Goal: Task Accomplishment & Management: Manage account settings

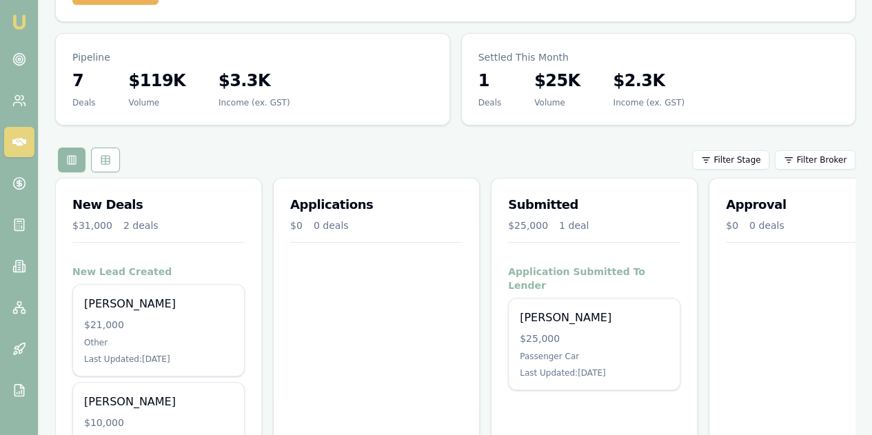
scroll to position [123, 0]
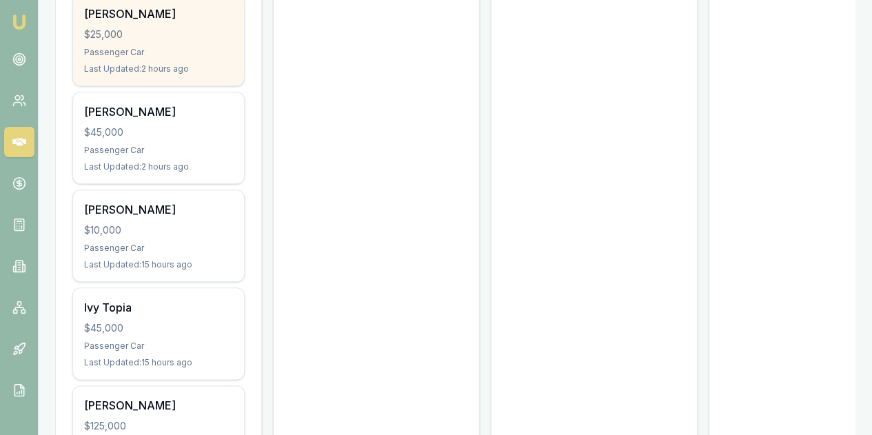
scroll to position [620, 0]
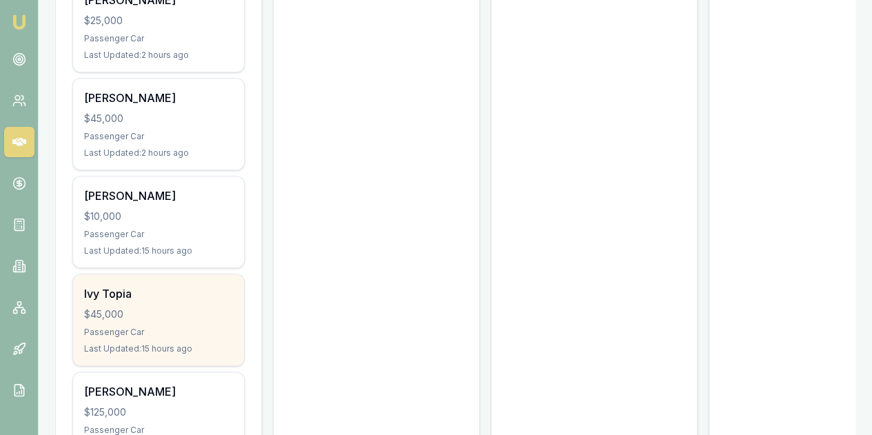
click at [140, 307] on div "$45,000" at bounding box center [158, 314] width 149 height 14
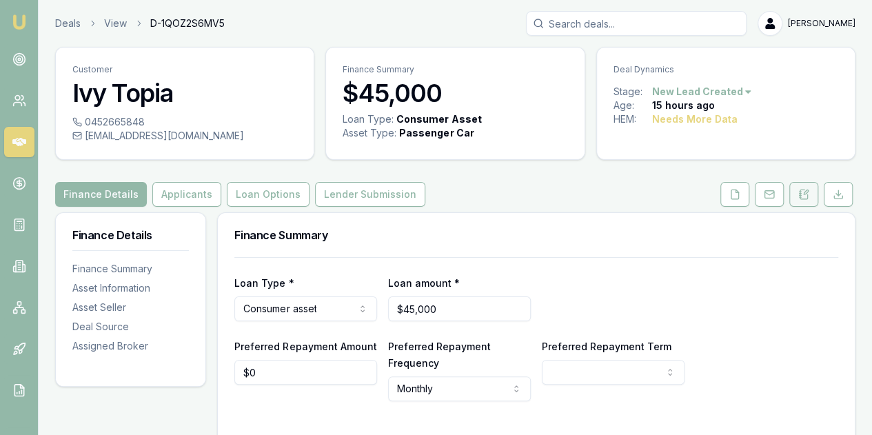
click at [806, 194] on icon at bounding box center [803, 194] width 11 height 11
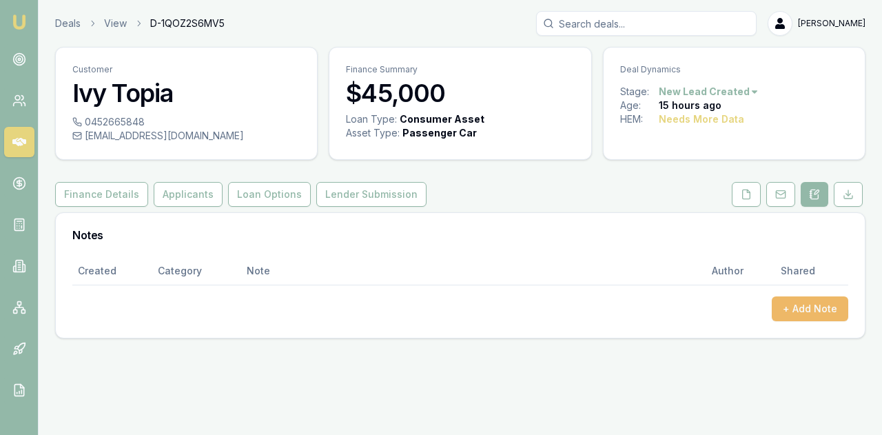
click at [794, 309] on button "+ Add Note" at bounding box center [810, 308] width 77 height 25
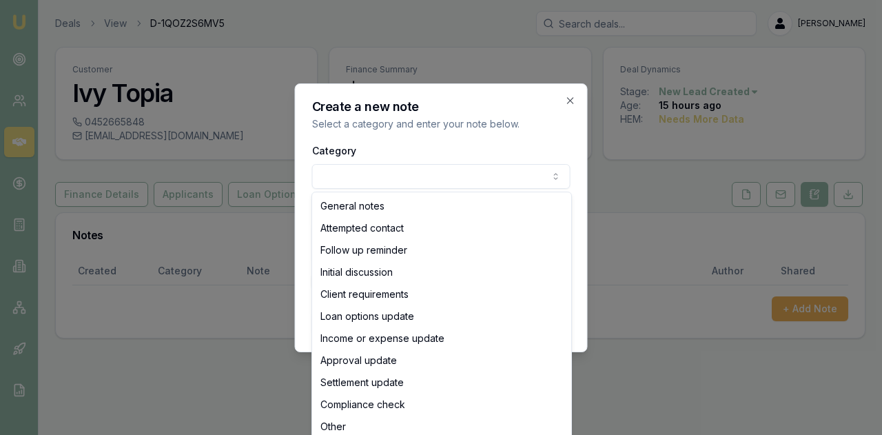
click at [325, 179] on body "Emu Broker Deals View D-1QOZ2S6MV5 Evette Abdo Toggle Menu Customer Ivy Topia 0…" at bounding box center [441, 217] width 882 height 435
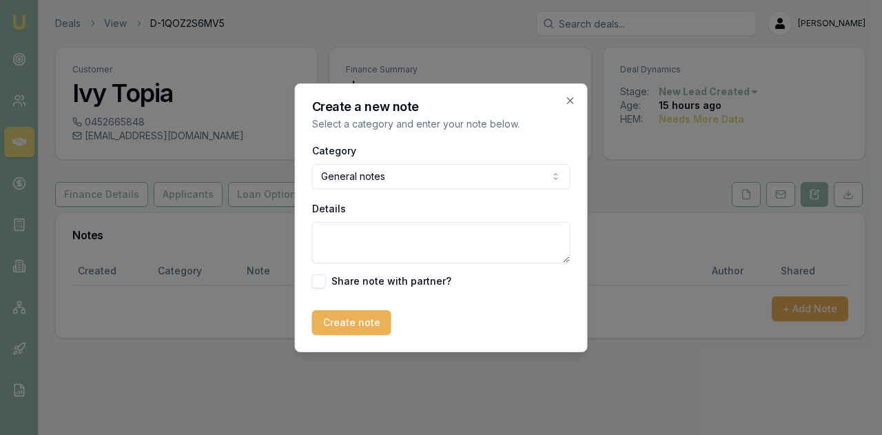
click at [334, 232] on textarea "Details" at bounding box center [441, 242] width 259 height 41
click at [385, 234] on textarea "to call next wednesady she has a very busy week" at bounding box center [441, 242] width 259 height 41
click at [392, 235] on textarea "to call next wednesady she has a very busy week" at bounding box center [441, 242] width 259 height 41
click at [550, 236] on textarea "to call next Wednesday she has a very busy week" at bounding box center [441, 242] width 259 height 41
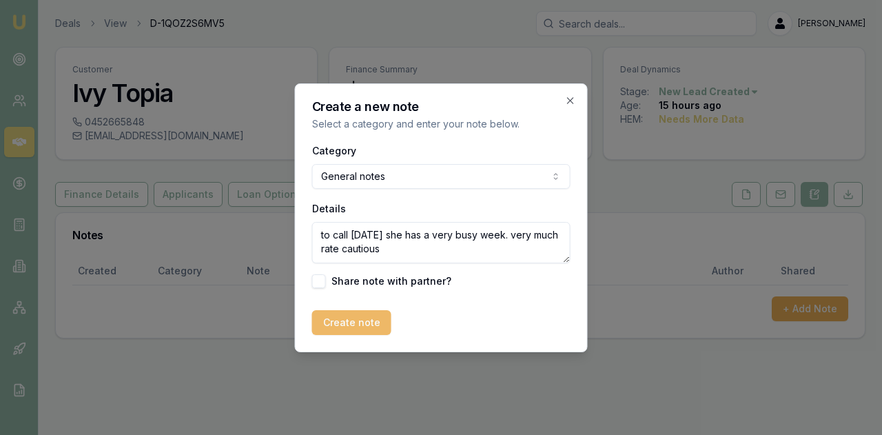
type textarea "to call next Wednesday she has a very busy week. very much rate cautious"
click at [339, 322] on button "Create note" at bounding box center [351, 322] width 79 height 25
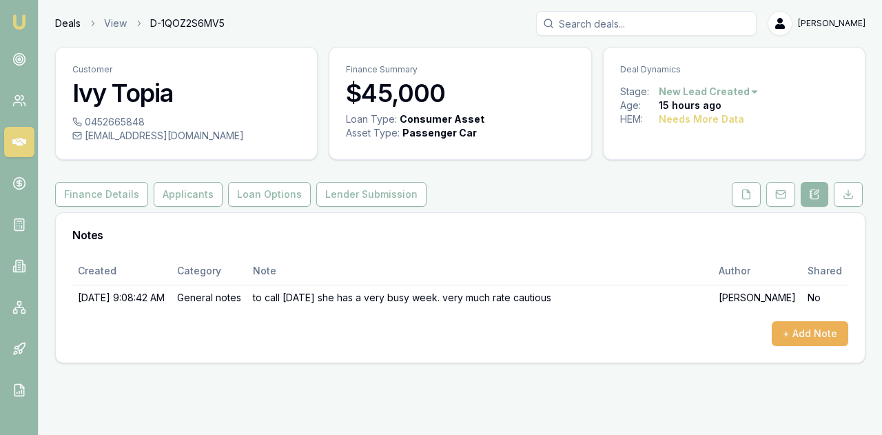
click at [65, 26] on link "Deals" at bounding box center [68, 24] width 26 height 14
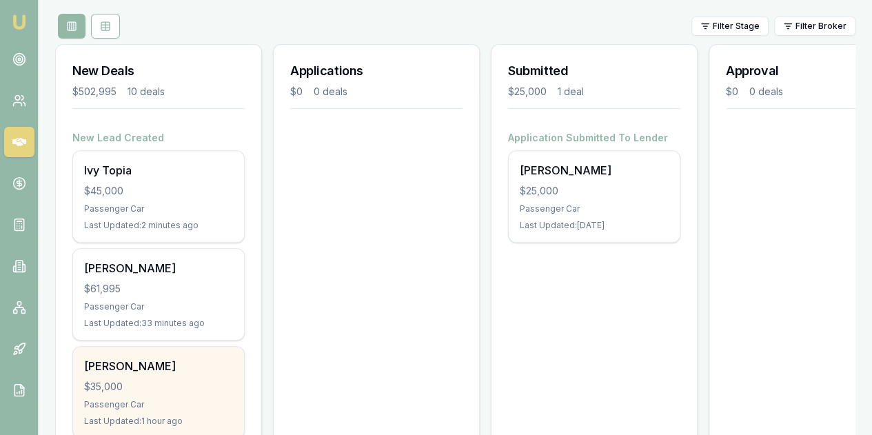
scroll to position [276, 0]
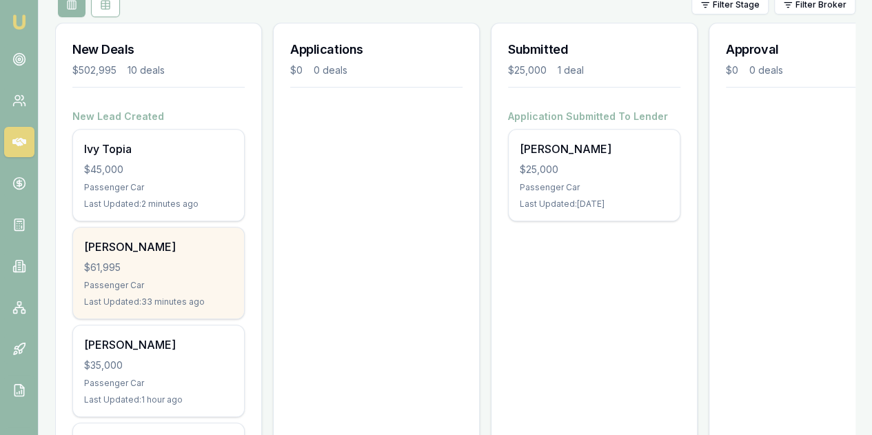
click at [176, 280] on div "Passenger Car" at bounding box center [158, 285] width 149 height 11
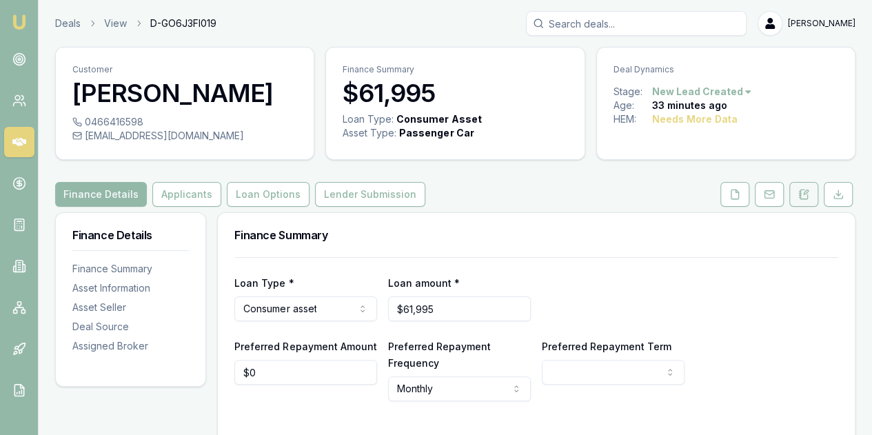
click at [802, 195] on icon at bounding box center [803, 194] width 11 height 11
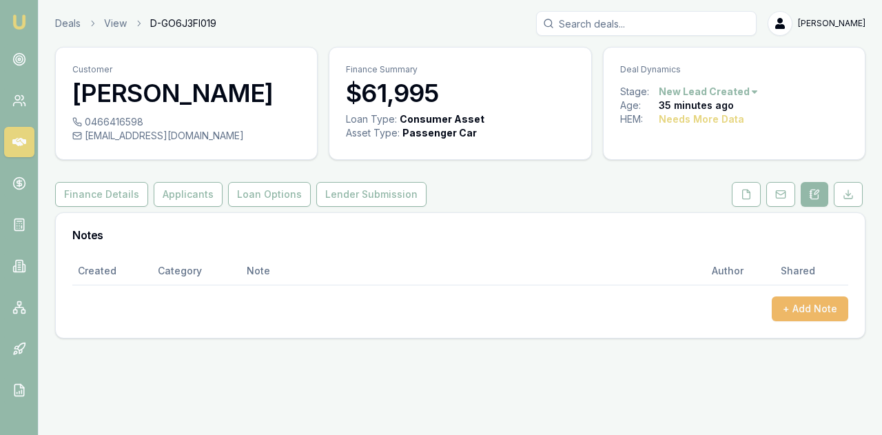
click at [805, 296] on button "+ Add Note" at bounding box center [810, 308] width 77 height 25
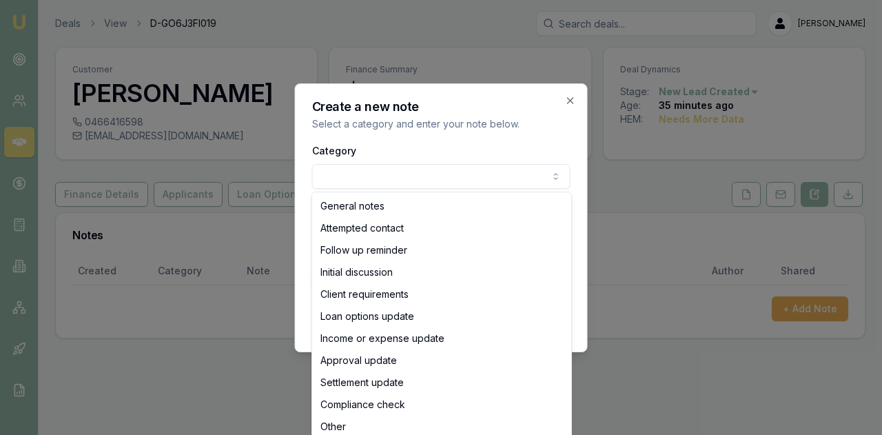
click at [331, 175] on body "Emu Broker Deals View D-GO6J3FI019 Evette Abdo Toggle Menu Customer Wade Stewar…" at bounding box center [441, 217] width 882 height 435
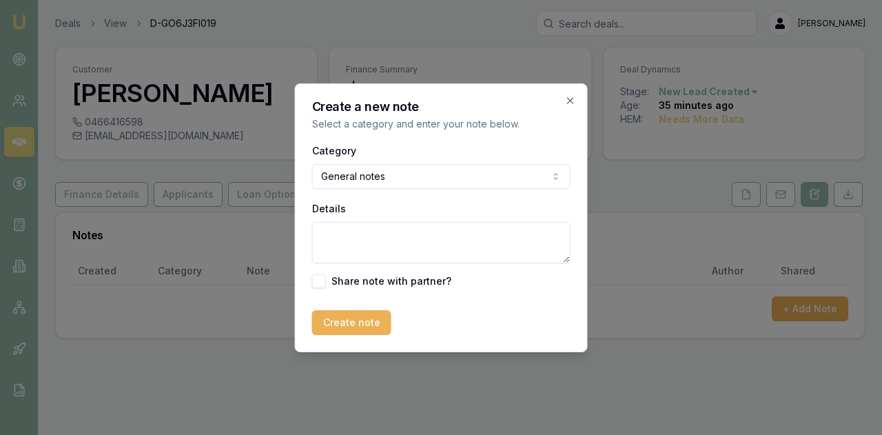
click at [339, 232] on textarea "Details" at bounding box center [441, 242] width 259 height 41
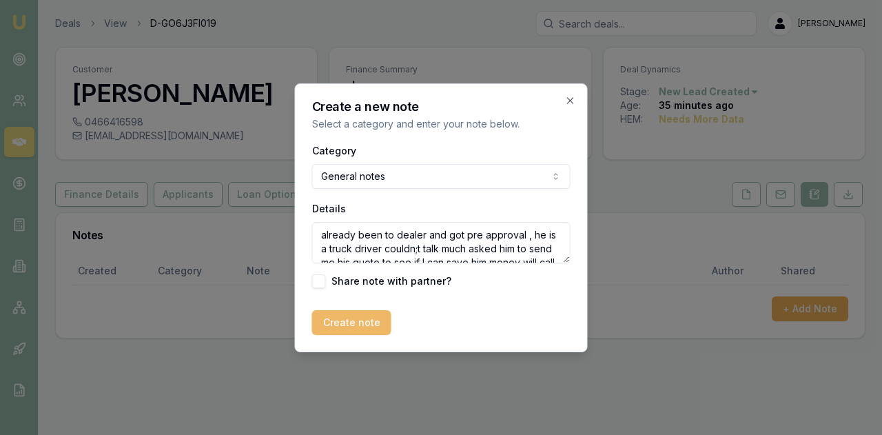
type textarea "already been to dealer and got pre approval , he is a truck driver couldn;t tal…"
click at [343, 325] on button "Create note" at bounding box center [351, 322] width 79 height 25
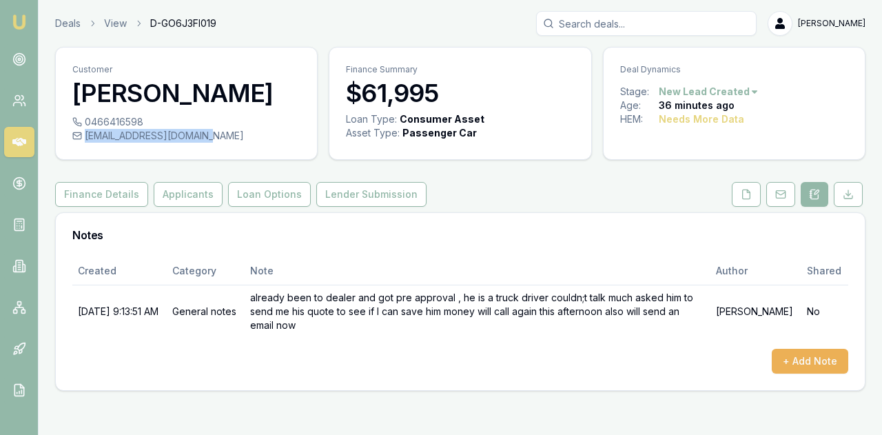
drag, startPoint x: 84, startPoint y: 137, endPoint x: 197, endPoint y: 137, distance: 113.1
click at [215, 150] on div "0466416598 wadestewart41@gmail.com" at bounding box center [186, 137] width 261 height 44
copy div "wadestewart41@gmail.com"
click at [794, 358] on button "+ Add Note" at bounding box center [810, 361] width 77 height 25
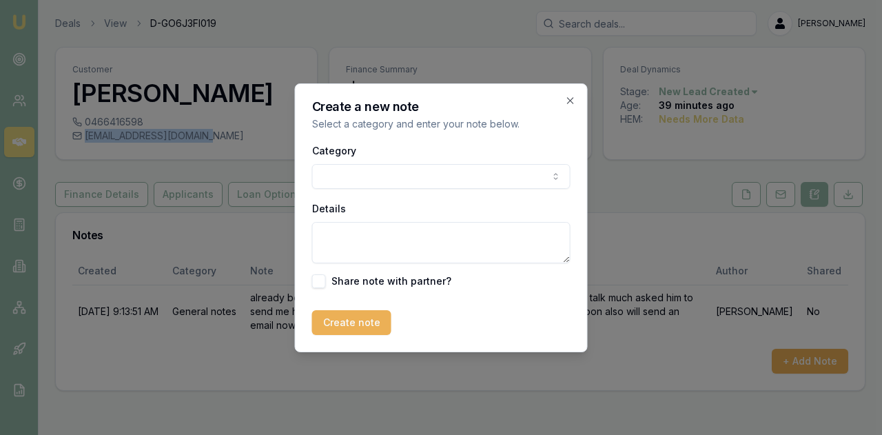
click at [334, 174] on body "Emu Broker Deals View D-GO6J3FI019 Evette Abdo Toggle Menu Customer Wade Stewar…" at bounding box center [441, 217] width 882 height 435
paste textarea "Hi Wade, Thank you for taking my call this morning. I am Auto buddy partner, an…"
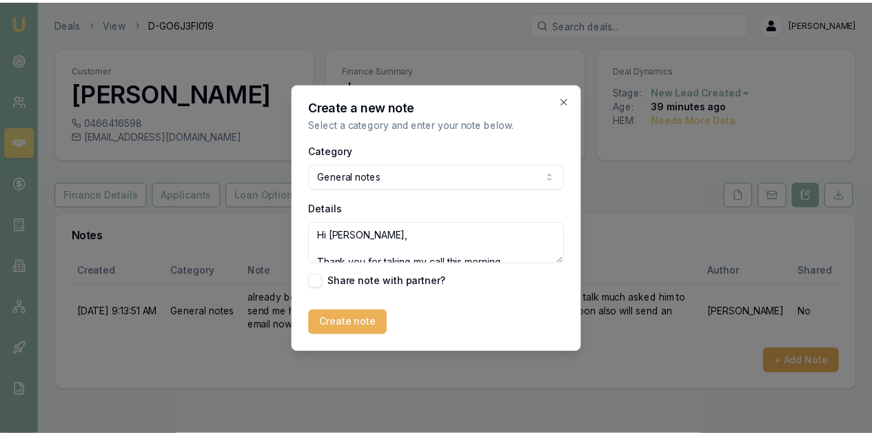
scroll to position [185, 0]
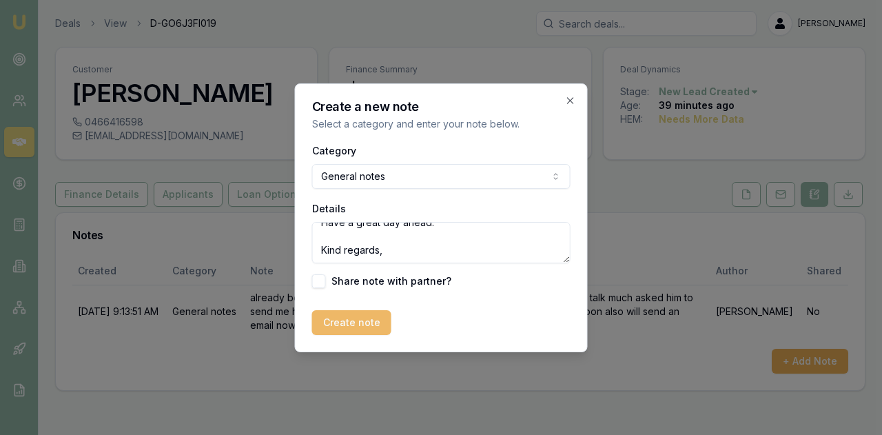
type textarea "Hi Wade, Thank you for taking my call this morning. I am Auto buddy partner, an…"
click at [353, 321] on button "Create note" at bounding box center [351, 322] width 79 height 25
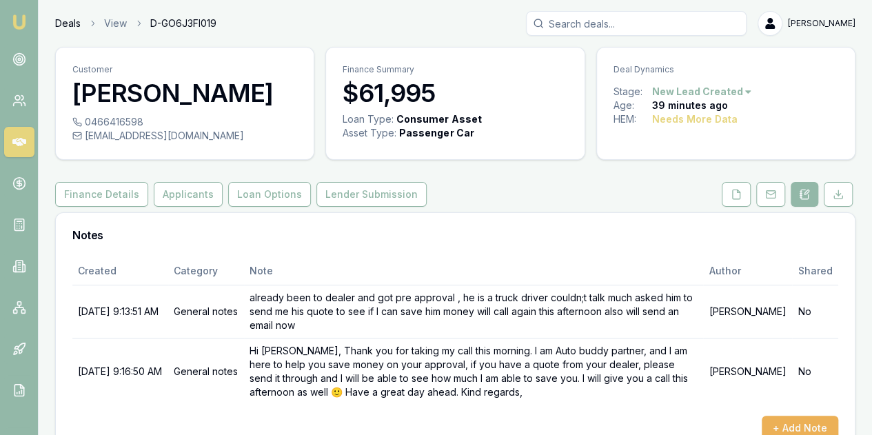
click at [63, 23] on link "Deals" at bounding box center [68, 24] width 26 height 14
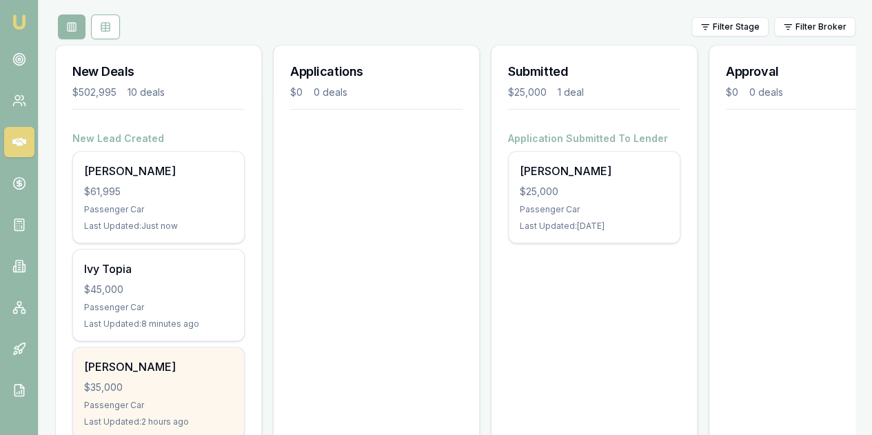
scroll to position [276, 0]
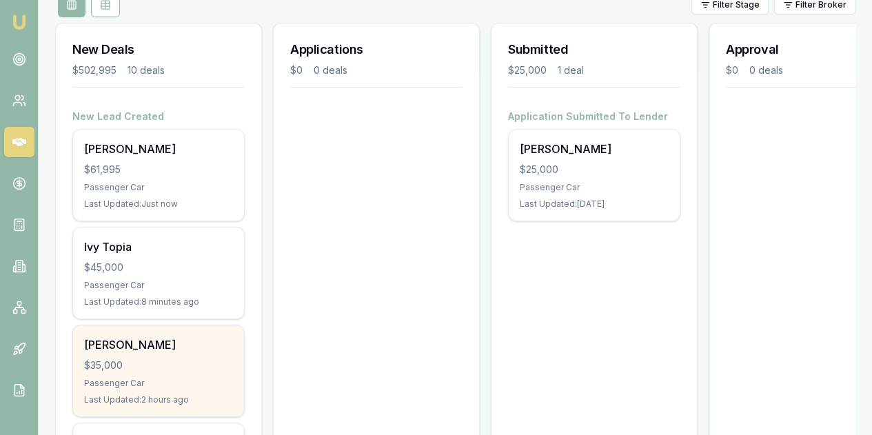
click at [168, 359] on div "$35,000" at bounding box center [158, 366] width 149 height 14
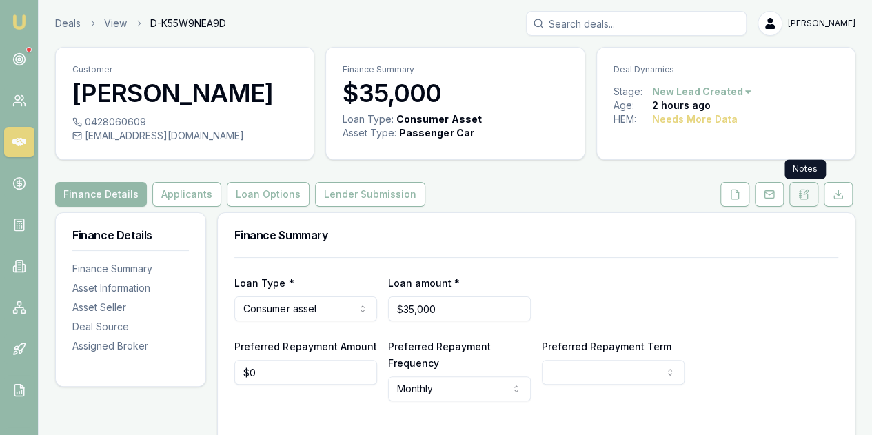
click at [804, 195] on icon at bounding box center [803, 194] width 11 height 11
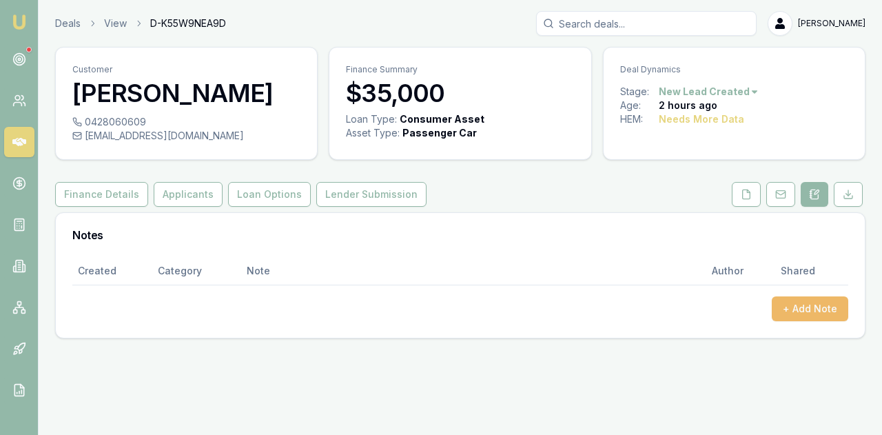
click at [792, 307] on button "+ Add Note" at bounding box center [810, 308] width 77 height 25
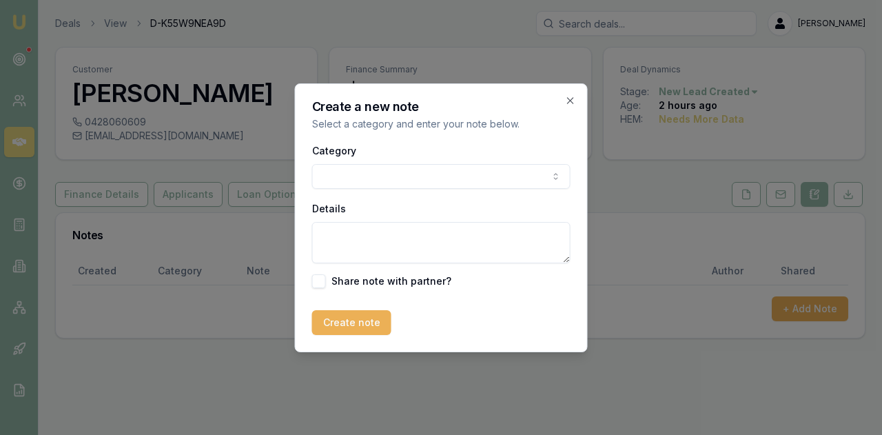
click at [336, 180] on body "Emu Broker Deals View D-K55W9NEA9D Evette Abdo Toggle Menu Customer Rik Calland…" at bounding box center [441, 217] width 882 height 435
click at [332, 243] on textarea "Details" at bounding box center [441, 242] width 259 height 41
click at [460, 234] on textarea "his finance his new car and" at bounding box center [441, 242] width 259 height 41
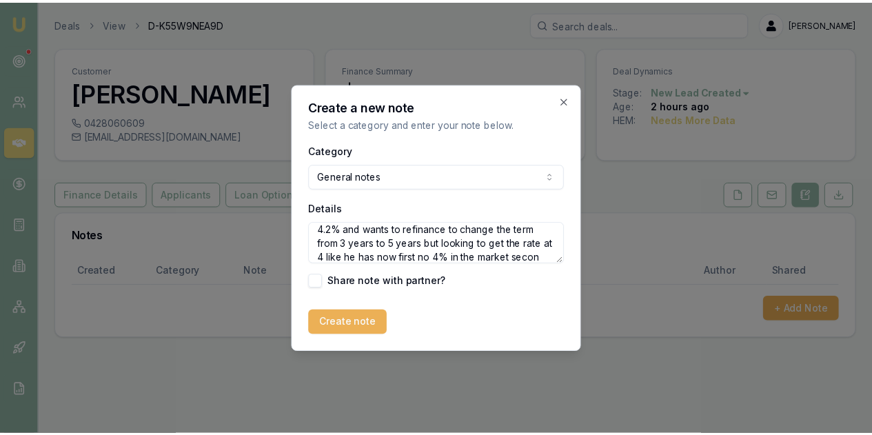
scroll to position [33, 0]
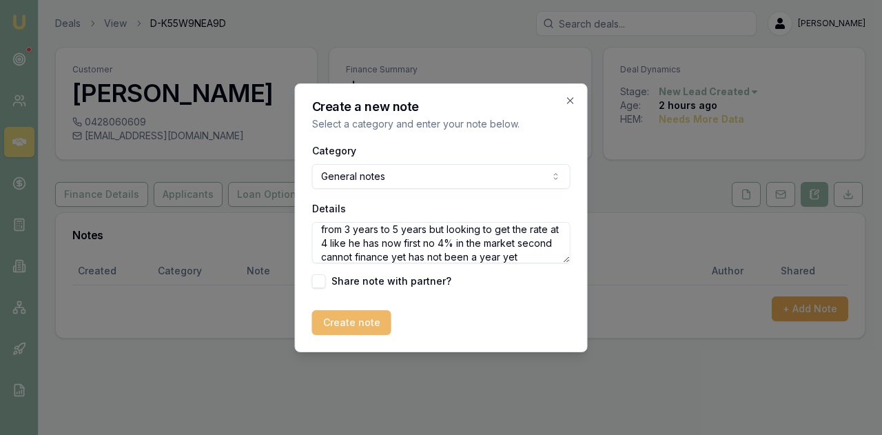
type textarea "he has his finance with ford for 7 months the rate is 4.2% and wants to refinan…"
click at [361, 330] on button "Create note" at bounding box center [351, 322] width 79 height 25
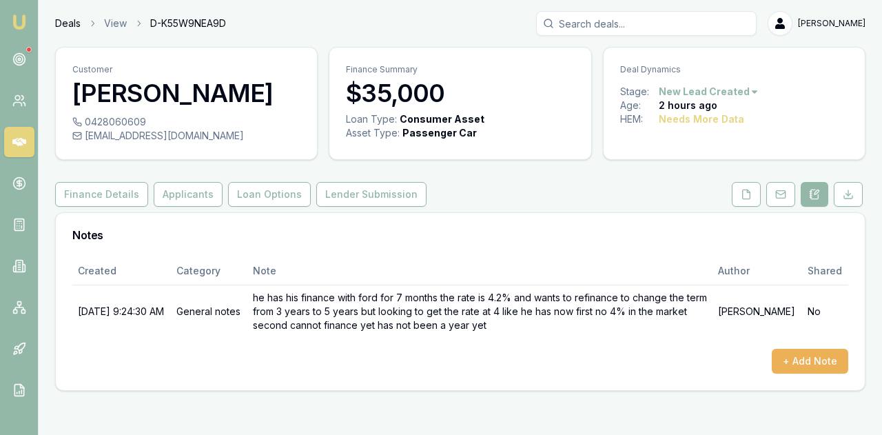
click at [59, 24] on link "Deals" at bounding box center [68, 24] width 26 height 14
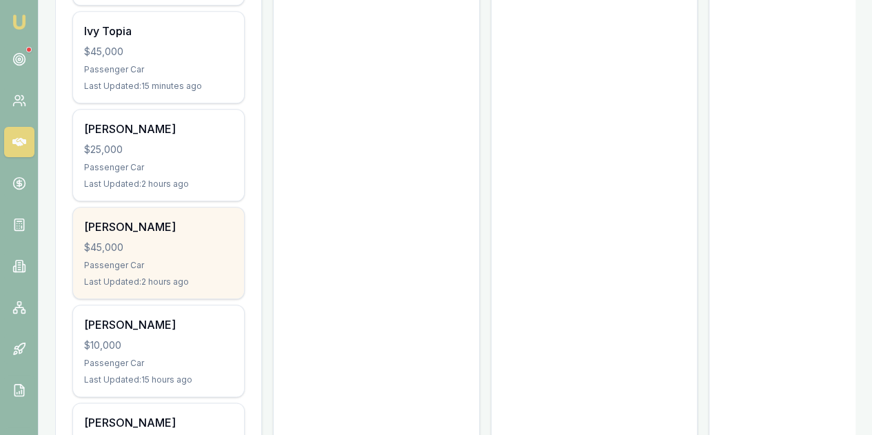
scroll to position [620, 0]
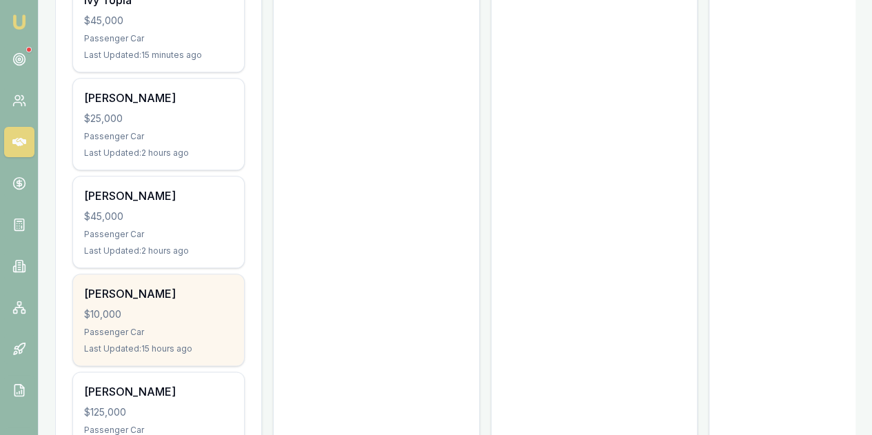
click at [166, 274] on div "Jaiden Jones $10,000 Passenger Car Last Updated: 15 hours ago" at bounding box center [158, 319] width 171 height 91
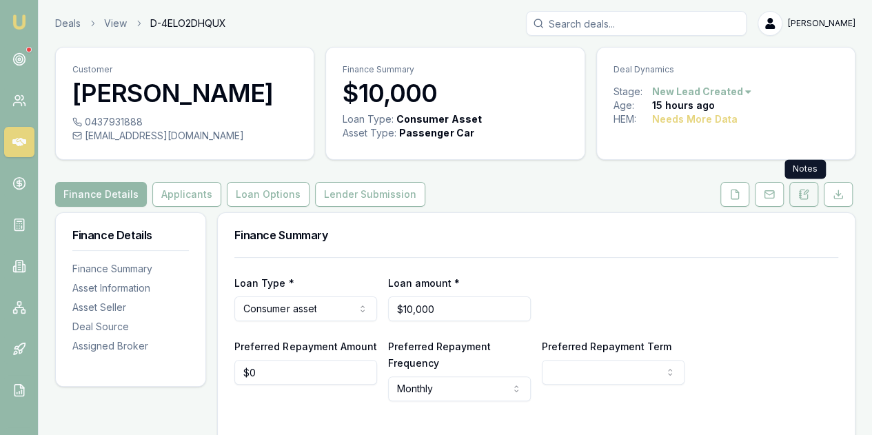
click at [800, 195] on icon at bounding box center [800, 195] width 2 height 0
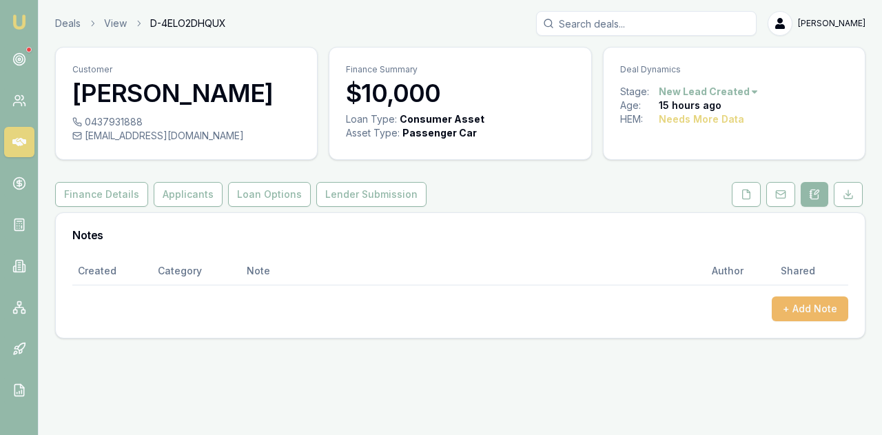
click at [791, 310] on button "+ Add Note" at bounding box center [810, 308] width 77 height 25
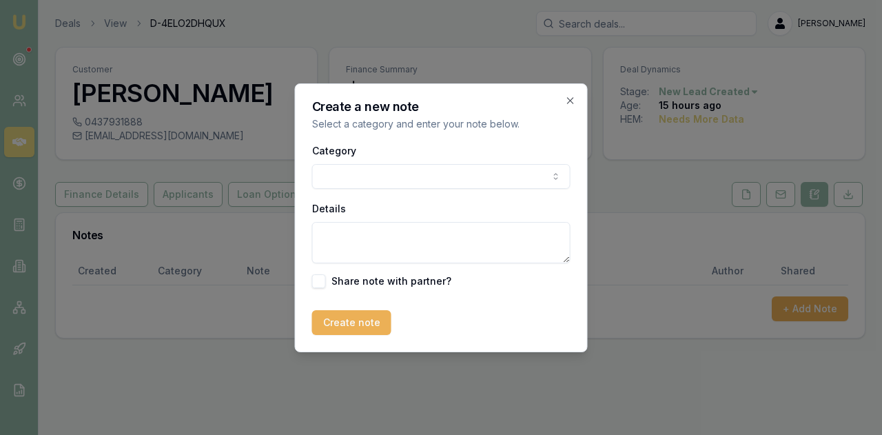
click at [421, 179] on body "Emu Broker Deals View D-4ELO2DHQUX [PERSON_NAME] Menu Customer [PERSON_NAME] 04…" at bounding box center [441, 217] width 882 height 435
click at [332, 237] on textarea "Details" at bounding box center [441, 242] width 259 height 41
type textarea "no answer sent a text message"
click at [356, 319] on button "Create note" at bounding box center [351, 322] width 79 height 25
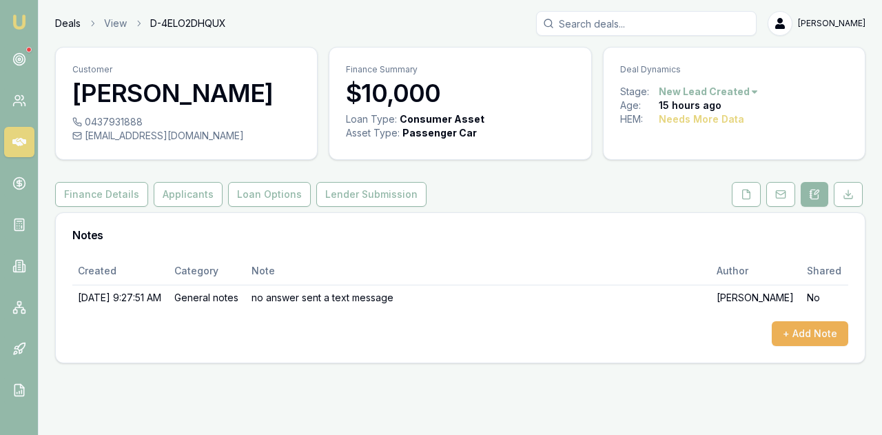
click at [61, 23] on link "Deals" at bounding box center [68, 24] width 26 height 14
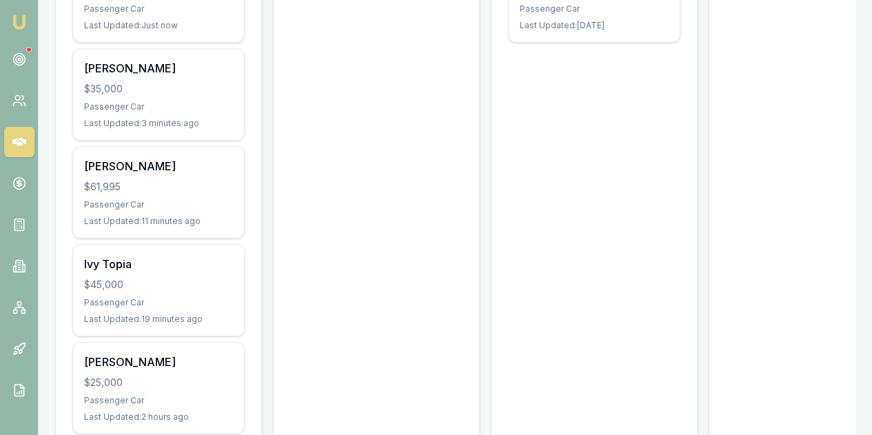
scroll to position [552, 0]
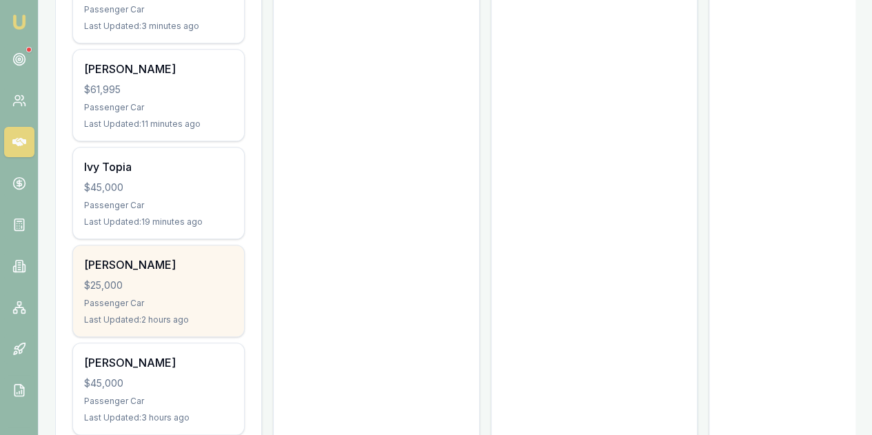
click at [153, 298] on div "Passenger Car" at bounding box center [158, 303] width 149 height 11
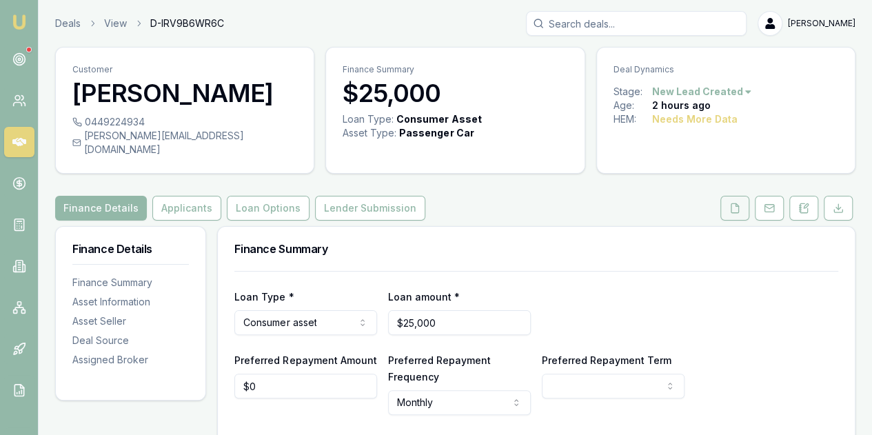
click at [734, 203] on icon at bounding box center [734, 208] width 11 height 11
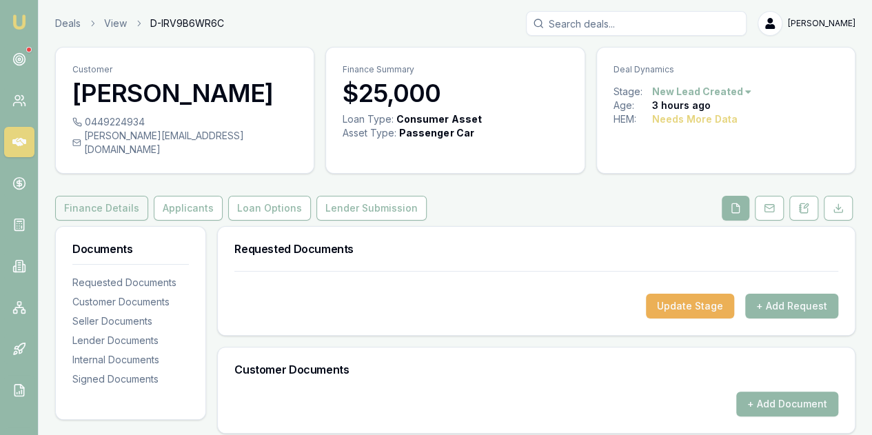
click at [84, 196] on button "Finance Details" at bounding box center [101, 208] width 93 height 25
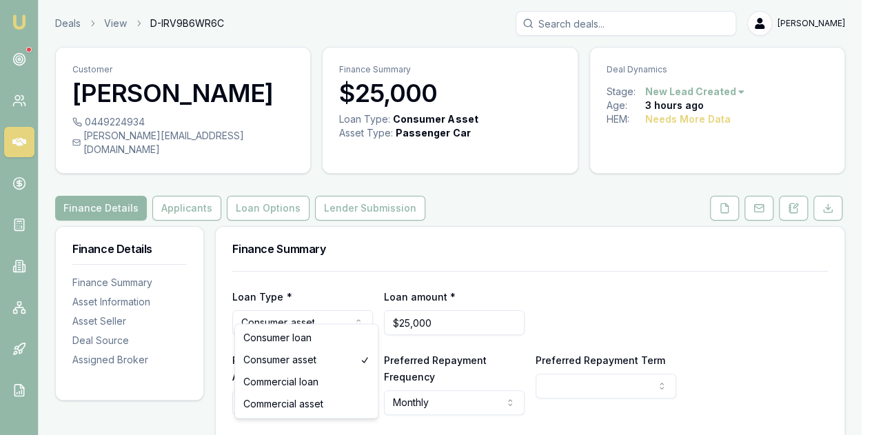
click at [316, 310] on html "Emu Broker Deals View D-IRV9B6WR6C [PERSON_NAME] Toggle Menu Customer [PERSON_N…" at bounding box center [436, 217] width 872 height 435
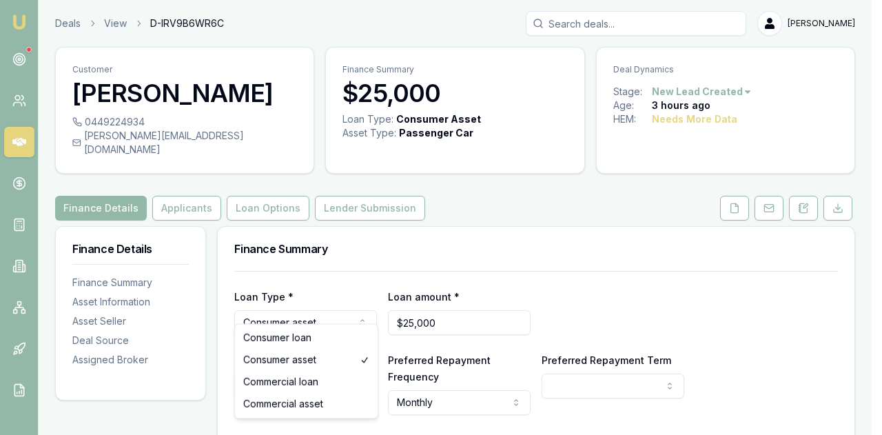
select select "COMMERCIAL_ASSET"
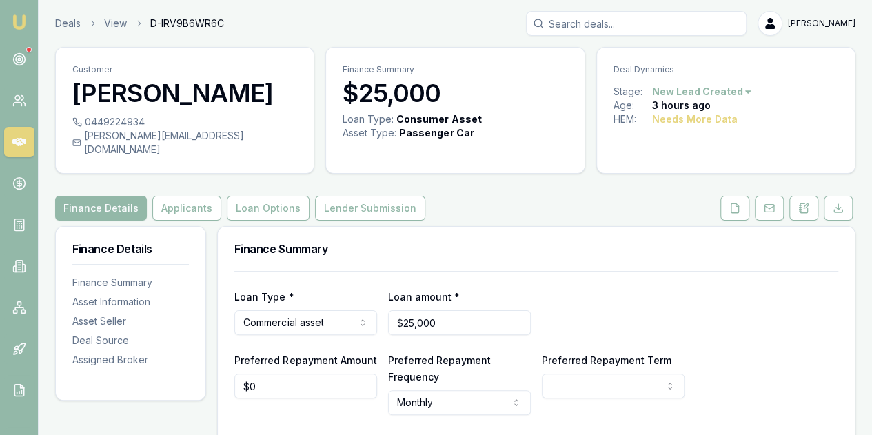
click at [665, 309] on div "Loan Type * Commercial asset Consumer loan Consumer asset Commercial loan Comme…" at bounding box center [536, 311] width 604 height 47
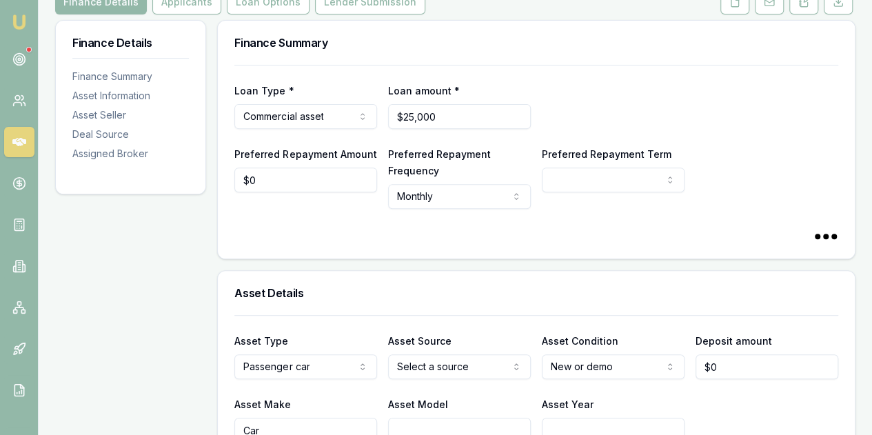
select select "60"
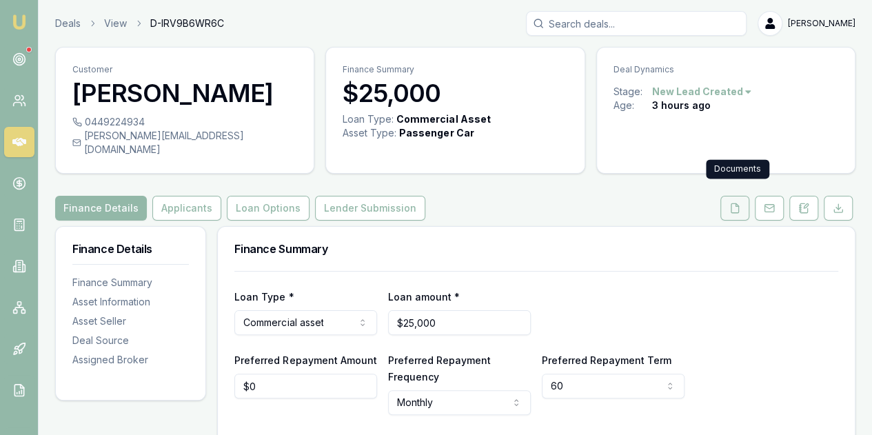
click at [736, 203] on icon at bounding box center [734, 208] width 11 height 11
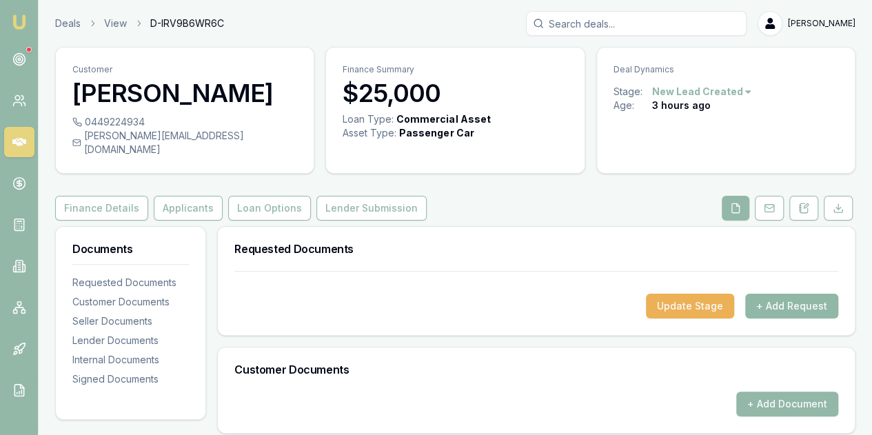
click at [786, 294] on button "+ Add Request" at bounding box center [791, 306] width 93 height 25
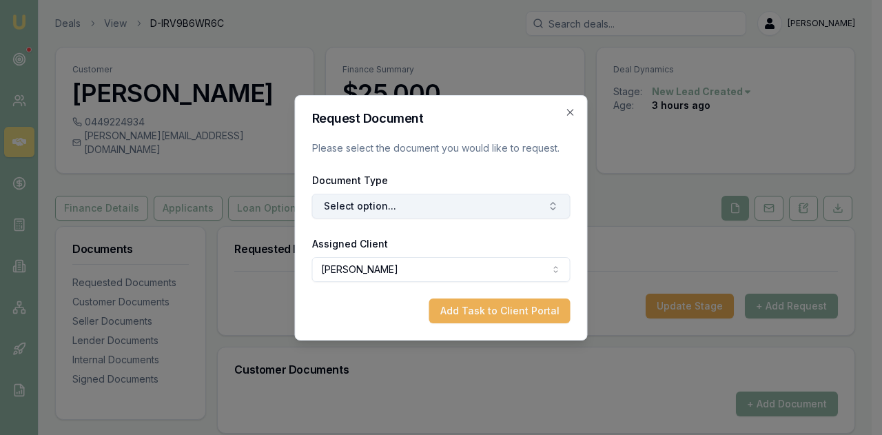
click at [365, 203] on button "Select option..." at bounding box center [441, 206] width 259 height 25
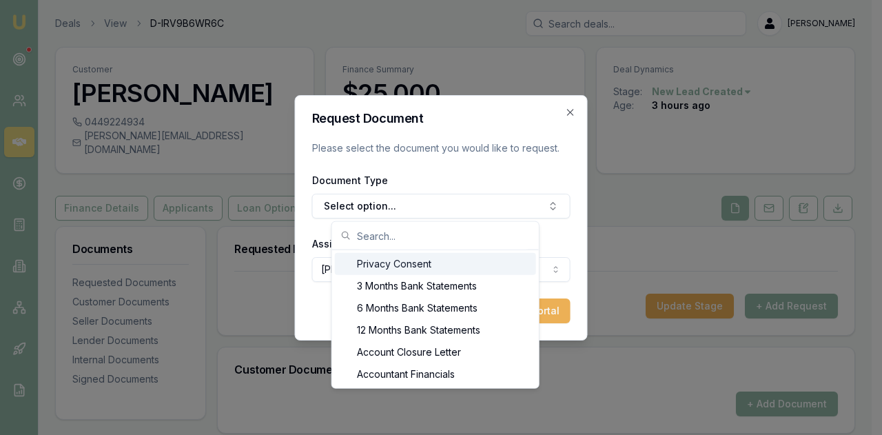
click at [384, 263] on div "Privacy Consent" at bounding box center [435, 264] width 201 height 22
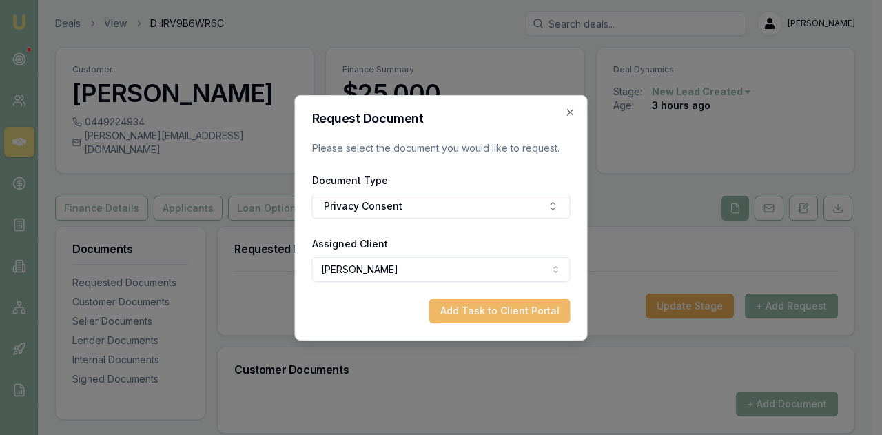
click at [488, 310] on button "Add Task to Client Portal" at bounding box center [500, 311] width 141 height 25
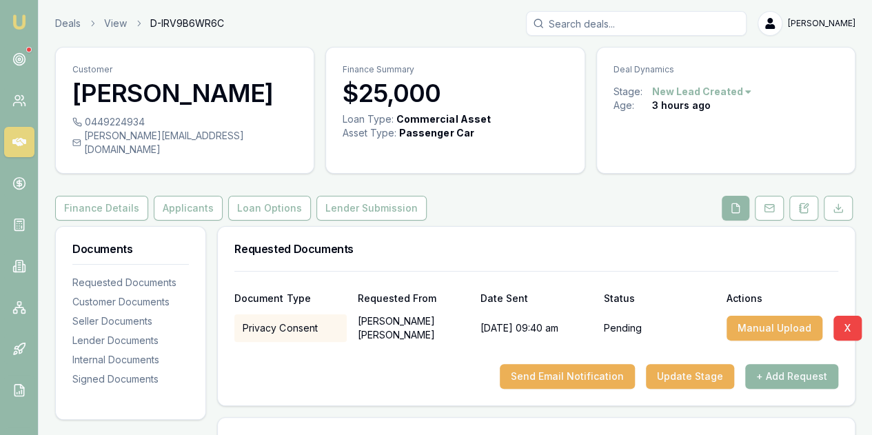
click at [787, 364] on button "+ Add Request" at bounding box center [791, 376] width 93 height 25
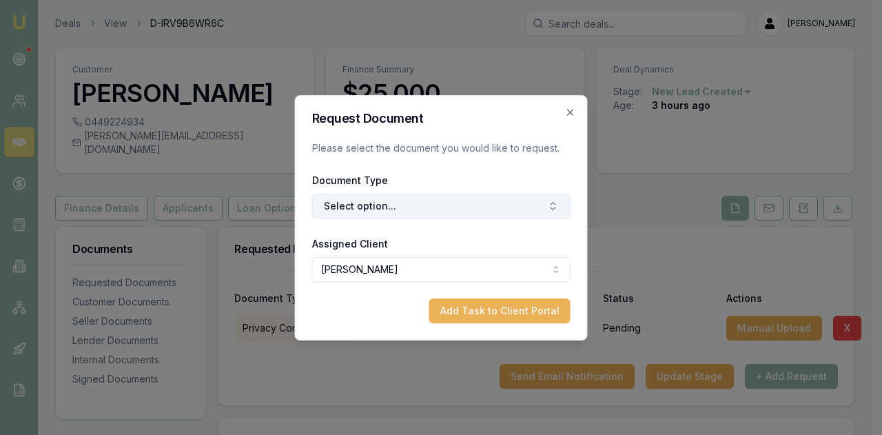
click at [349, 205] on button "Select option..." at bounding box center [441, 206] width 259 height 25
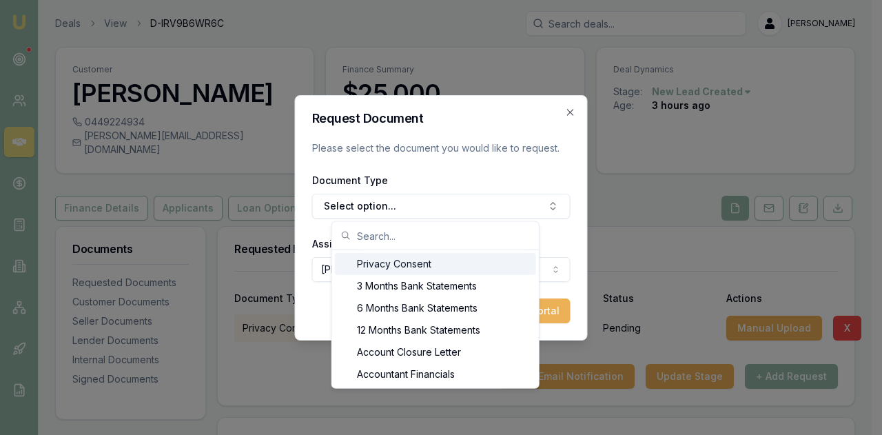
click at [365, 263] on div "Privacy Consent" at bounding box center [435, 264] width 201 height 22
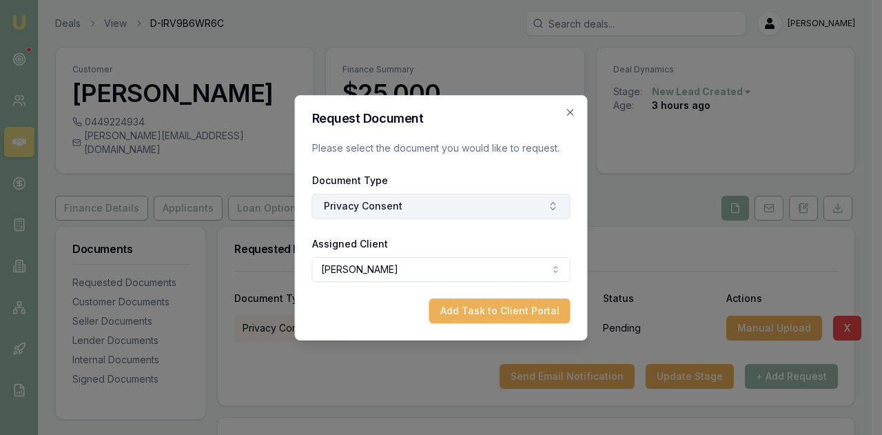
click at [341, 205] on button "Privacy Consent" at bounding box center [441, 206] width 259 height 25
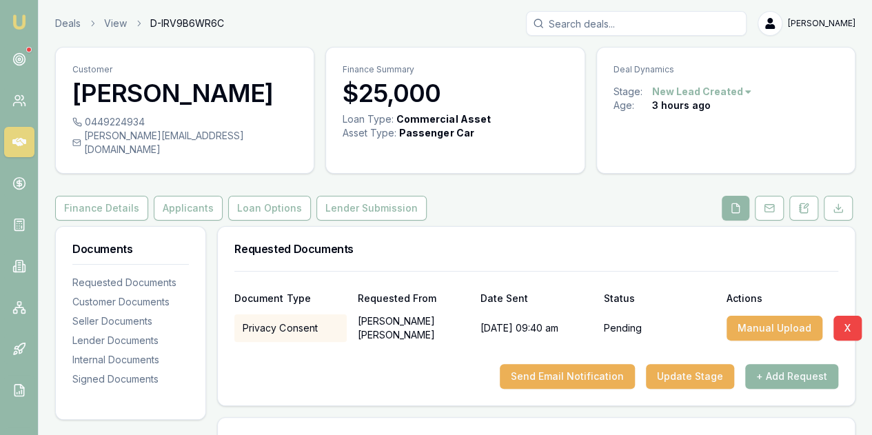
click at [779, 364] on button "+ Add Request" at bounding box center [791, 376] width 93 height 25
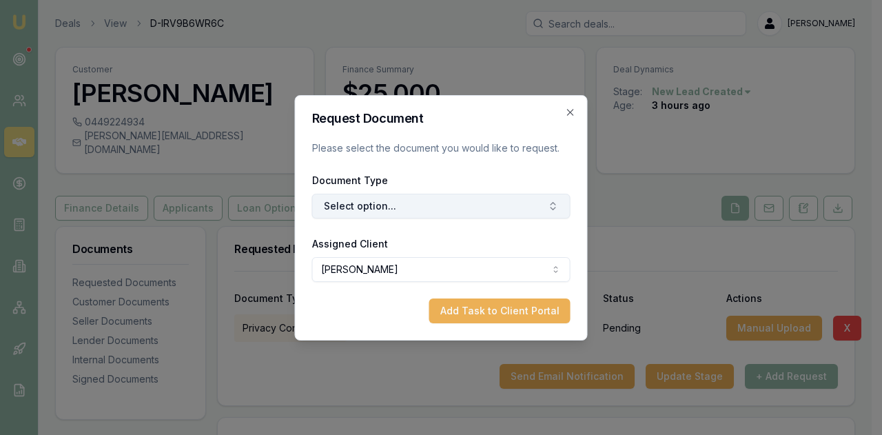
click at [347, 204] on button "Select option..." at bounding box center [441, 206] width 259 height 25
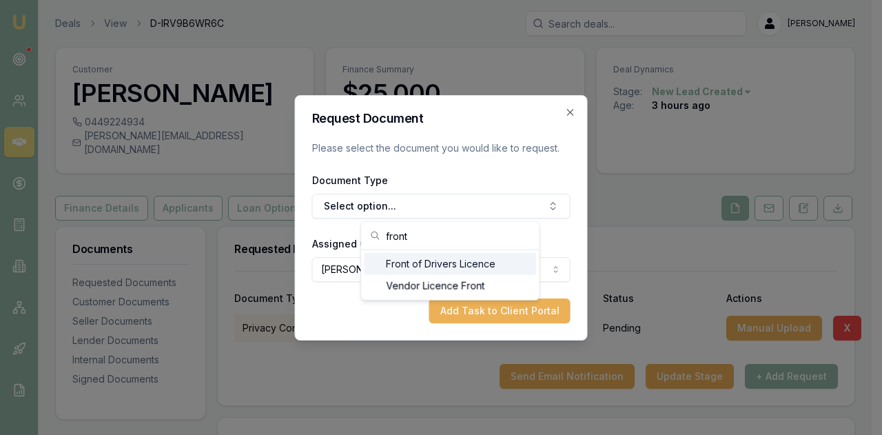
type input "front"
click at [410, 261] on div "Front of Drivers Licence" at bounding box center [450, 264] width 172 height 22
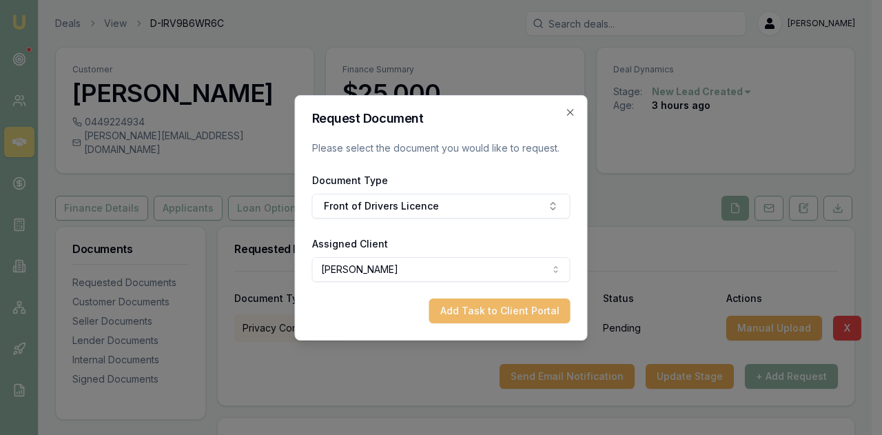
click at [469, 305] on button "Add Task to Client Portal" at bounding box center [500, 311] width 141 height 25
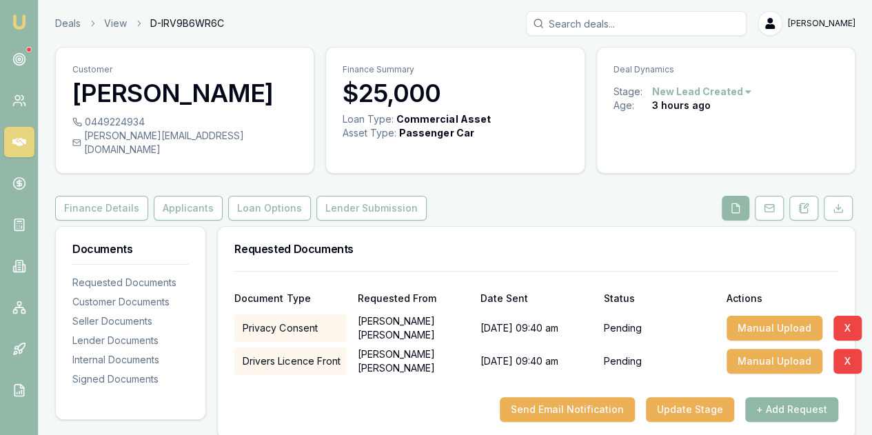
click at [786, 397] on button "+ Add Request" at bounding box center [791, 409] width 93 height 25
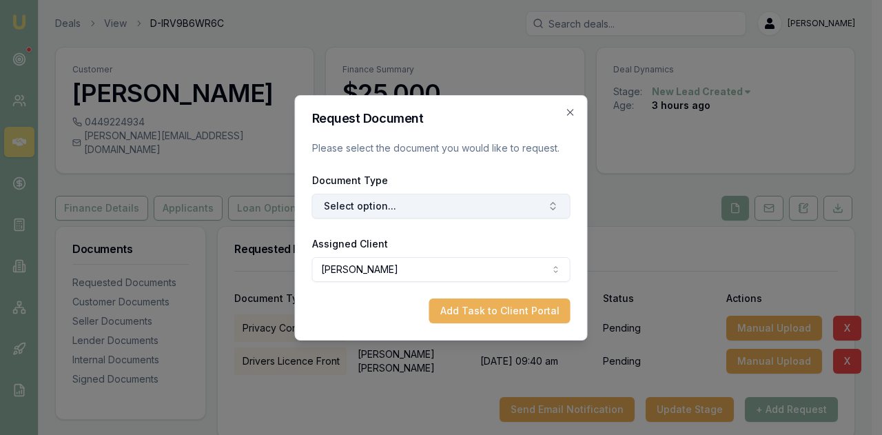
click at [364, 205] on button "Select option..." at bounding box center [441, 206] width 259 height 25
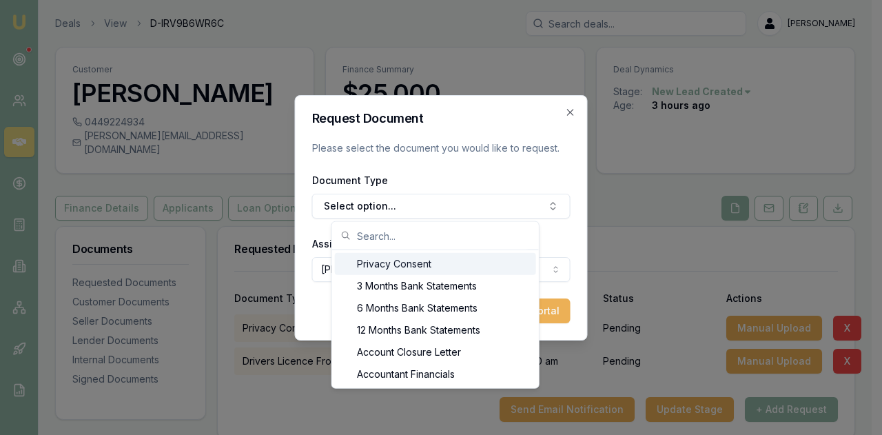
click at [376, 234] on input "text" at bounding box center [444, 236] width 174 height 28
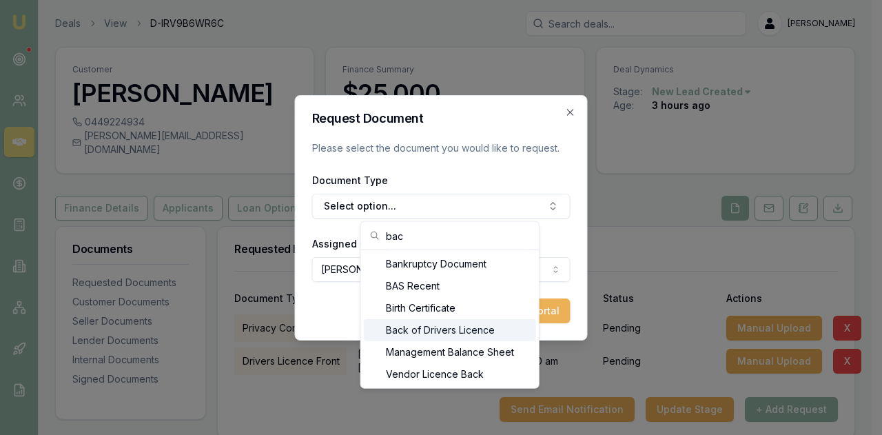
type input "bac"
click at [403, 327] on div "Back of Drivers Licence" at bounding box center [450, 330] width 172 height 22
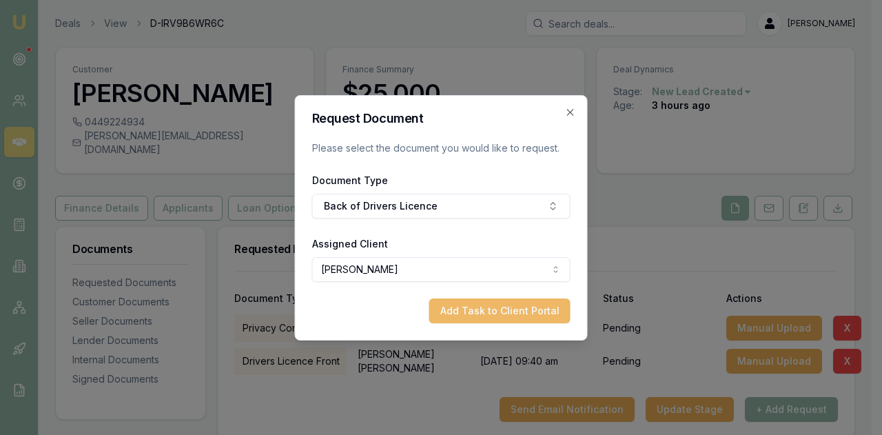
click at [496, 310] on button "Add Task to Client Portal" at bounding box center [500, 311] width 141 height 25
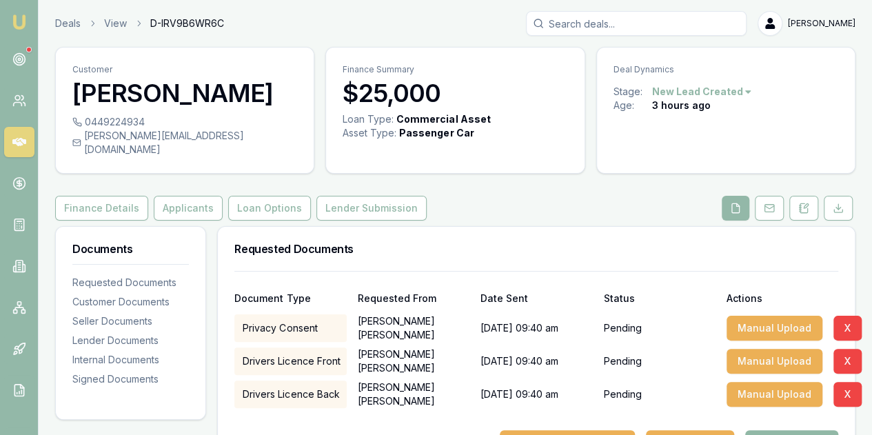
click at [797, 430] on button "+ Add Request" at bounding box center [791, 442] width 93 height 25
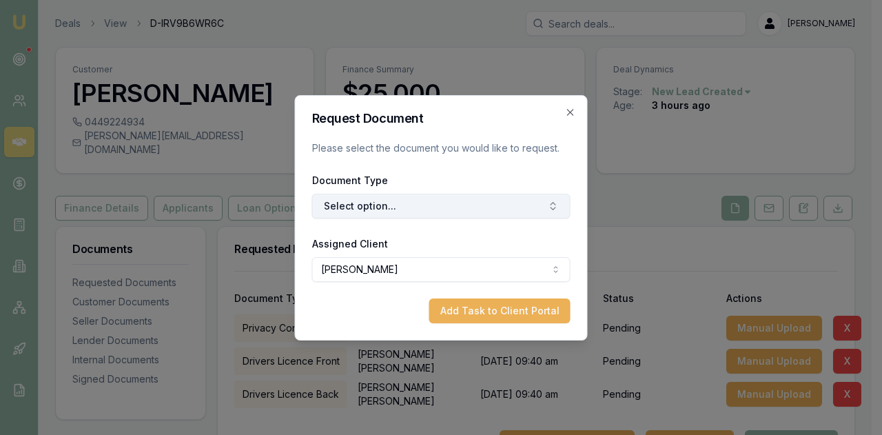
click at [352, 206] on button "Select option..." at bounding box center [441, 206] width 259 height 25
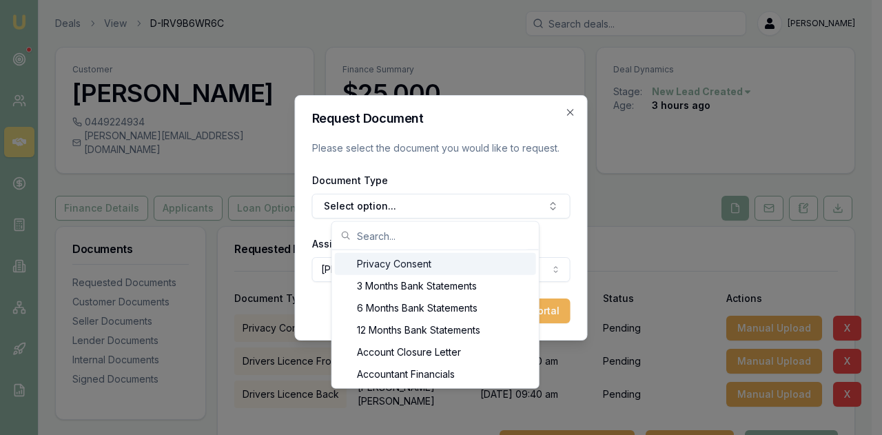
click at [365, 236] on input "text" at bounding box center [444, 236] width 174 height 28
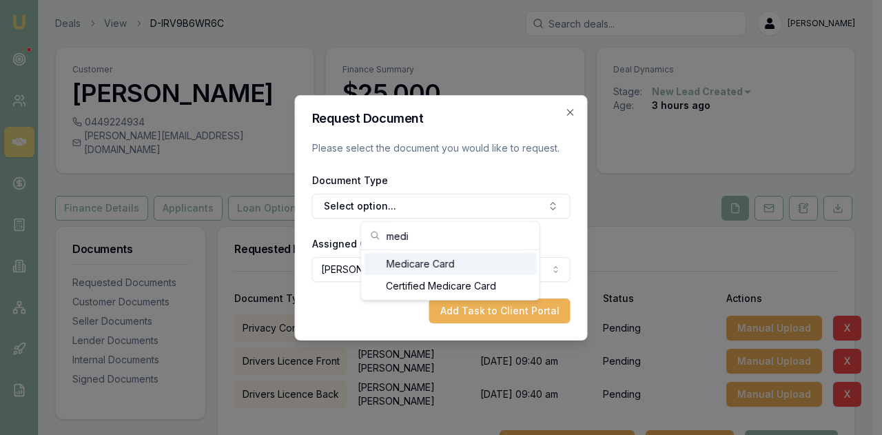
type input "medi"
click at [421, 263] on div "Medicare Card" at bounding box center [450, 264] width 172 height 22
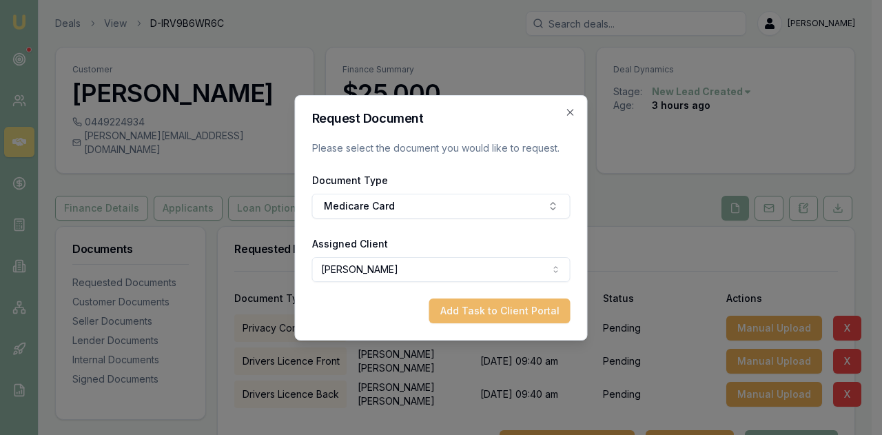
click at [477, 311] on button "Add Task to Client Portal" at bounding box center [500, 311] width 141 height 25
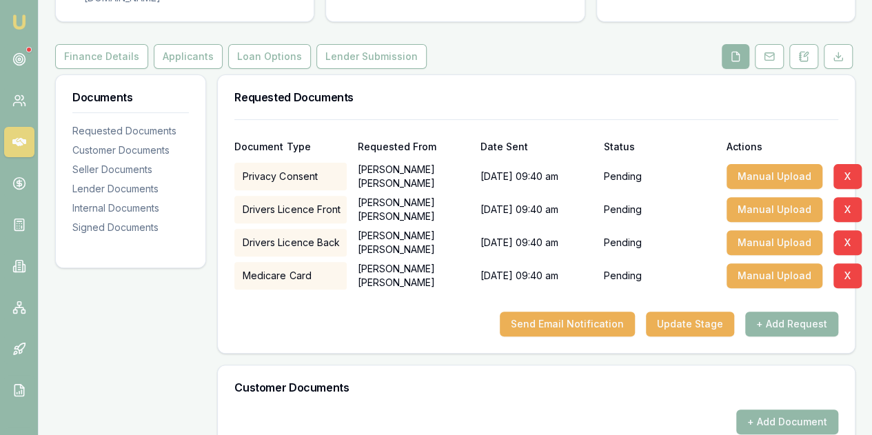
scroll to position [276, 0]
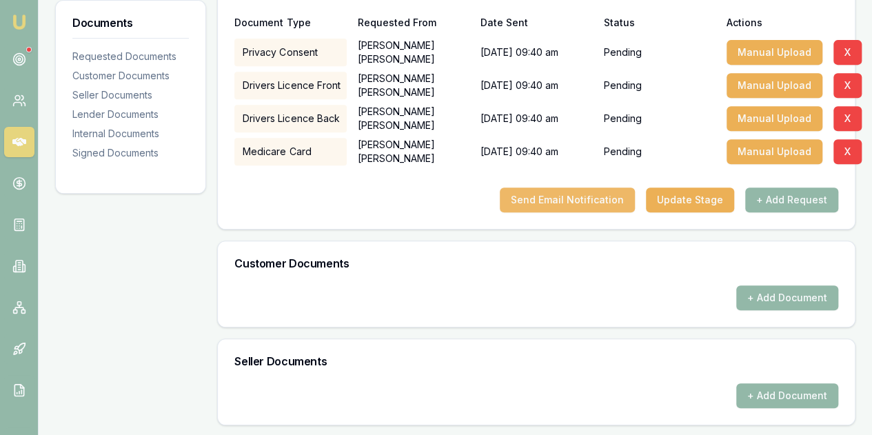
click at [567, 188] on button "Send Email Notification" at bounding box center [567, 200] width 135 height 25
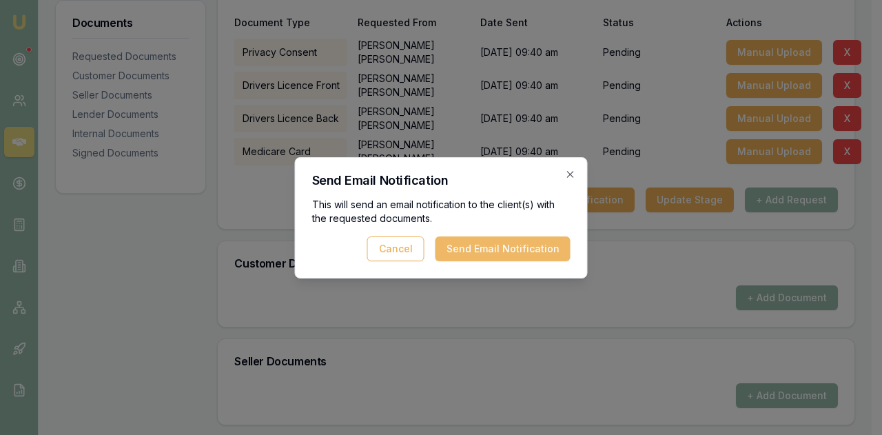
click at [496, 246] on button "Send Email Notification" at bounding box center [503, 248] width 135 height 25
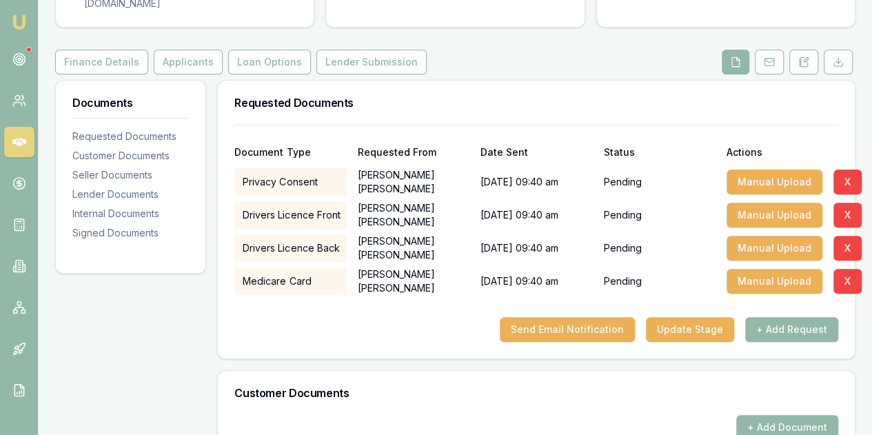
scroll to position [138, 0]
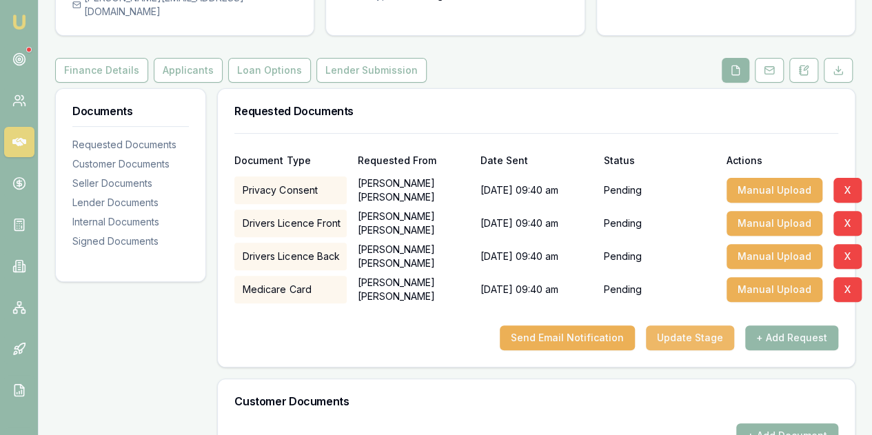
click at [693, 325] on button "Update Stage" at bounding box center [690, 337] width 88 height 25
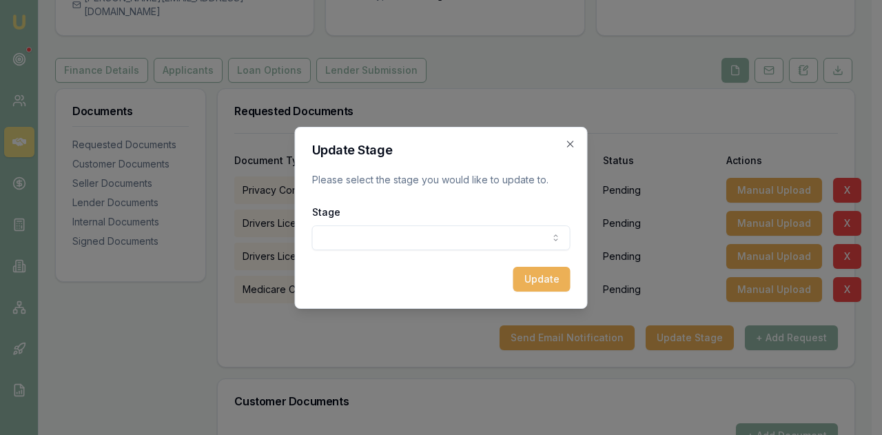
click at [367, 229] on body "Emu Broker Deals View D-IRV9B6WR6C Evette Abdo Toggle Menu Customer Sarah Singh…" at bounding box center [436, 79] width 872 height 435
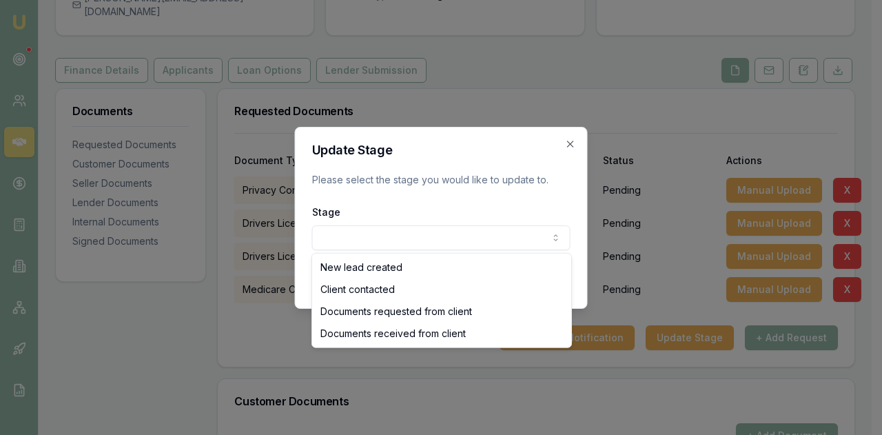
select select "DOCUMENTS_REQUESTED_FROM_CLIENT"
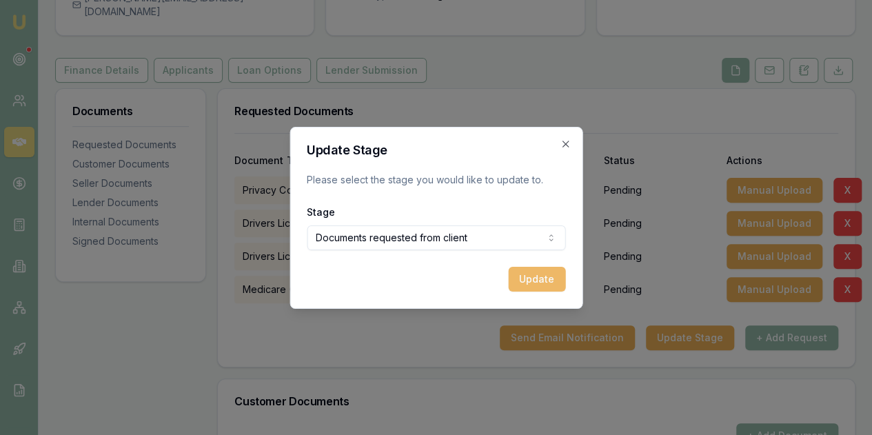
click at [539, 274] on button "Update" at bounding box center [536, 279] width 57 height 25
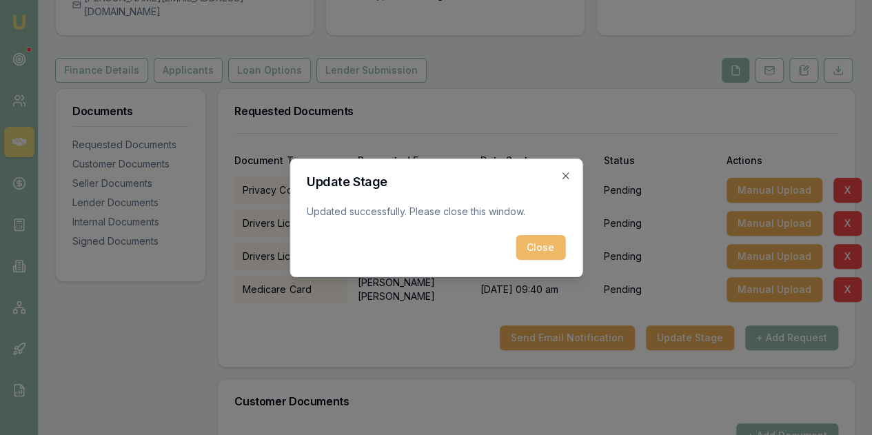
click at [537, 241] on button "Close" at bounding box center [541, 247] width 50 height 25
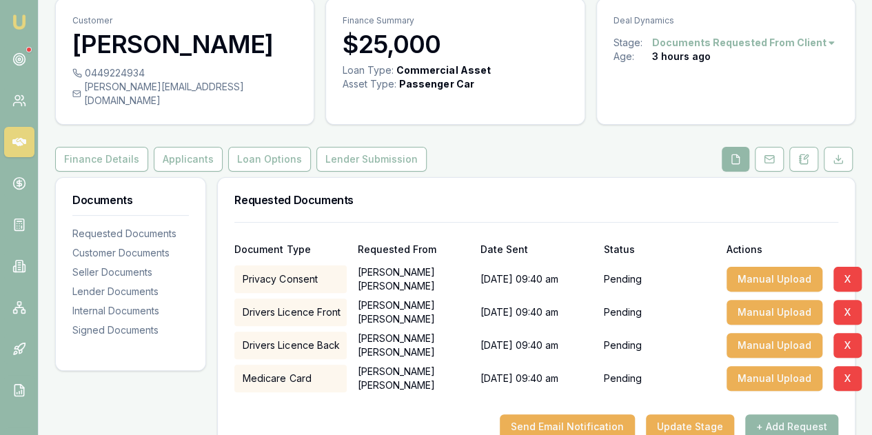
scroll to position [0, 0]
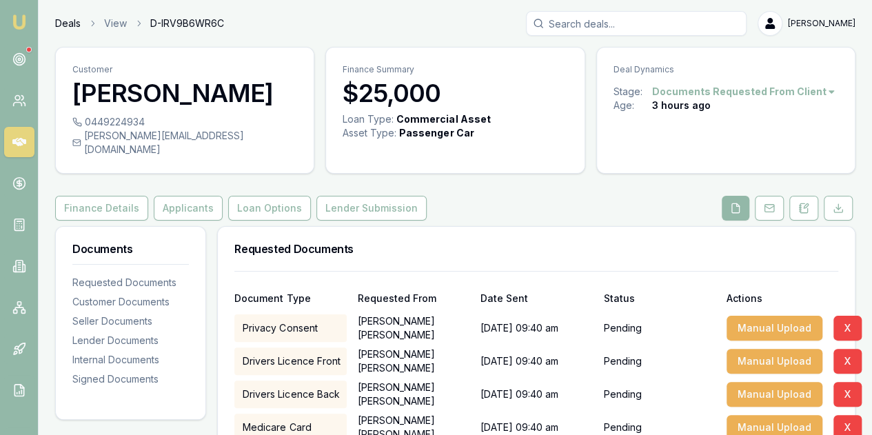
click at [61, 19] on link "Deals" at bounding box center [68, 24] width 26 height 14
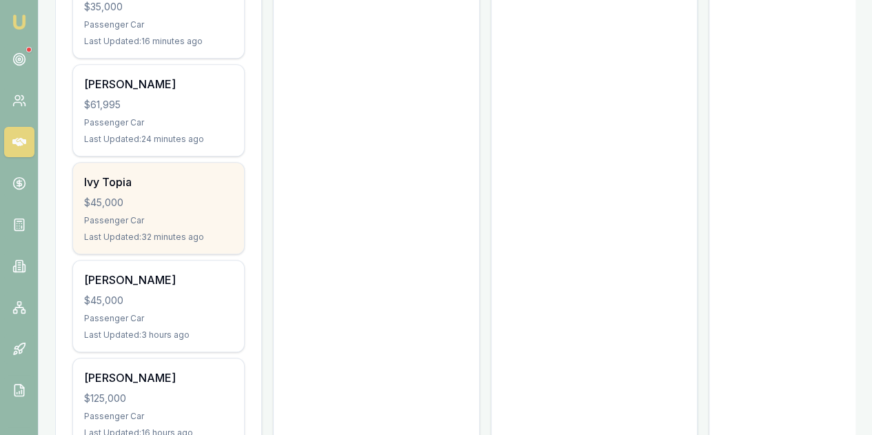
scroll to position [552, 0]
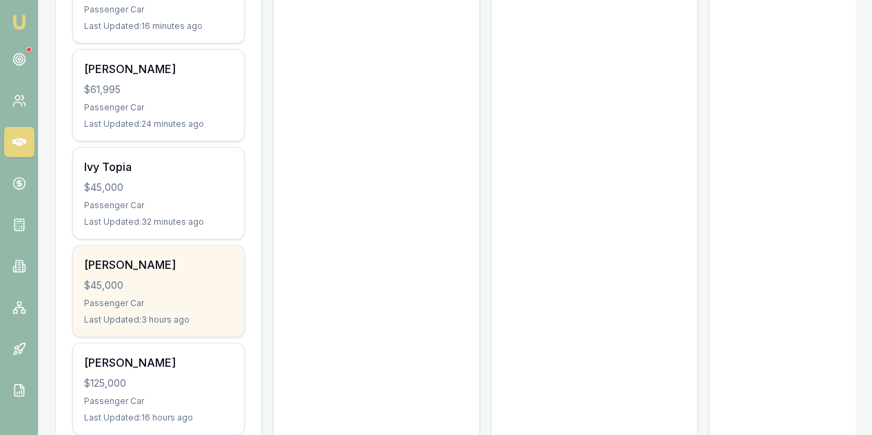
click at [173, 279] on div "$45,000" at bounding box center [158, 286] width 149 height 14
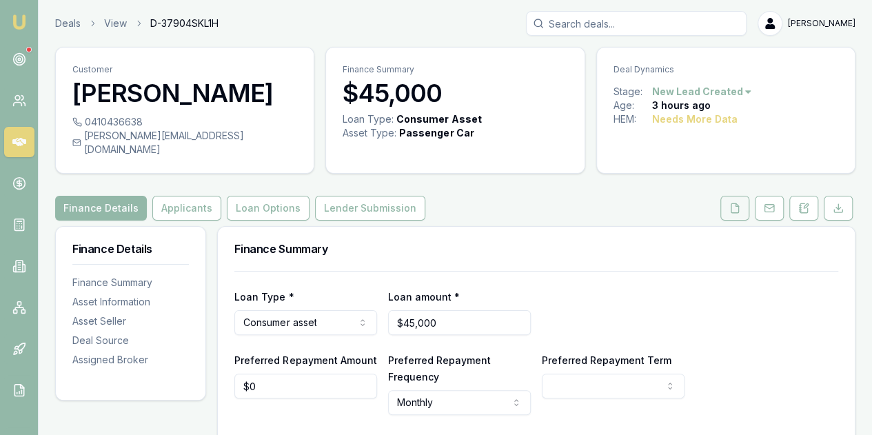
click at [733, 203] on icon at bounding box center [735, 207] width 8 height 9
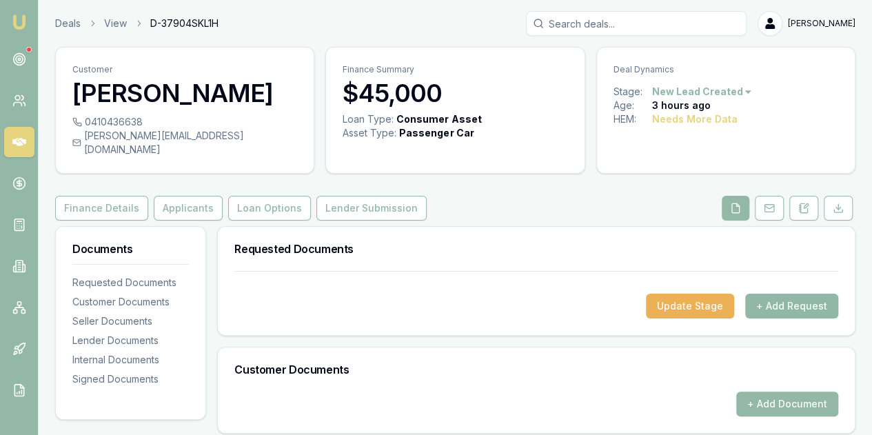
click at [795, 296] on button "+ Add Request" at bounding box center [791, 306] width 93 height 25
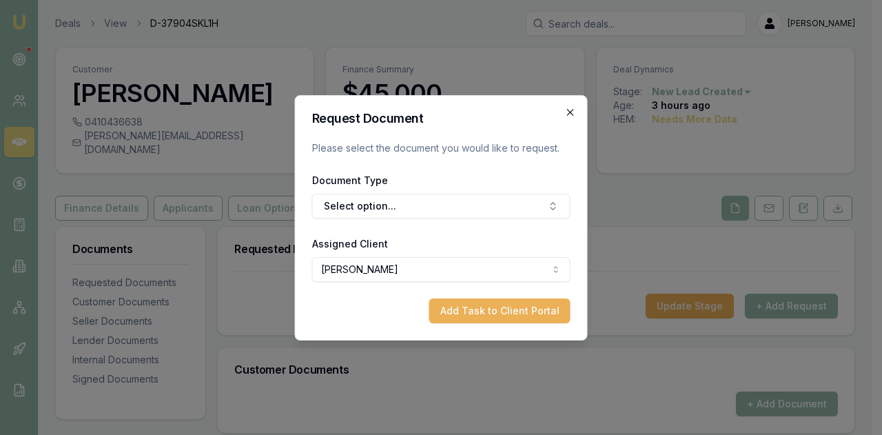
click at [573, 108] on icon "button" at bounding box center [570, 112] width 11 height 11
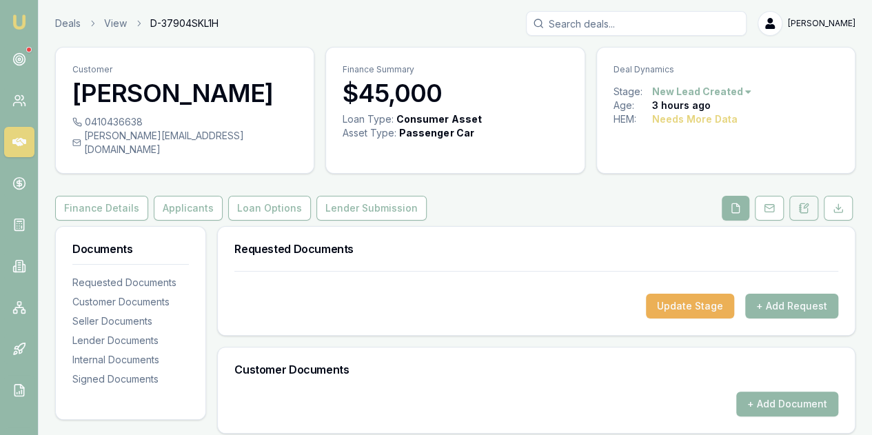
click at [808, 203] on icon at bounding box center [804, 207] width 8 height 9
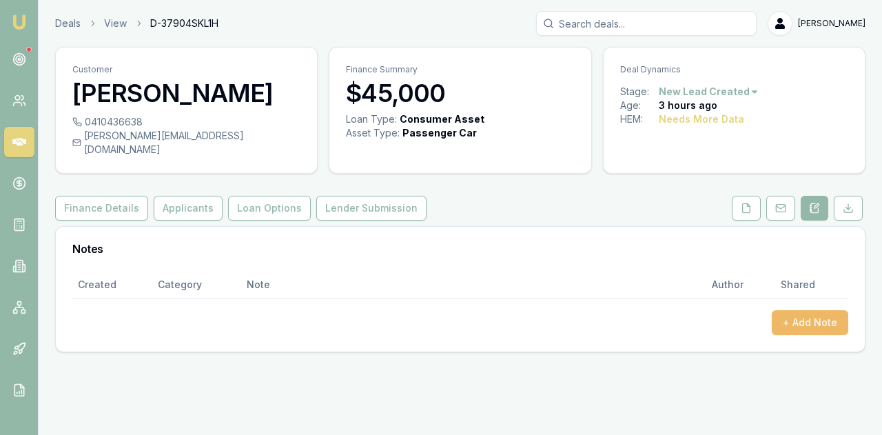
click at [809, 310] on button "+ Add Note" at bounding box center [810, 322] width 77 height 25
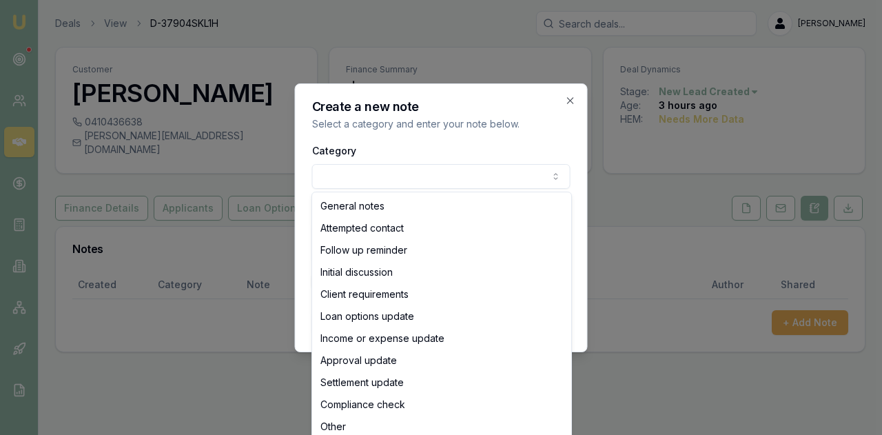
click at [341, 171] on body "Emu Broker Deals View D-37904SKL1H Evette Abdo Toggle Menu Customer Mick Gerace…" at bounding box center [441, 217] width 882 height 435
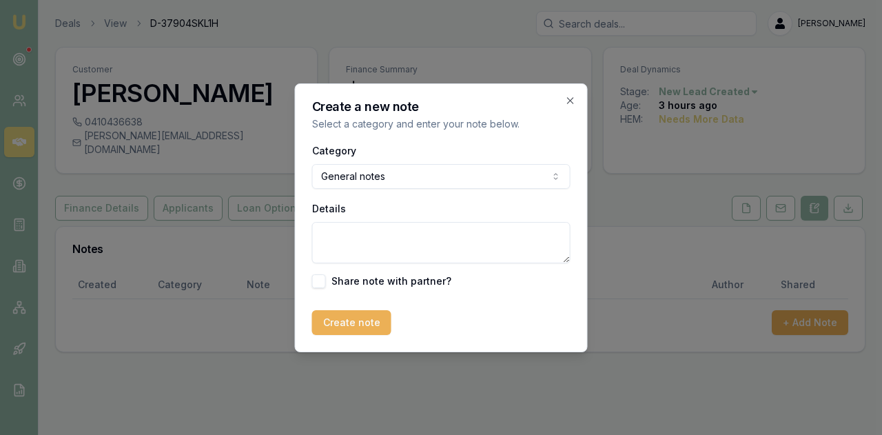
click at [326, 239] on textarea "Details" at bounding box center [441, 242] width 259 height 41
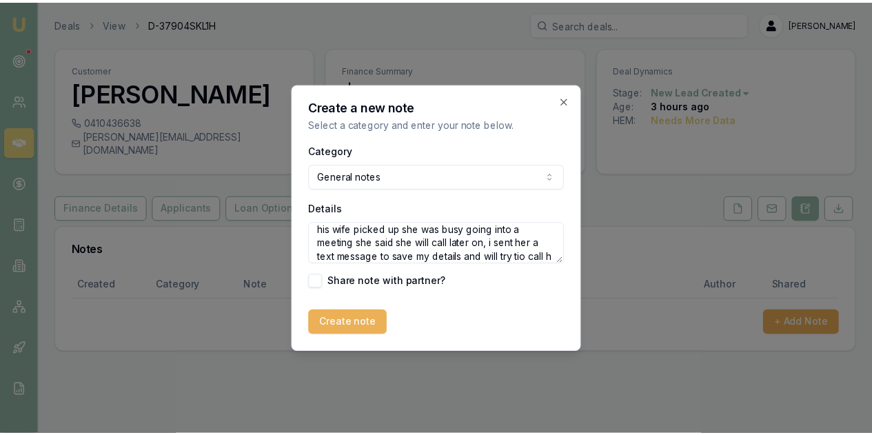
scroll to position [19, 0]
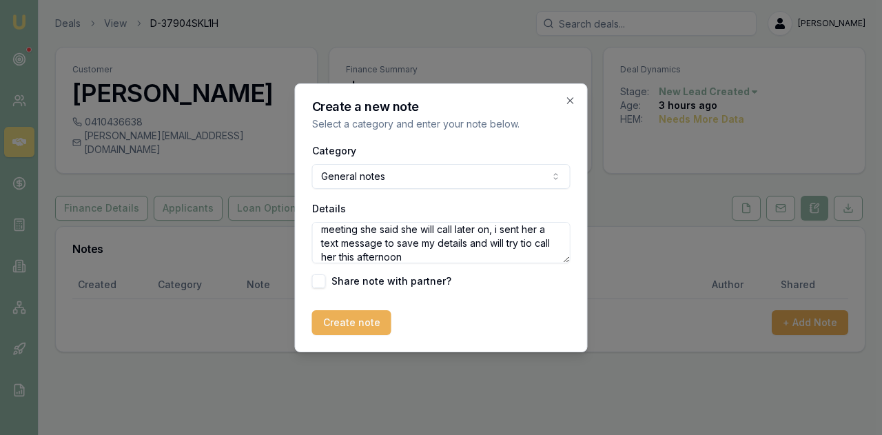
click at [527, 242] on textarea "his wife picked up she was busy going into a meeting she said she will call lat…" at bounding box center [441, 242] width 259 height 41
click at [404, 250] on textarea "his wife picked up she was busy going into a meeting she said she will call lat…" at bounding box center [441, 242] width 259 height 41
type textarea "his wife picked up she was busy going into a meeting she said she will call lat…"
drag, startPoint x: 348, startPoint y: 318, endPoint x: 358, endPoint y: 317, distance: 9.7
click at [350, 318] on button "Create note" at bounding box center [351, 322] width 79 height 25
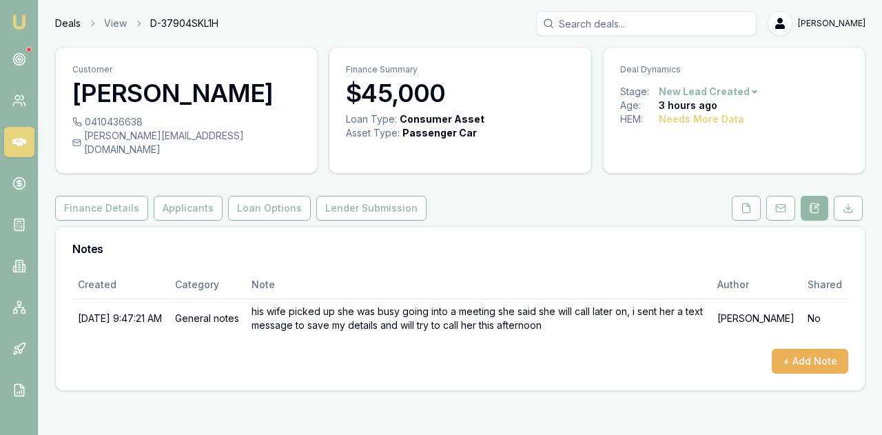
click at [66, 24] on link "Deals" at bounding box center [68, 24] width 26 height 14
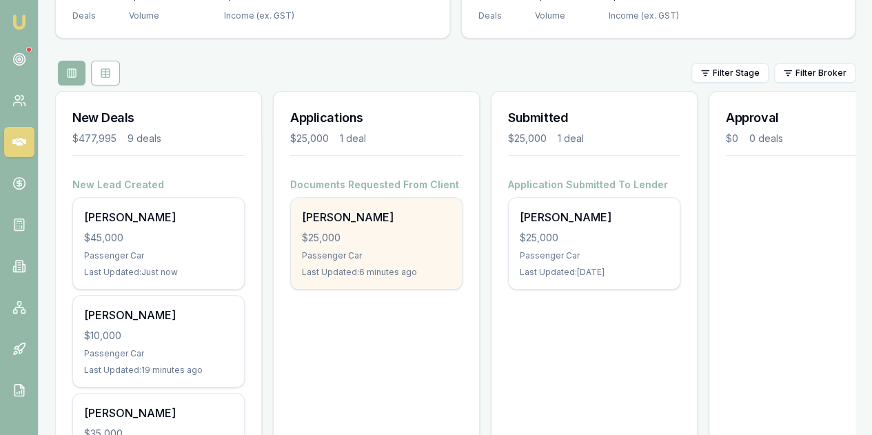
scroll to position [116, 0]
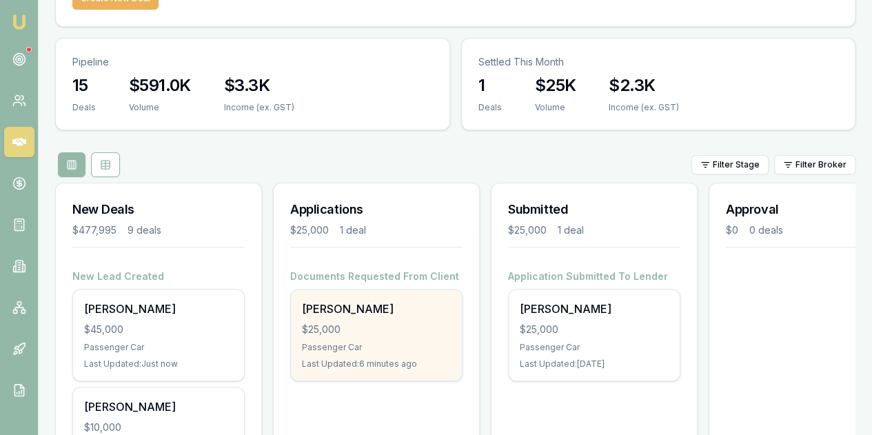
click at [386, 323] on div "$25,000" at bounding box center [376, 330] width 149 height 14
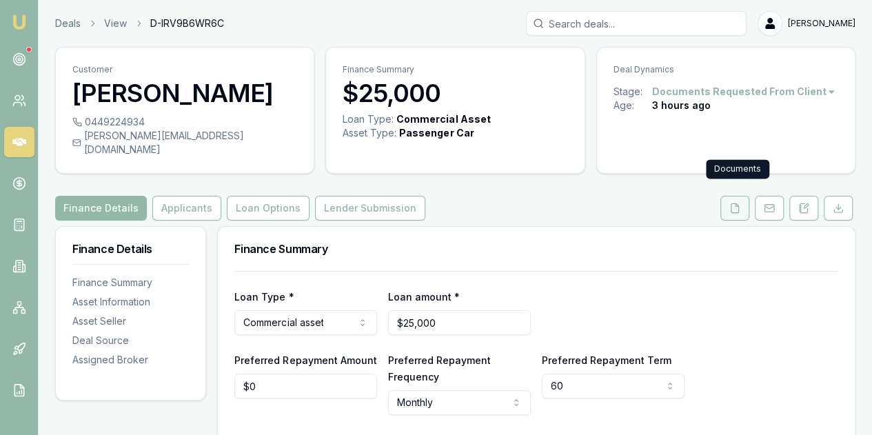
click at [735, 203] on icon at bounding box center [734, 208] width 11 height 11
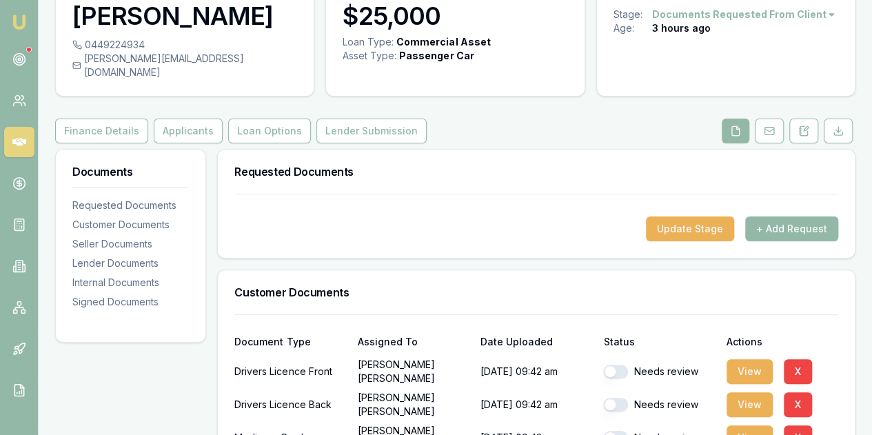
scroll to position [207, 0]
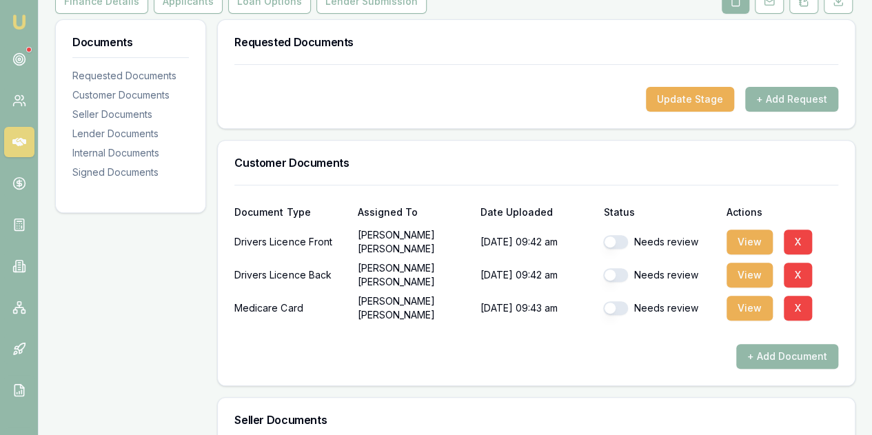
click at [611, 235] on button "button" at bounding box center [615, 242] width 25 height 14
checkbox input "true"
click at [610, 268] on button "button" at bounding box center [615, 275] width 25 height 14
checkbox input "true"
click at [611, 301] on button "button" at bounding box center [615, 308] width 25 height 14
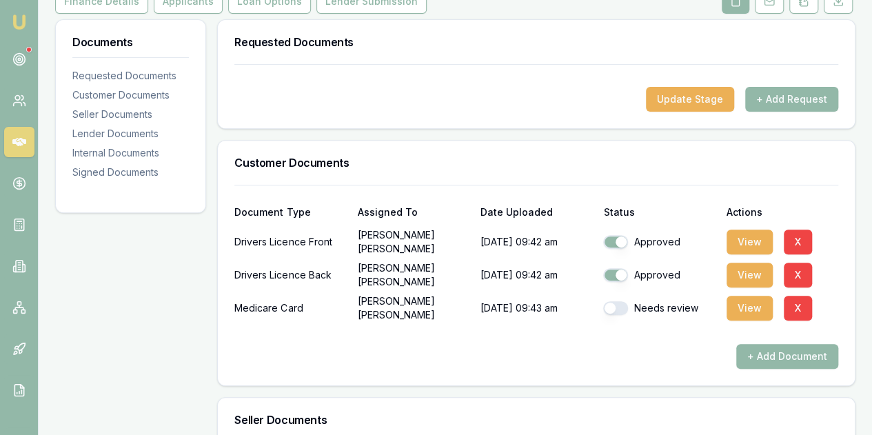
checkbox input "true"
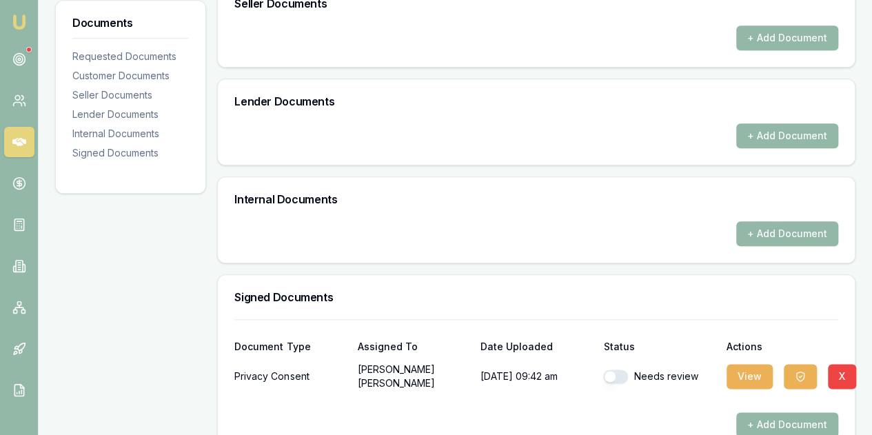
scroll to position [636, 0]
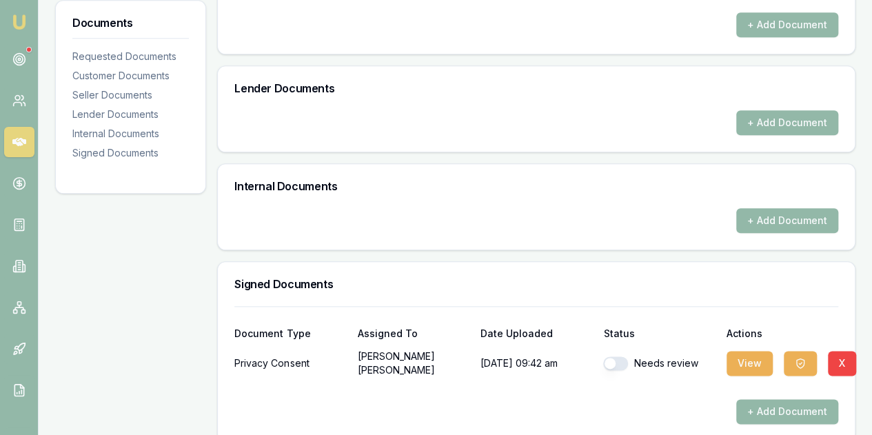
click at [613, 356] on button "button" at bounding box center [615, 363] width 25 height 14
checkbox input "true"
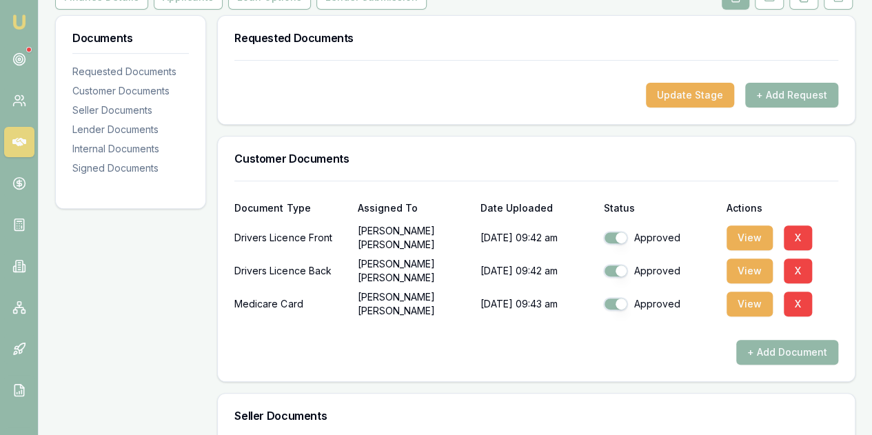
scroll to position [154, 0]
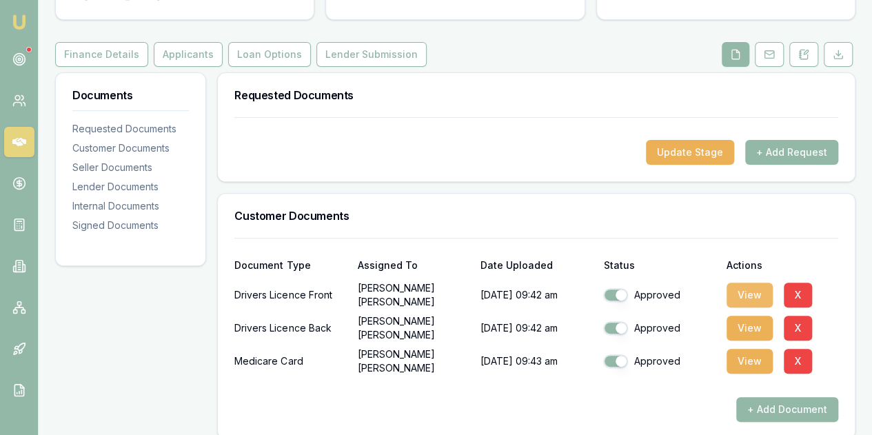
click at [742, 283] on button "View" at bounding box center [750, 295] width 46 height 25
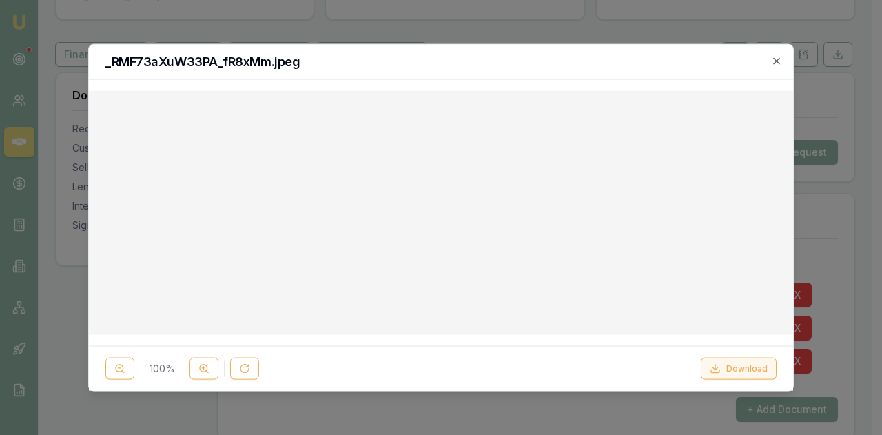
click at [734, 369] on button "Download" at bounding box center [739, 369] width 76 height 22
click at [749, 368] on button "Download" at bounding box center [739, 369] width 76 height 22
click at [776, 57] on icon "button" at bounding box center [776, 60] width 11 height 11
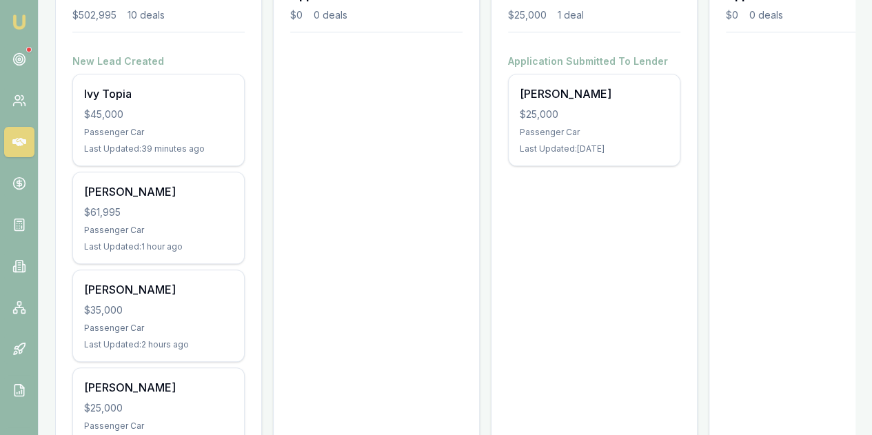
scroll to position [414, 0]
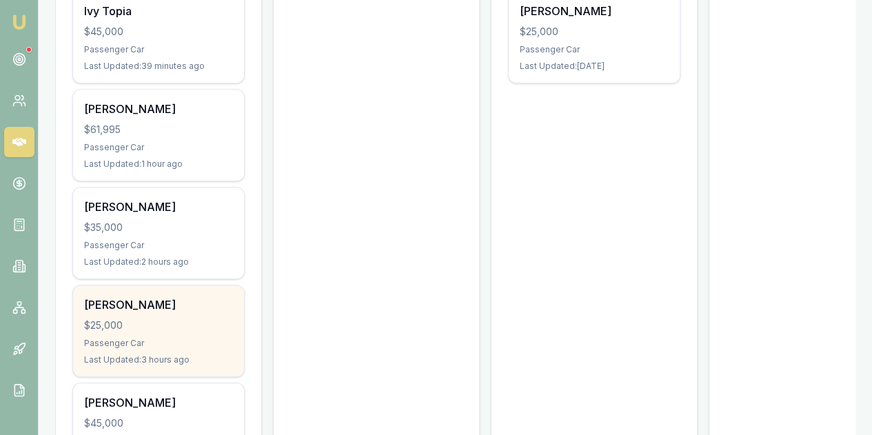
click at [149, 285] on div "[PERSON_NAME] $25,000 Passenger Car Last Updated: 3 hours ago" at bounding box center [158, 330] width 171 height 91
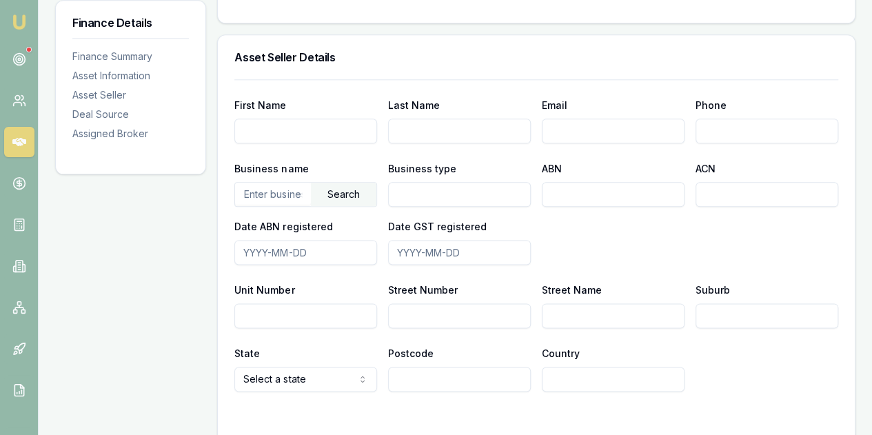
scroll to position [758, 0]
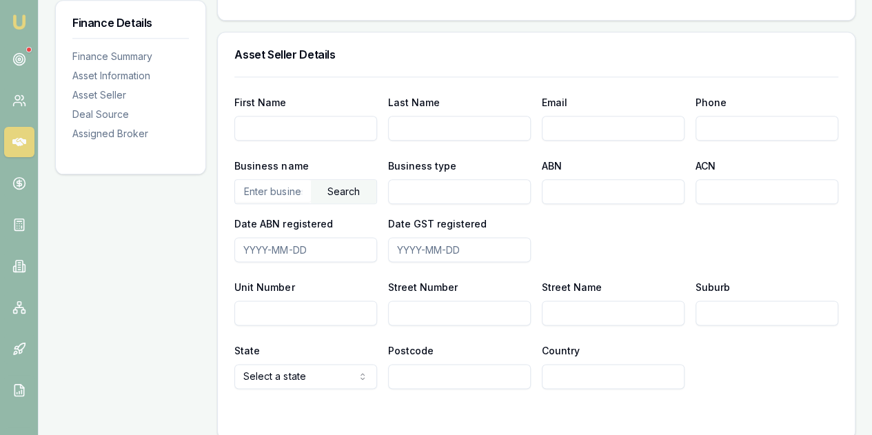
click at [258, 180] on input "text" at bounding box center [273, 191] width 76 height 22
click at [408, 179] on input "Business type" at bounding box center [459, 191] width 143 height 25
click at [564, 183] on input "ABN" at bounding box center [613, 191] width 143 height 25
type input "57859355897"
click at [585, 213] on div "Business name Search Business type ABN 57859355897 ACN Date ABN registered Date…" at bounding box center [536, 209] width 604 height 105
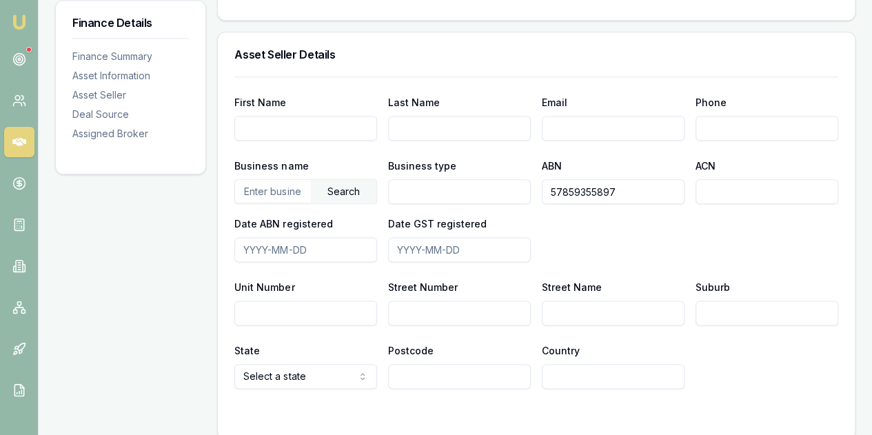
click at [252, 180] on input "text" at bounding box center [273, 191] width 76 height 22
click at [352, 180] on div "Search" at bounding box center [343, 191] width 65 height 23
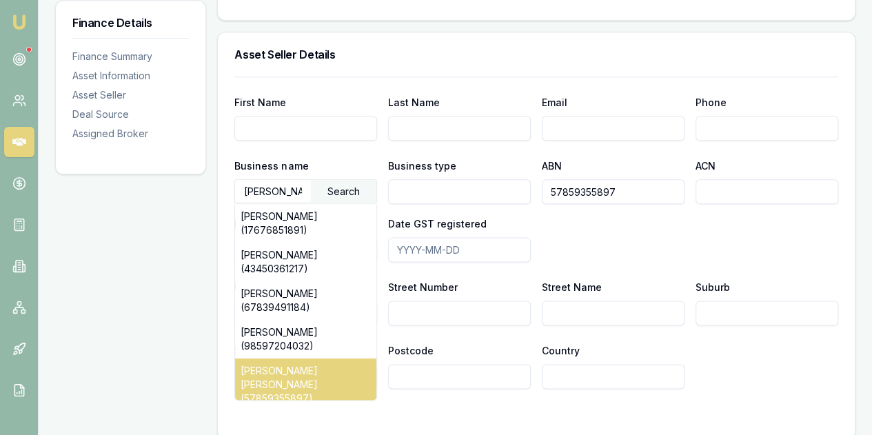
click at [297, 370] on div "SARAH BEVERLY SINGH (57859355897)" at bounding box center [305, 385] width 141 height 52
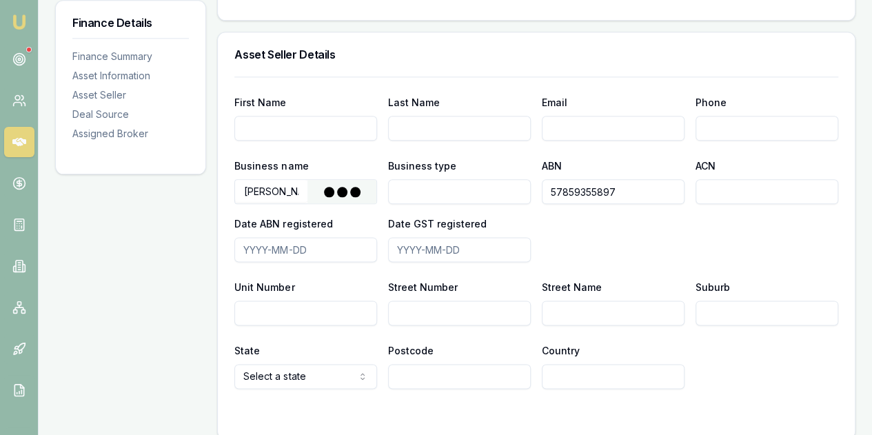
type input "SINGH, SARAH BEVERLY"
type input "Individual/Sole Trader"
type input "2023-10-19"
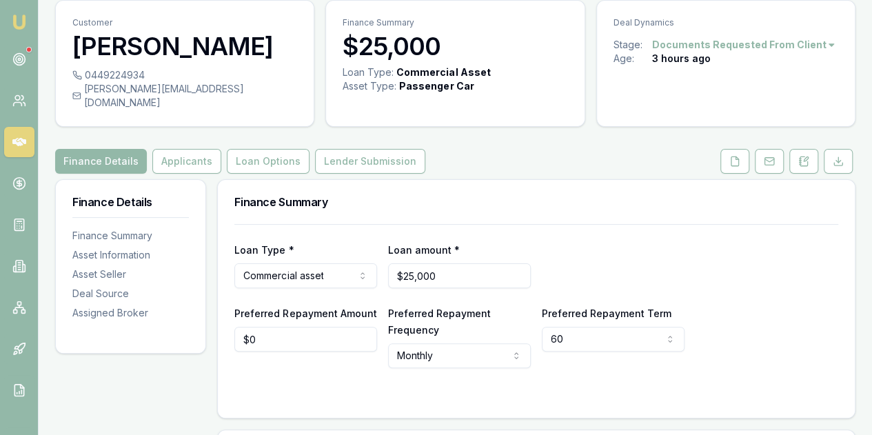
scroll to position [45, 0]
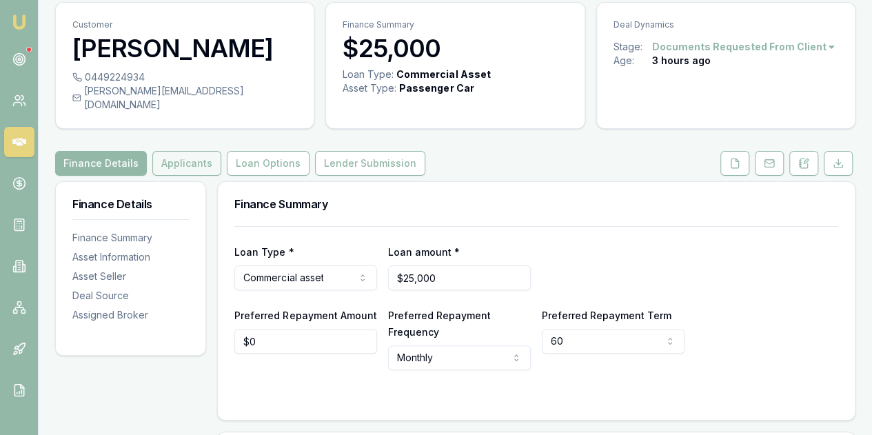
click at [190, 152] on button "Applicants" at bounding box center [186, 163] width 69 height 25
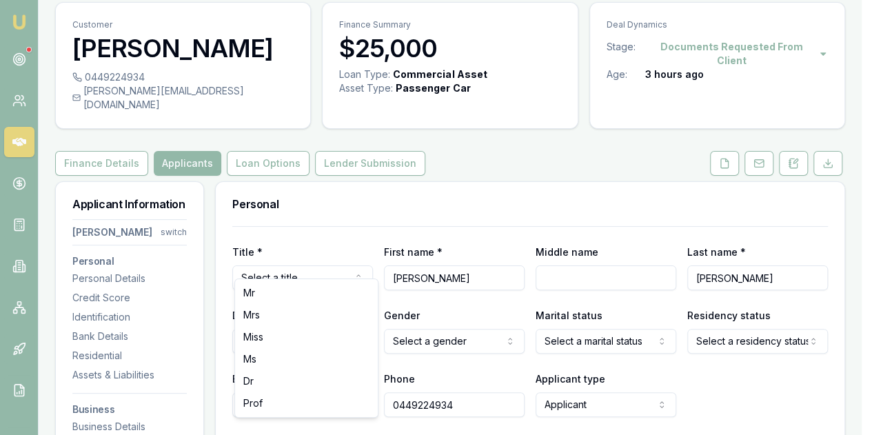
click at [301, 261] on html "Emu Broker Deals View D-IRV9B6WR6C Evette Abdo Toggle Menu Customer Sarah Singh…" at bounding box center [436, 172] width 872 height 435
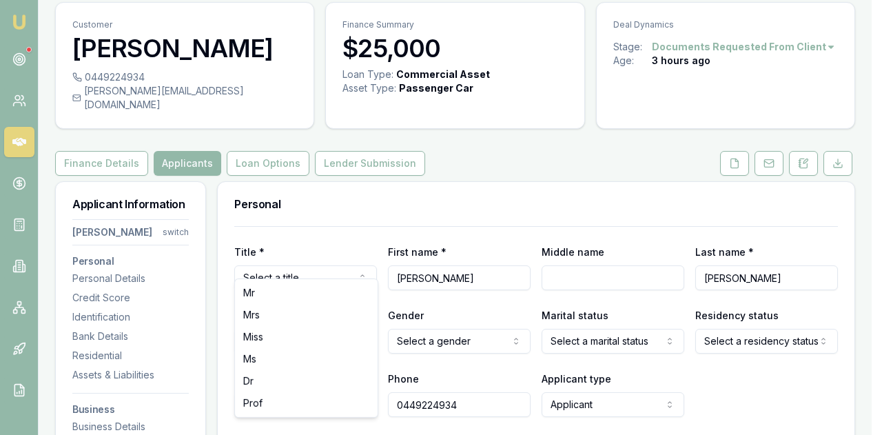
select select "Mrs"
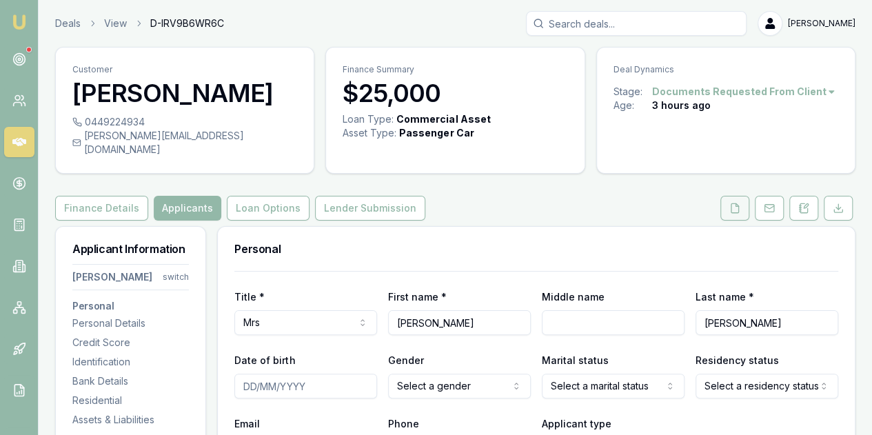
click at [742, 196] on button at bounding box center [734, 208] width 29 height 25
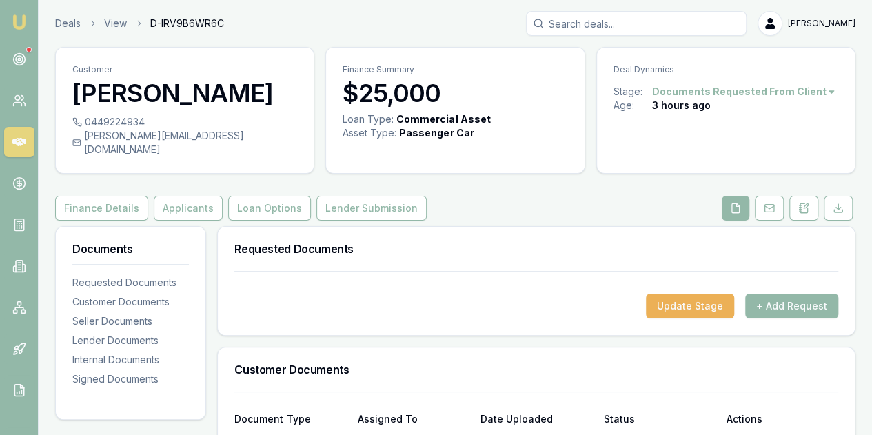
scroll to position [207, 0]
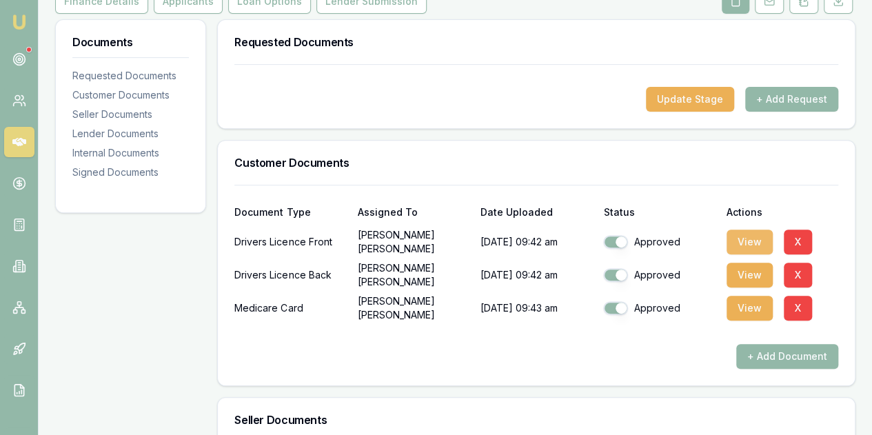
click at [750, 230] on button "View" at bounding box center [750, 242] width 46 height 25
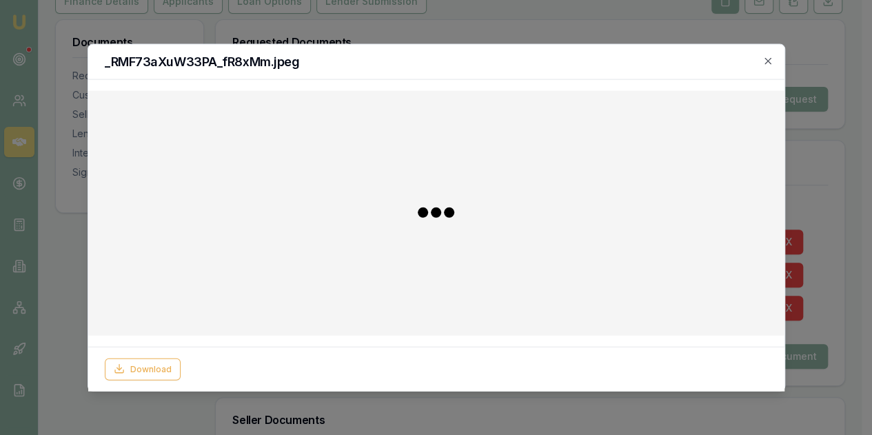
click at [746, 230] on div at bounding box center [436, 212] width 674 height 223
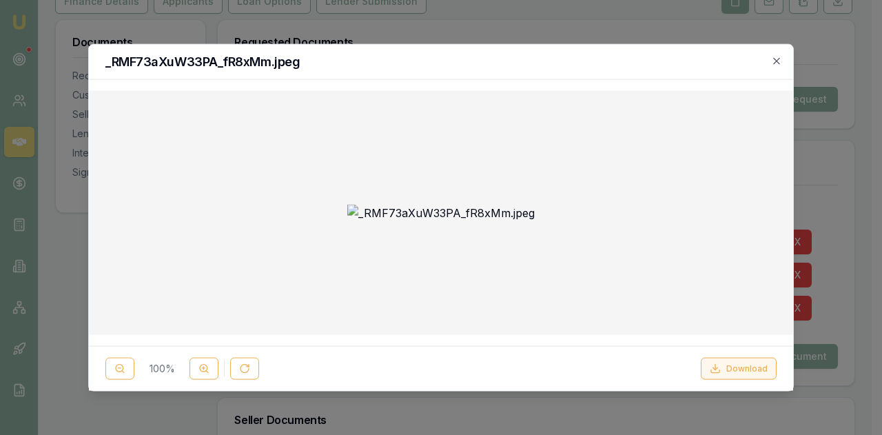
click at [747, 372] on button "Download" at bounding box center [739, 369] width 76 height 22
click at [747, 361] on button "Download" at bounding box center [739, 369] width 76 height 22
click at [742, 366] on button "Download" at bounding box center [739, 369] width 76 height 22
click at [731, 367] on button "Download" at bounding box center [739, 369] width 76 height 22
click at [746, 372] on button "Download" at bounding box center [739, 369] width 76 height 22
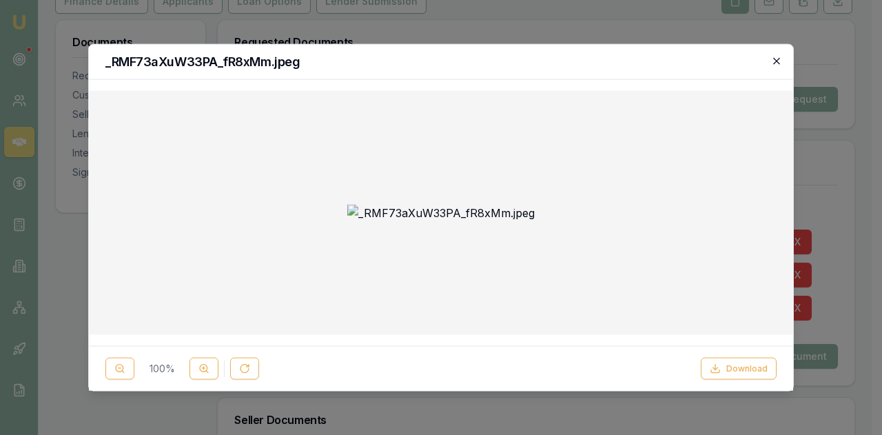
click at [775, 60] on icon "button" at bounding box center [776, 60] width 11 height 11
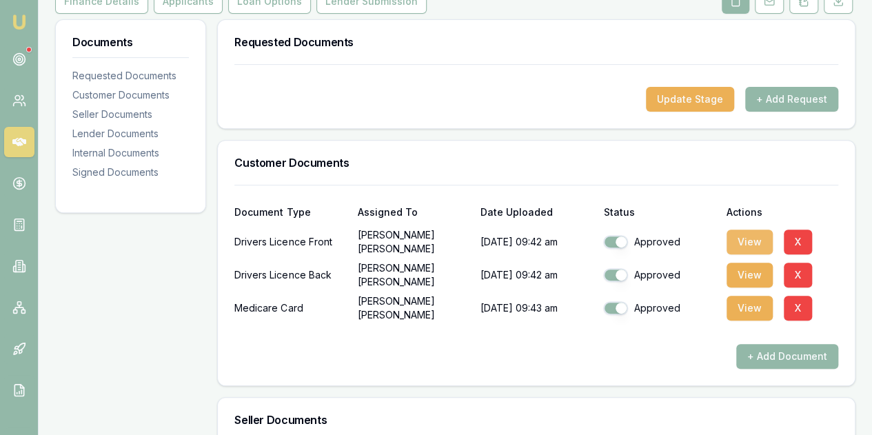
click at [742, 230] on button "View" at bounding box center [750, 242] width 46 height 25
click at [746, 230] on button "View" at bounding box center [750, 242] width 46 height 25
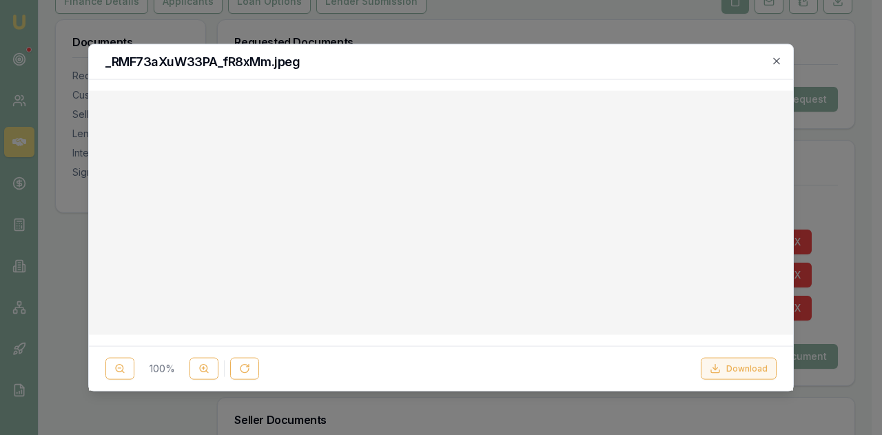
click at [745, 370] on button "Download" at bounding box center [739, 369] width 76 height 22
click at [732, 365] on button "Download" at bounding box center [739, 369] width 76 height 22
click at [733, 366] on button "Download" at bounding box center [739, 369] width 76 height 22
click at [738, 368] on button "Download" at bounding box center [739, 369] width 76 height 22
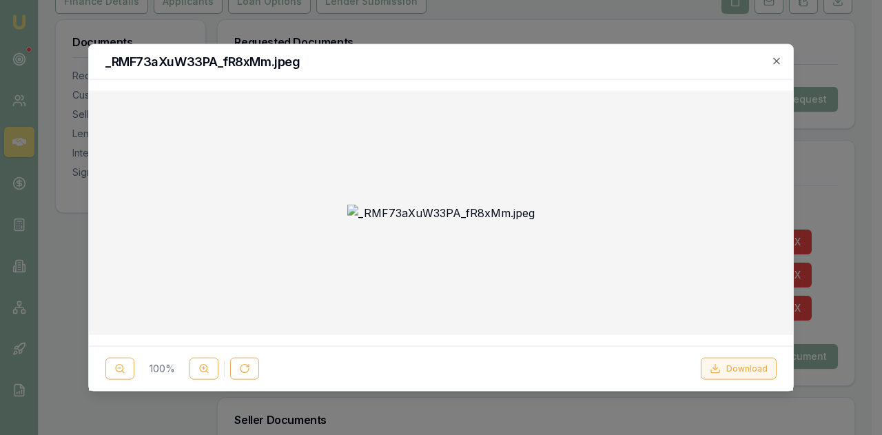
click at [738, 368] on button "Download" at bounding box center [739, 369] width 76 height 22
click at [739, 364] on button "Download" at bounding box center [739, 369] width 76 height 22
click at [740, 369] on button "Download" at bounding box center [739, 369] width 76 height 22
click at [773, 62] on icon "button" at bounding box center [776, 60] width 11 height 11
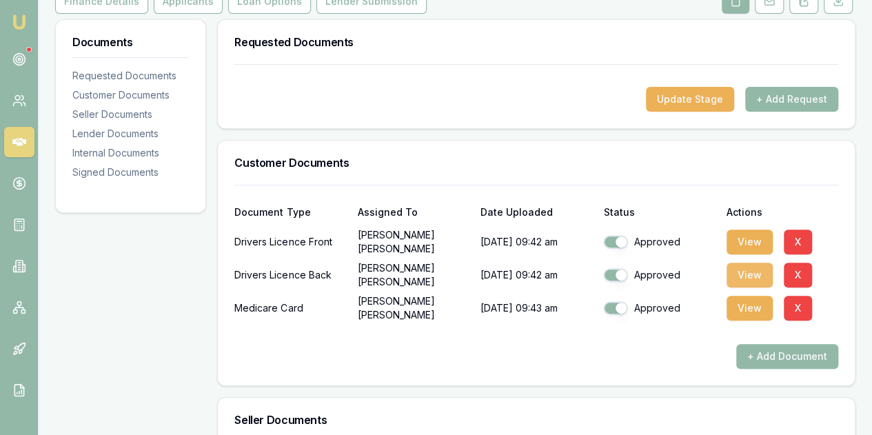
click at [738, 267] on button "View" at bounding box center [750, 275] width 46 height 25
click at [746, 263] on button "View" at bounding box center [750, 275] width 46 height 25
click at [746, 228] on body "Emu Broker Deals View D-IRV9B6WR6C Evette Abdo Toggle Menu Customer Sarah Singh…" at bounding box center [436, 10] width 872 height 435
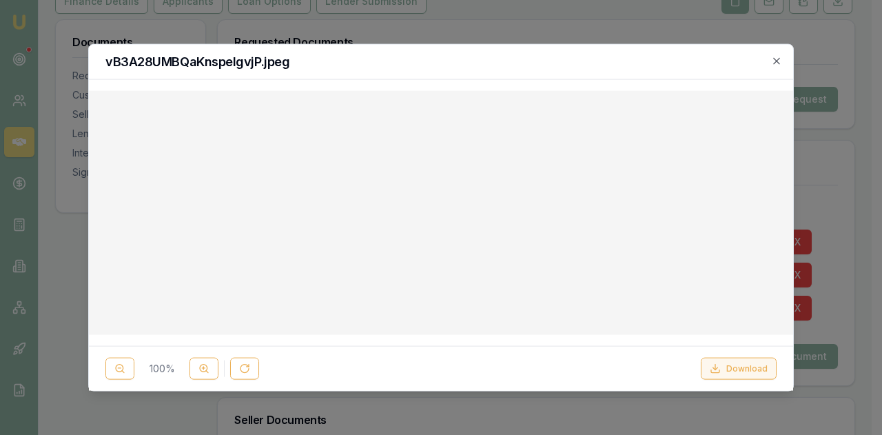
click at [756, 370] on button "Download" at bounding box center [739, 369] width 76 height 22
click at [778, 60] on icon "button" at bounding box center [776, 60] width 11 height 11
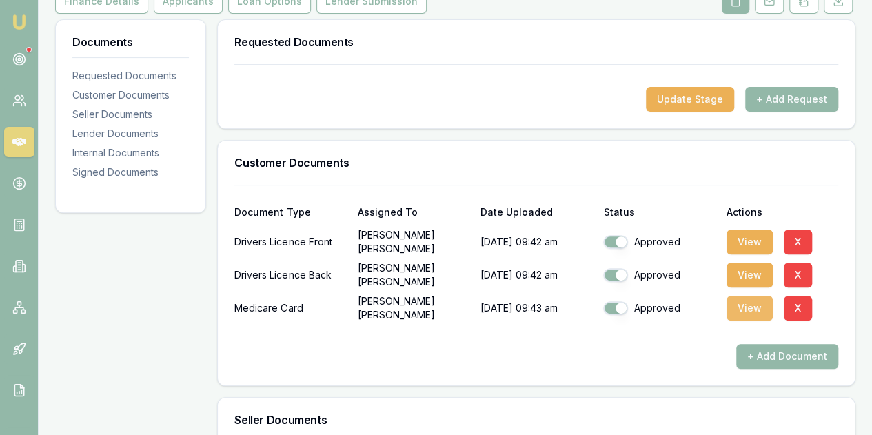
click at [749, 296] on button "View" at bounding box center [750, 308] width 46 height 25
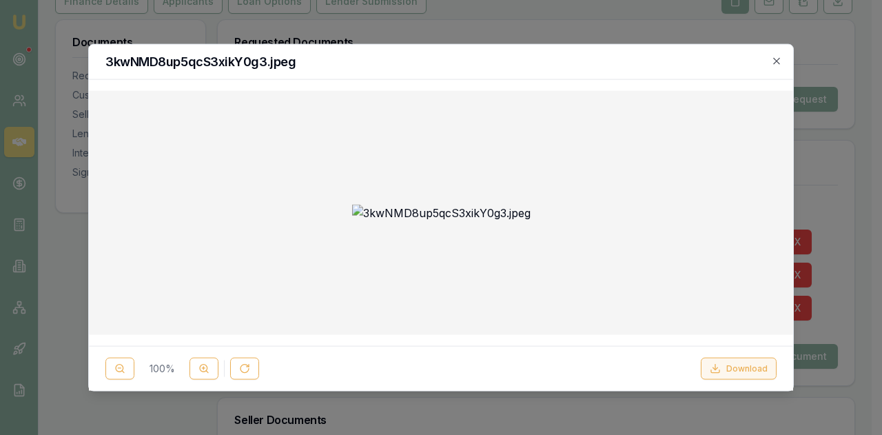
click at [747, 369] on button "Download" at bounding box center [739, 369] width 76 height 22
click at [773, 61] on icon "button" at bounding box center [776, 60] width 11 height 11
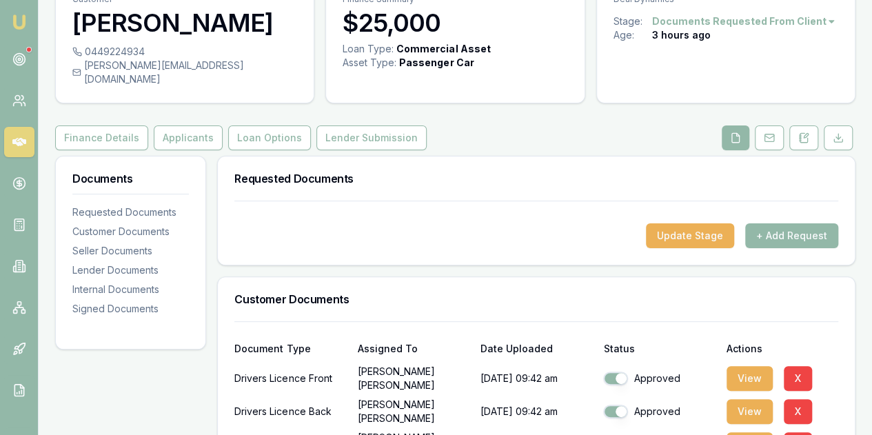
scroll to position [0, 0]
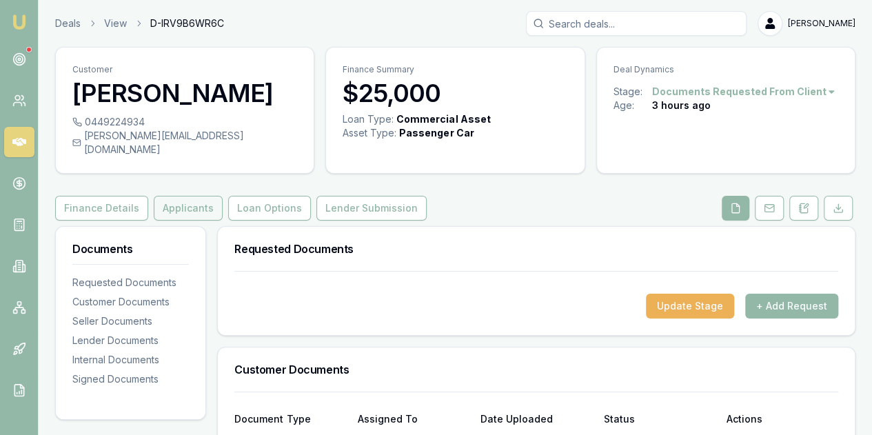
click at [186, 196] on button "Applicants" at bounding box center [188, 208] width 69 height 25
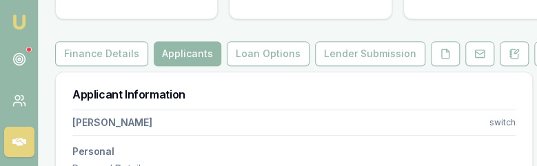
scroll to position [138, 0]
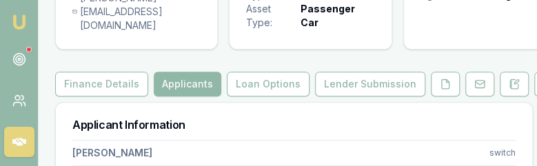
click at [179, 77] on button "Applicants" at bounding box center [188, 84] width 68 height 25
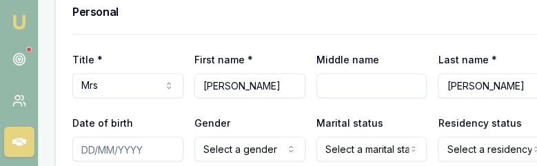
scroll to position [678, 0]
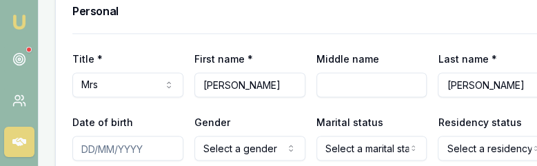
click at [335, 85] on input "Middle name" at bounding box center [371, 84] width 111 height 25
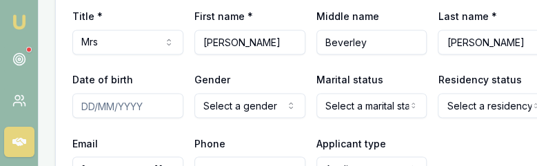
scroll to position [816, 0]
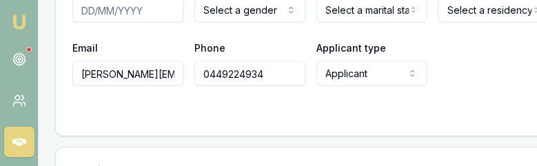
type input "Beverley"
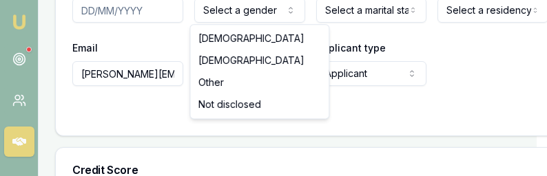
select select "FEMALE"
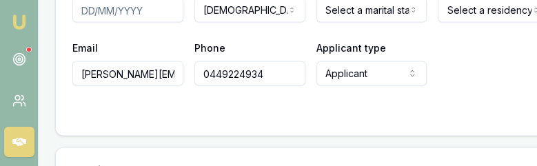
click at [87, 9] on input "Date of birth" at bounding box center [127, 10] width 111 height 25
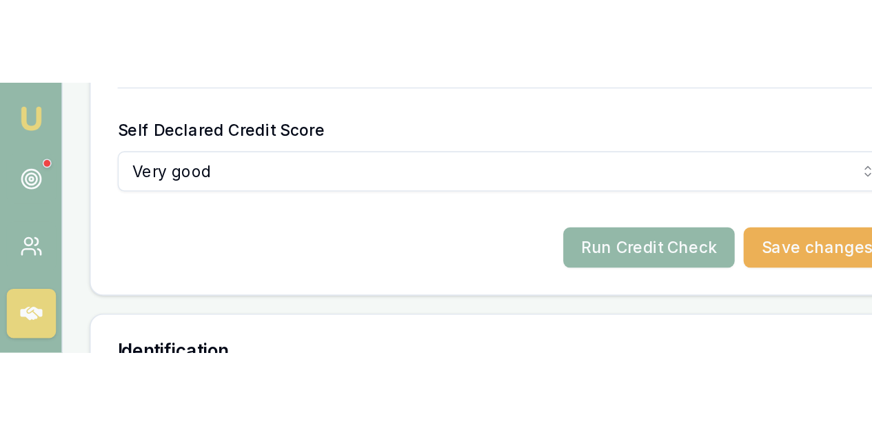
scroll to position [1160, 0]
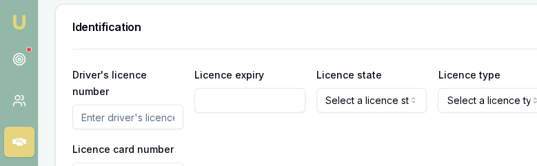
type input "06/09/1995"
click at [99, 112] on input "Driver's licence number" at bounding box center [127, 117] width 111 height 25
click at [95, 112] on input "Driver's licence number" at bounding box center [127, 117] width 111 height 25
type input "105246369"
click at [224, 103] on input "Licence expiry" at bounding box center [249, 100] width 111 height 25
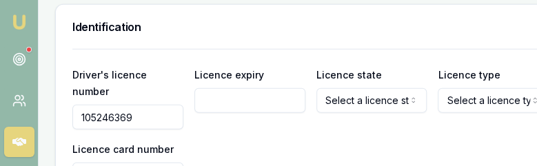
click at [321, 123] on div "Licence state Select a licence state NSW VIC QLD SA WA TAS NT ACT" at bounding box center [371, 97] width 111 height 63
click at [208, 97] on input "Licence expiry" at bounding box center [249, 100] width 111 height 25
type input "03/01/2026"
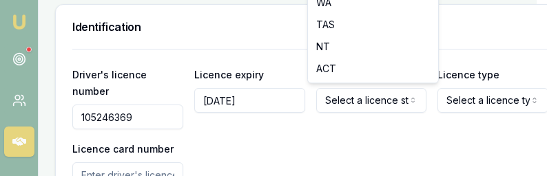
drag, startPoint x: 360, startPoint y: 7, endPoint x: 365, endPoint y: 83, distance: 76.7
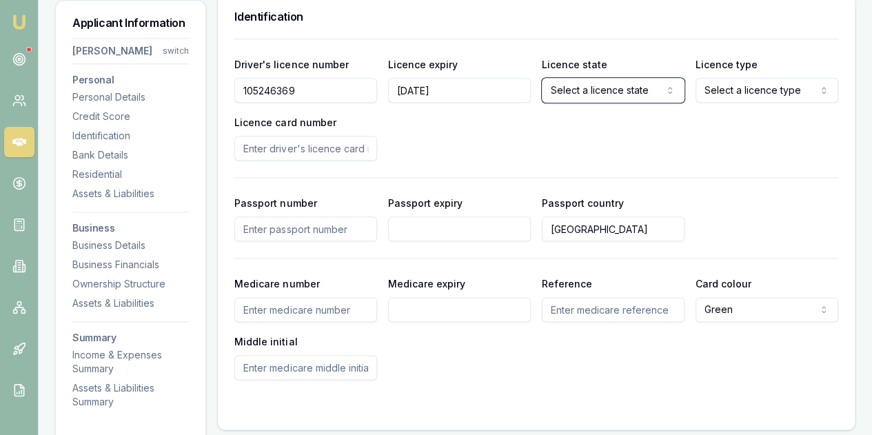
scroll to position [678, 0]
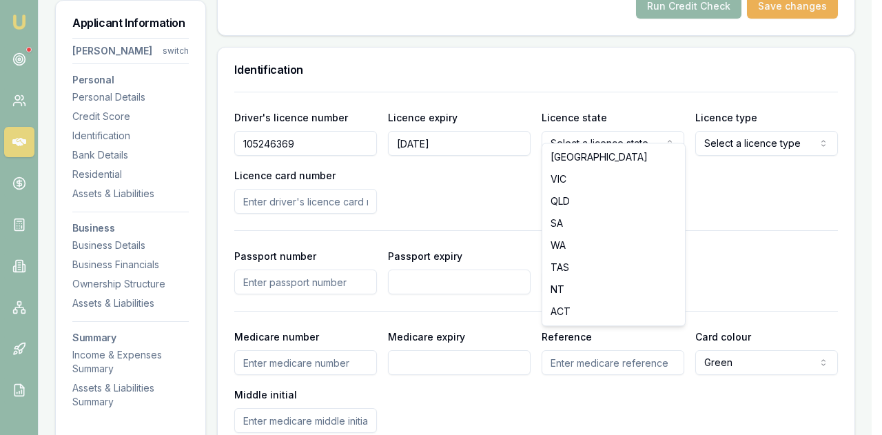
select select "QLD"
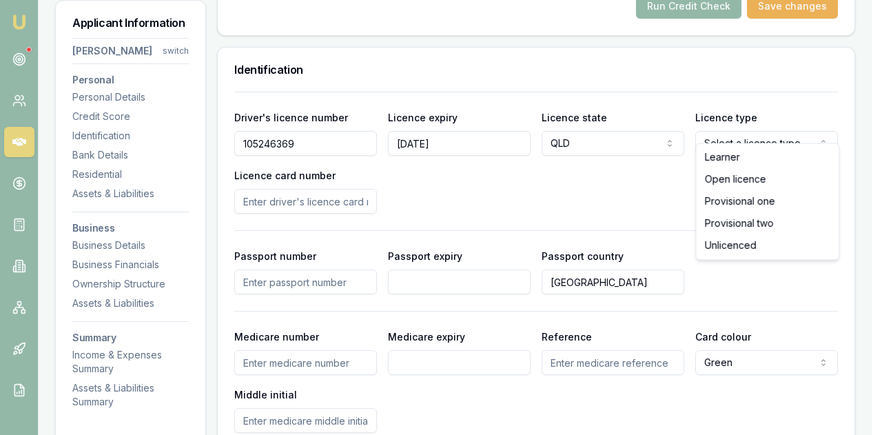
select select "OPEN_LICENCE"
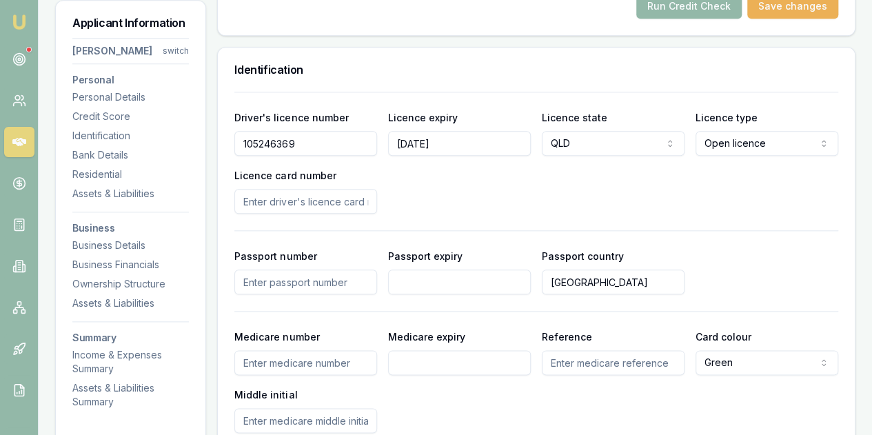
click at [266, 191] on input "Licence card number" at bounding box center [305, 201] width 143 height 25
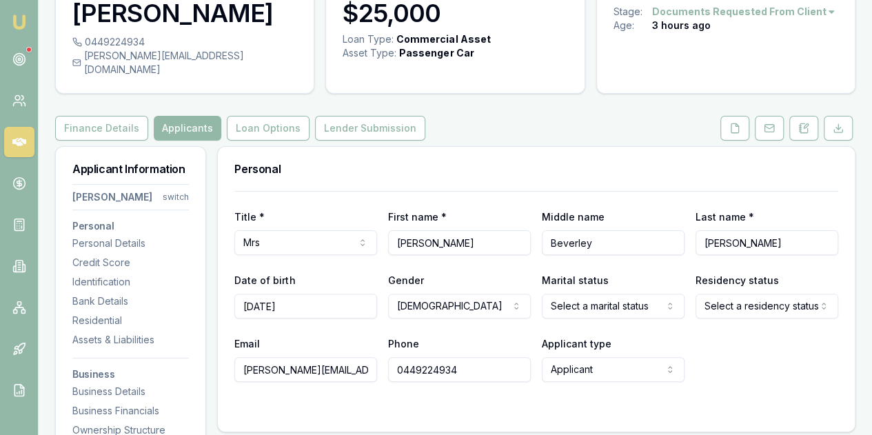
scroll to position [0, 0]
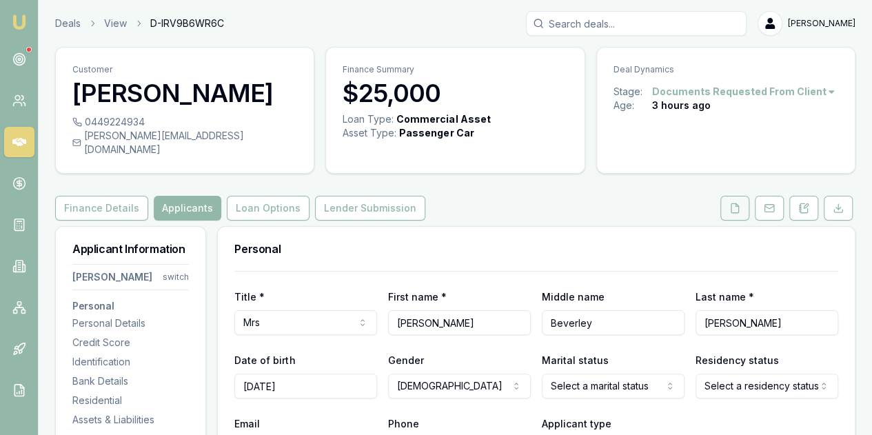
click at [729, 196] on button at bounding box center [734, 208] width 29 height 25
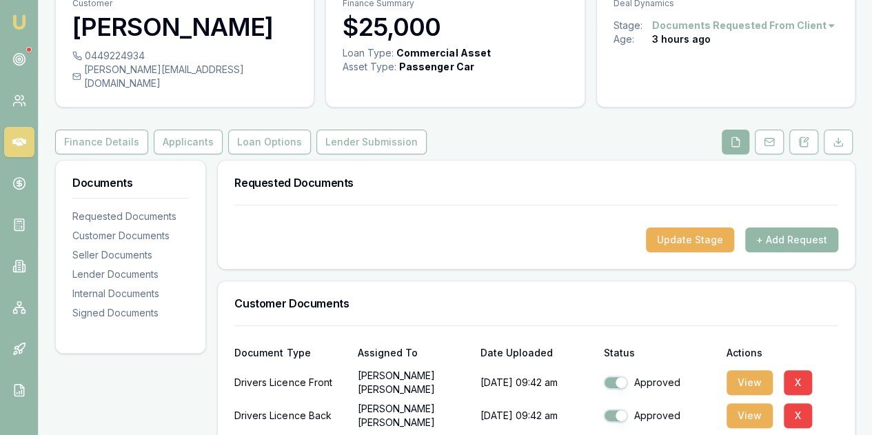
scroll to position [207, 0]
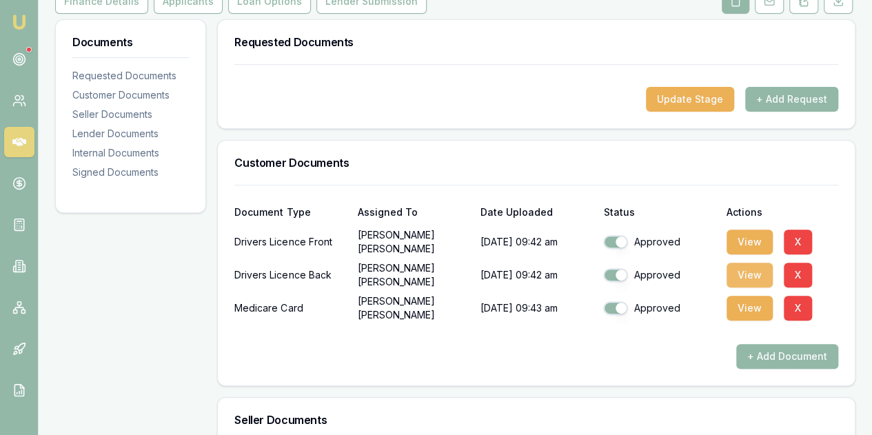
click at [754, 263] on button "View" at bounding box center [750, 275] width 46 height 25
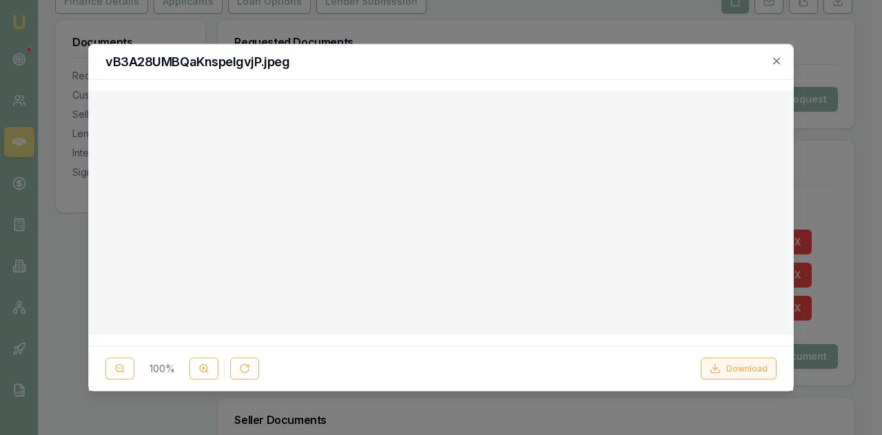
click at [734, 367] on button "Download" at bounding box center [739, 369] width 76 height 22
drag, startPoint x: 776, startPoint y: 58, endPoint x: 769, endPoint y: 65, distance: 9.8
click at [776, 57] on icon "button" at bounding box center [776, 60] width 11 height 11
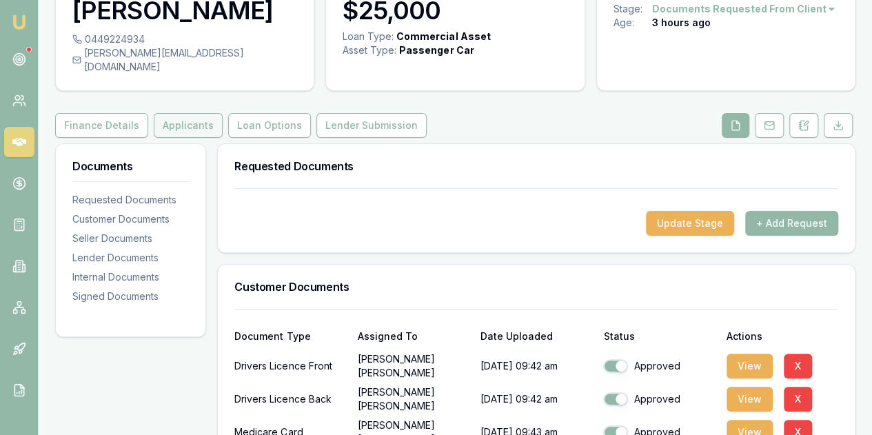
scroll to position [0, 0]
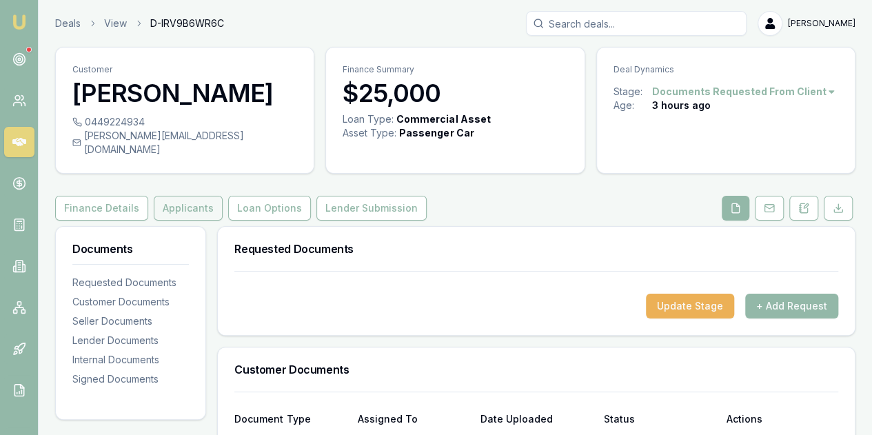
click at [170, 196] on button "Applicants" at bounding box center [188, 208] width 69 height 25
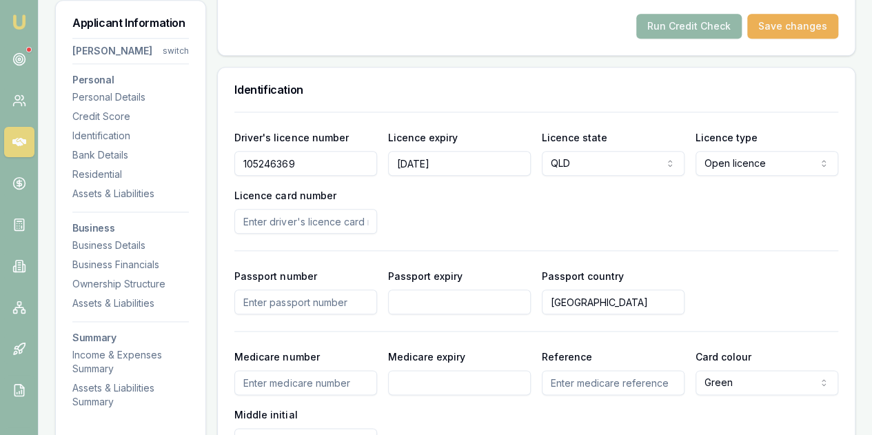
scroll to position [689, 0]
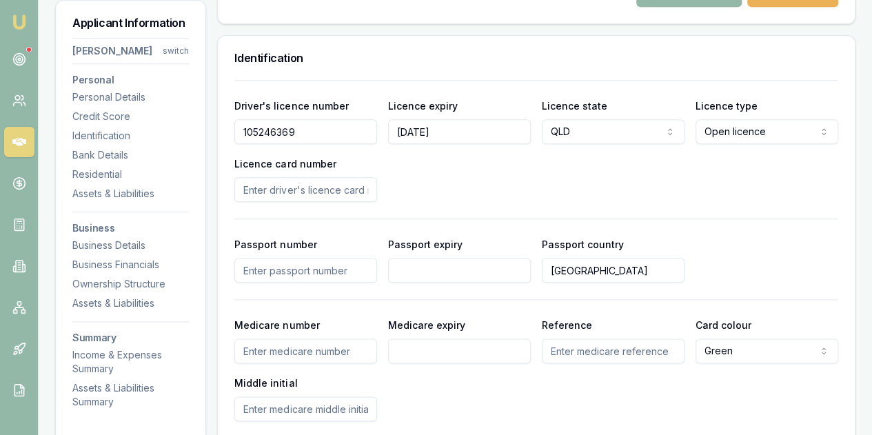
click at [264, 177] on input "Licence card number" at bounding box center [305, 189] width 143 height 25
type input "2910f33bda"
click at [443, 146] on div "Driver's licence number 105246369 Licence expiry 03/01/2026 Licence state QLD N…" at bounding box center [536, 149] width 604 height 105
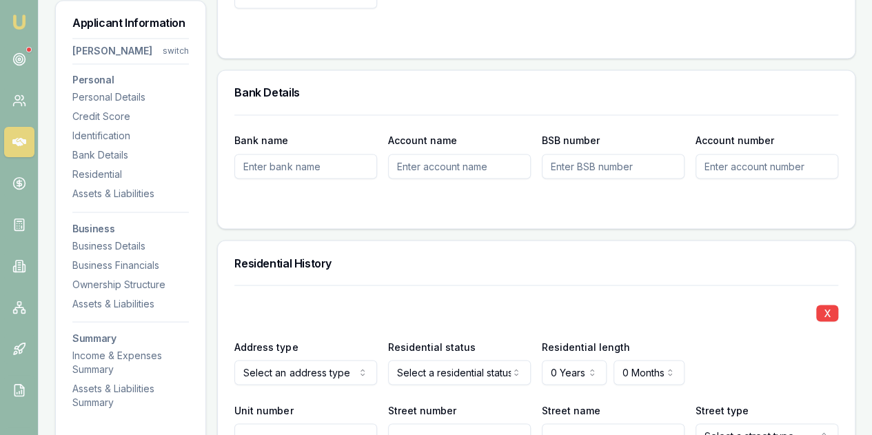
scroll to position [1103, 0]
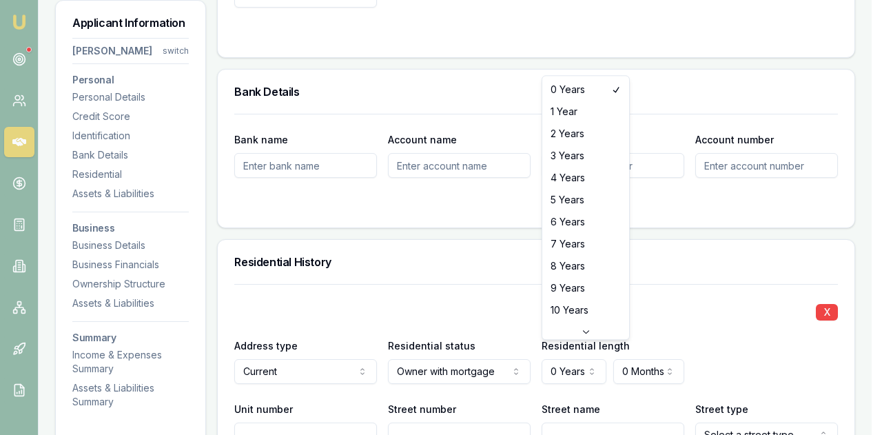
click at [661, 265] on div "Residential History" at bounding box center [536, 262] width 637 height 44
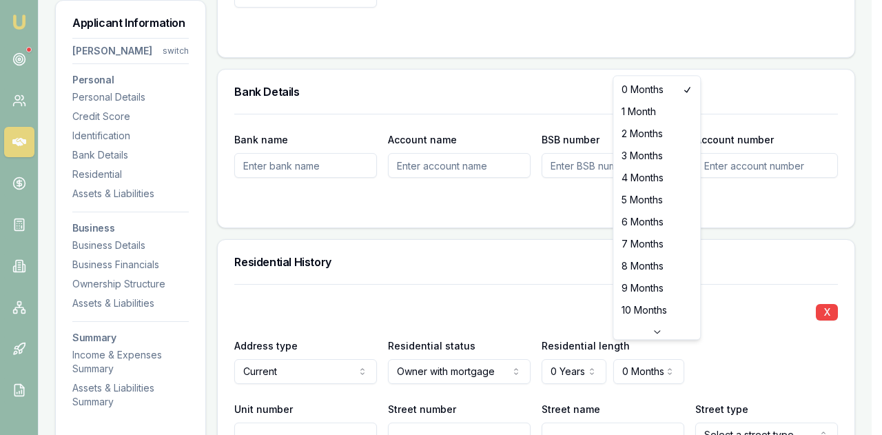
select select "2"
drag, startPoint x: 644, startPoint y: 137, endPoint x: 684, endPoint y: 223, distance: 95.6
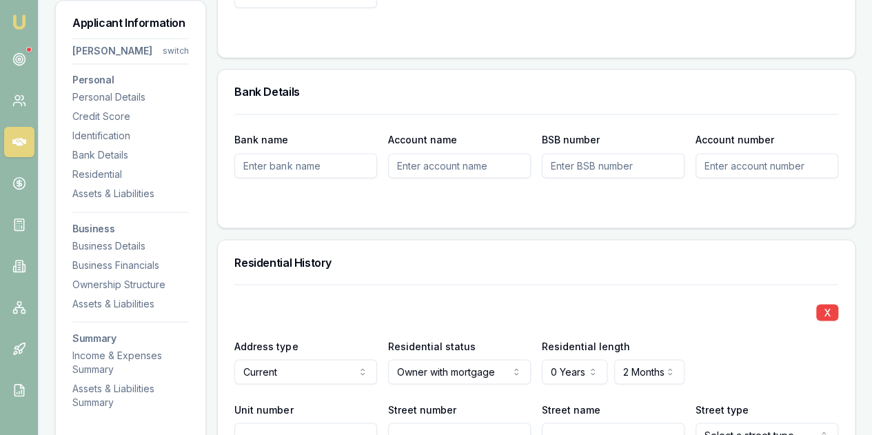
click at [696, 284] on div "X Address type Current Current Previous Residential status Owner with mortgage …" at bounding box center [536, 397] width 604 height 227
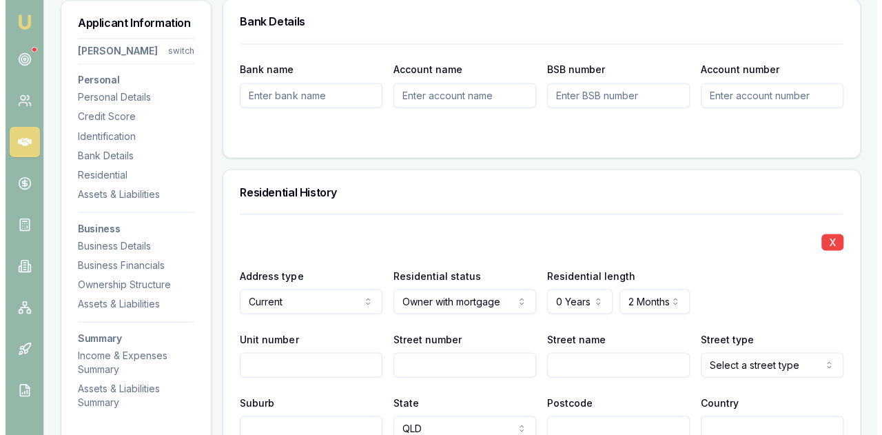
scroll to position [1241, 0]
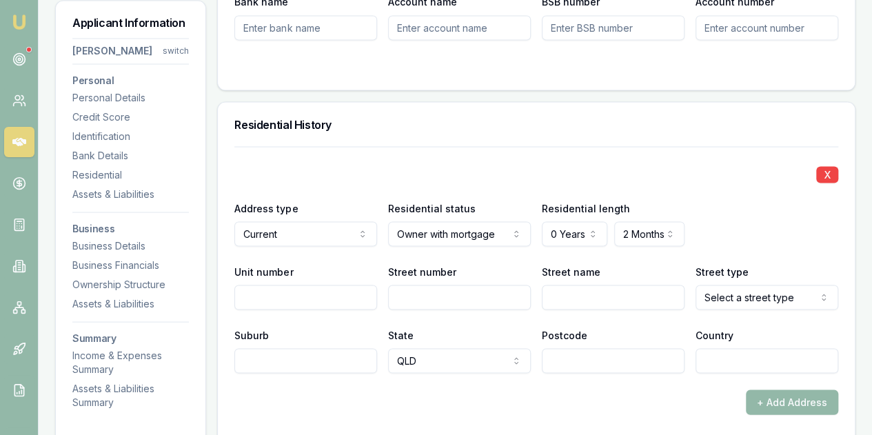
click at [406, 285] on input "Street number" at bounding box center [459, 297] width 143 height 25
type input "10"
click at [558, 285] on input "Street name" at bounding box center [613, 297] width 143 height 25
type input "b"
type input "Barramundi"
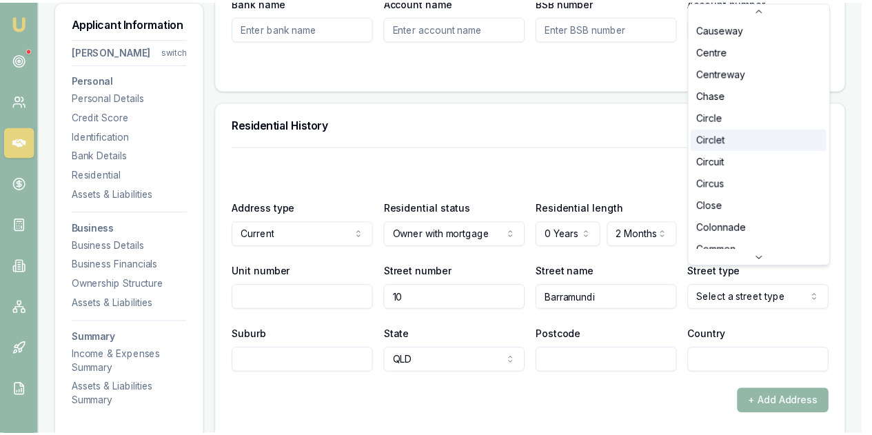
scroll to position [510, 0]
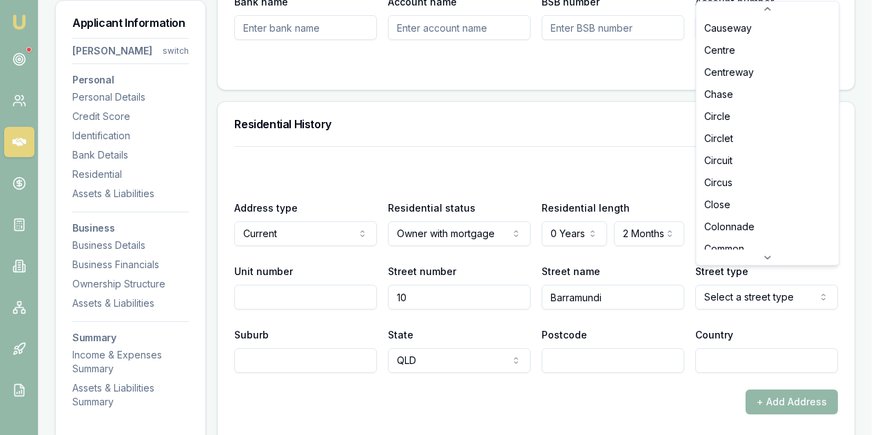
select select "Circuit"
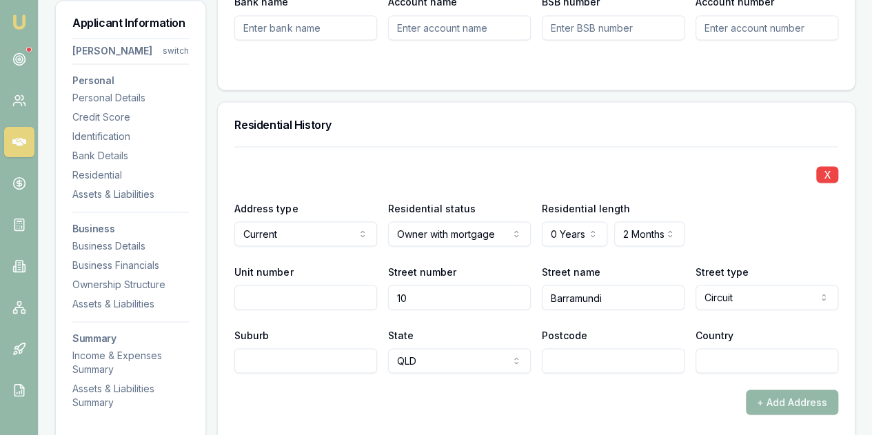
click at [254, 348] on input "Suburb" at bounding box center [305, 360] width 143 height 25
type input "Burdell"
click at [407, 390] on div "+ Add Address" at bounding box center [536, 402] width 604 height 25
click at [558, 348] on input "Postcode" at bounding box center [613, 360] width 143 height 25
type input "4818"
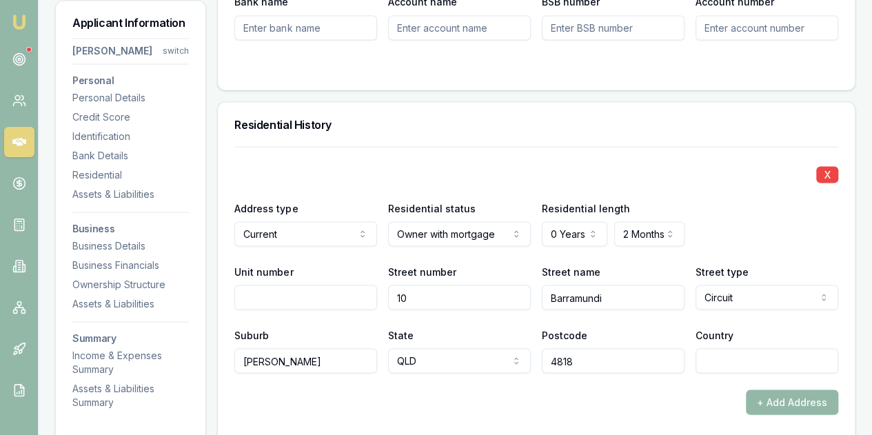
drag, startPoint x: 545, startPoint y: 396, endPoint x: 564, endPoint y: 385, distance: 21.9
click at [545, 395] on div "+ Add Address" at bounding box center [536, 402] width 604 height 25
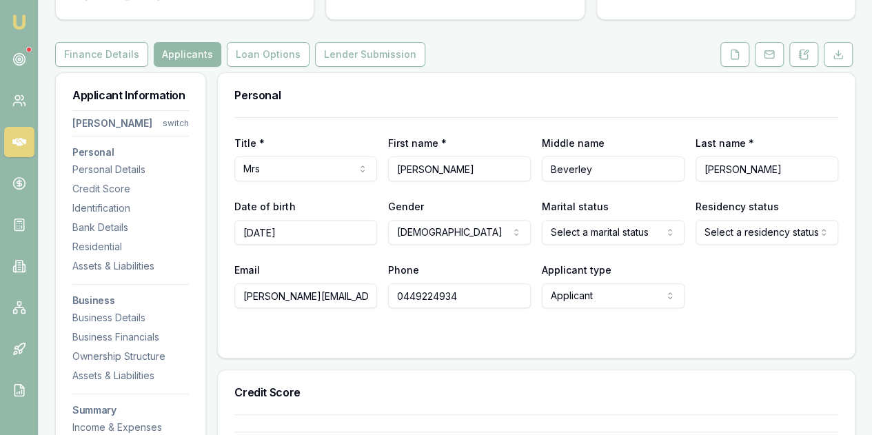
scroll to position [498, 0]
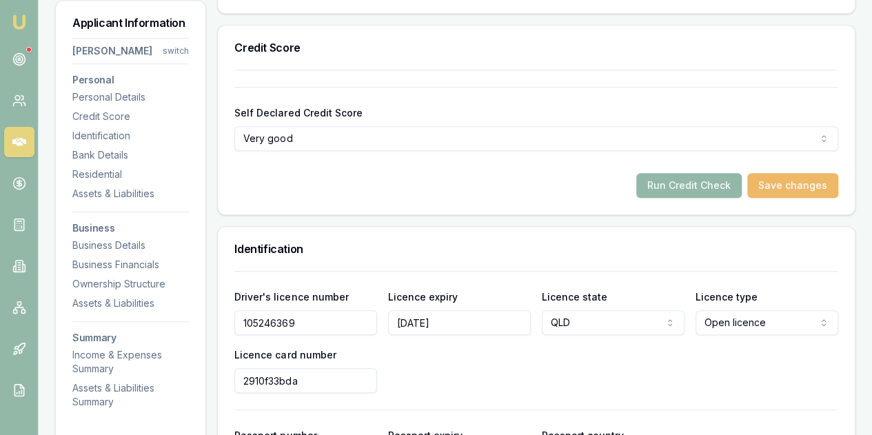
click at [794, 174] on button "Save changes" at bounding box center [792, 185] width 91 height 25
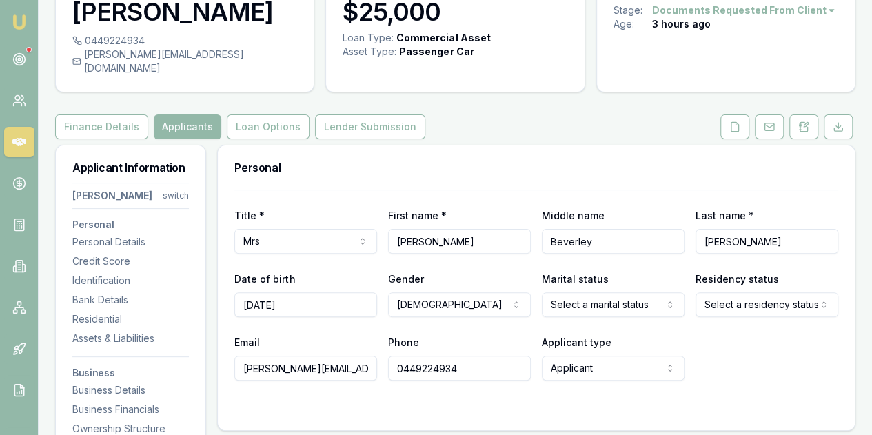
scroll to position [0, 0]
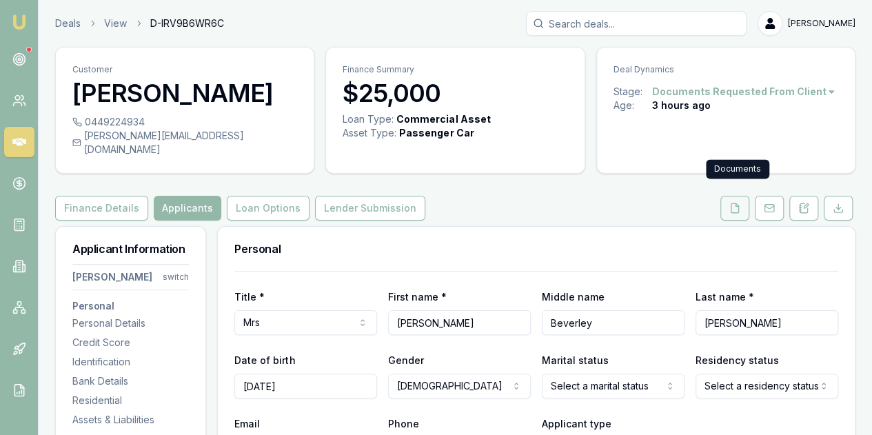
click at [737, 203] on icon at bounding box center [734, 208] width 11 height 11
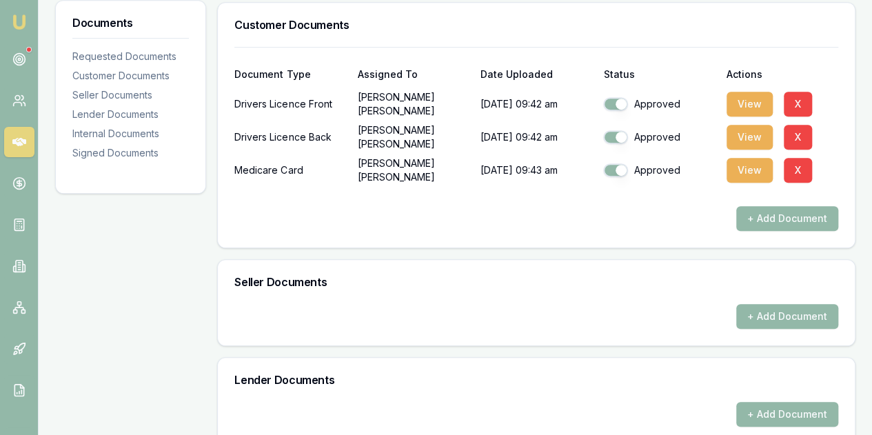
scroll to position [138, 0]
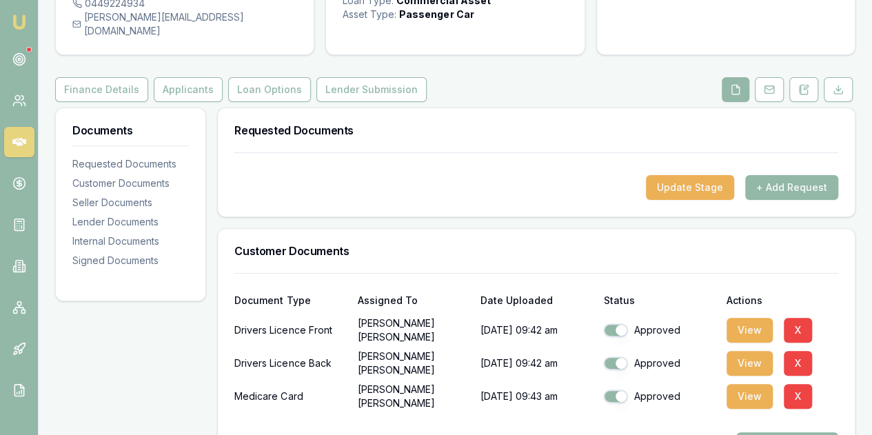
scroll to position [16, 0]
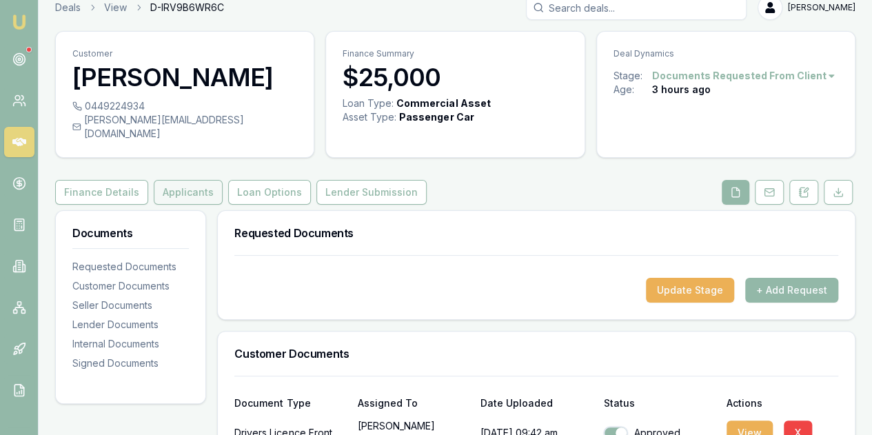
click at [185, 180] on button "Applicants" at bounding box center [188, 192] width 69 height 25
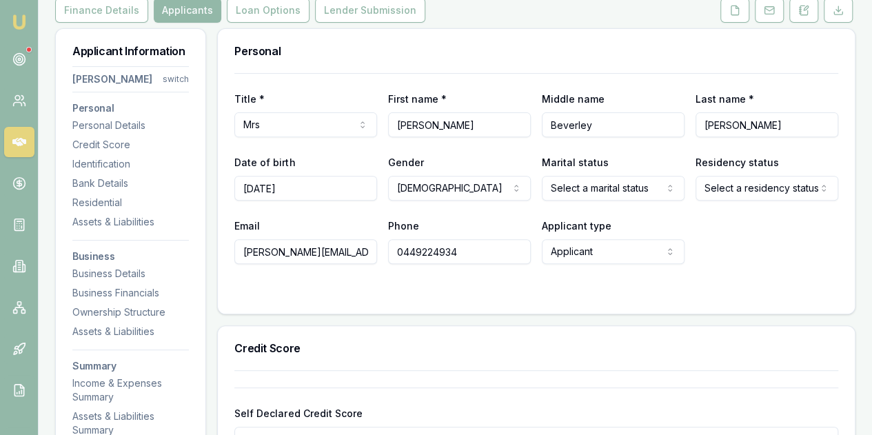
scroll to position [361, 0]
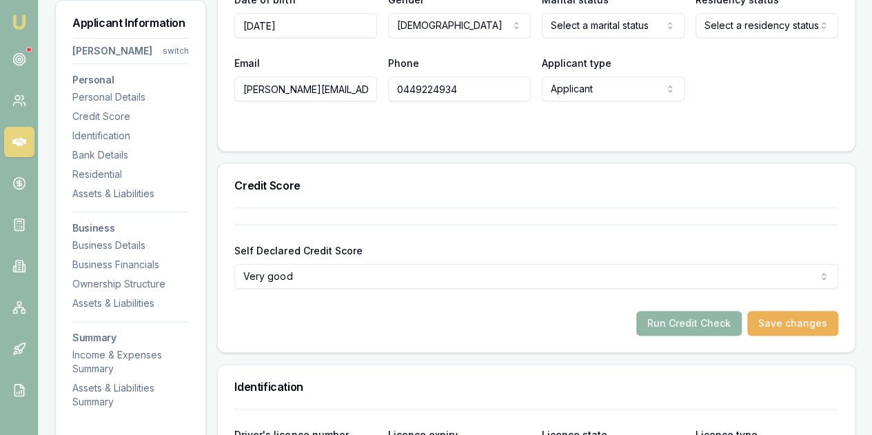
click at [710, 311] on button "Run Credit Check" at bounding box center [688, 323] width 105 height 25
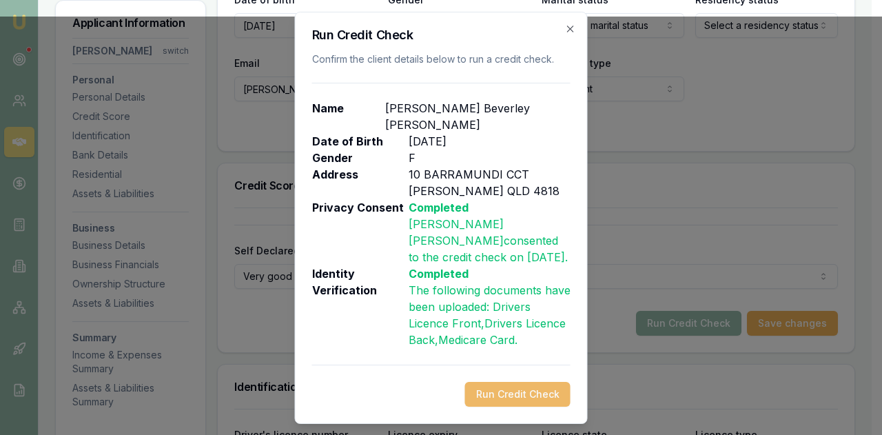
click at [512, 382] on button "Run Credit Check" at bounding box center [517, 394] width 105 height 25
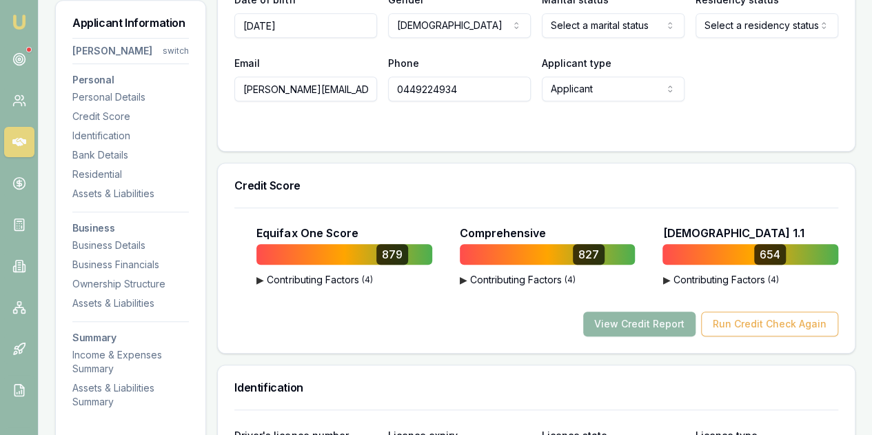
click at [617, 312] on button "View Credit Report" at bounding box center [639, 324] width 112 height 25
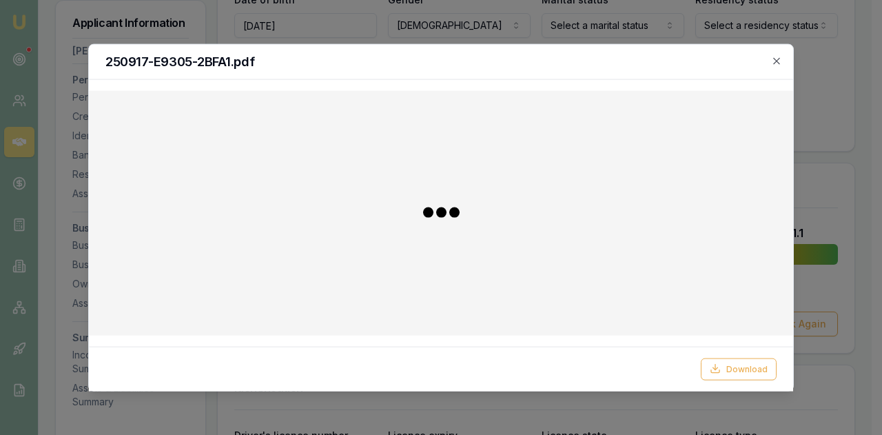
click at [629, 308] on div at bounding box center [441, 212] width 683 height 223
click at [776, 61] on icon "button" at bounding box center [777, 60] width 6 height 6
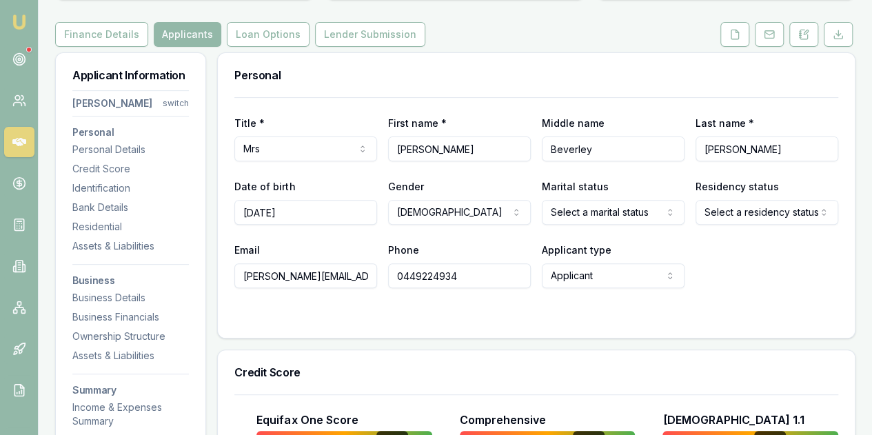
scroll to position [0, 0]
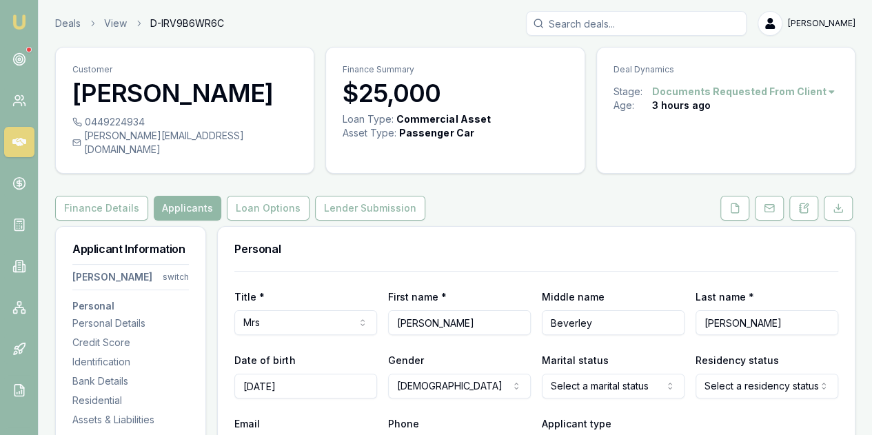
drag, startPoint x: 172, startPoint y: 192, endPoint x: 179, endPoint y: 195, distance: 8.1
click at [172, 196] on button "Applicants" at bounding box center [188, 208] width 68 height 25
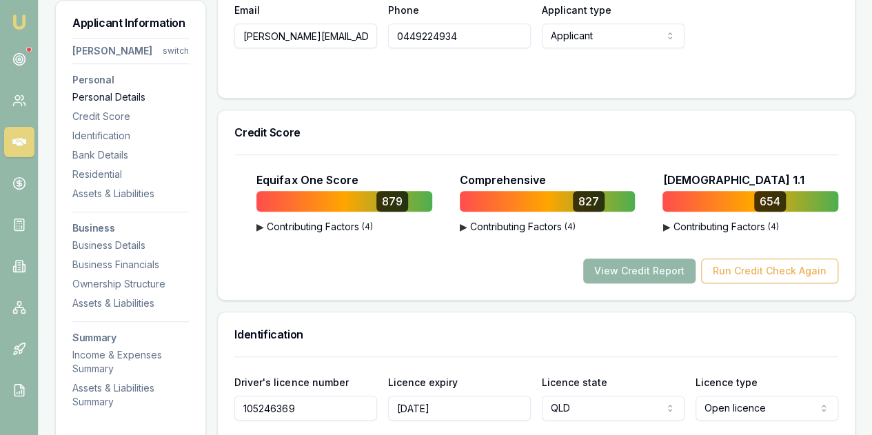
scroll to position [138, 0]
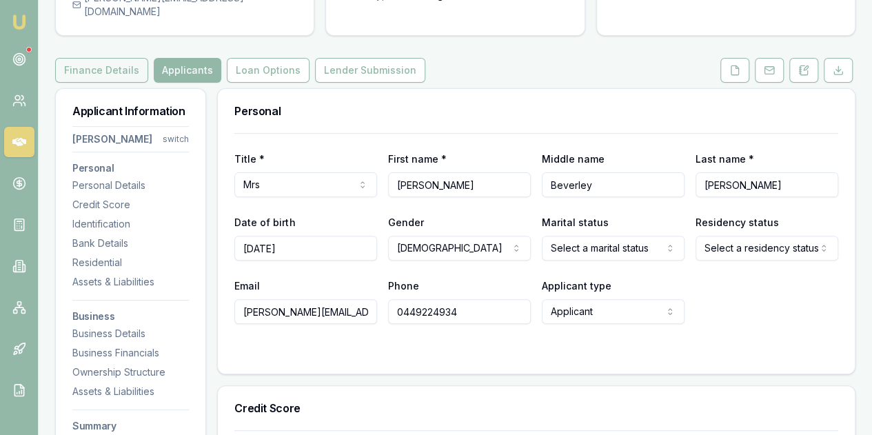
click at [101, 58] on button "Finance Details" at bounding box center [101, 70] width 93 height 25
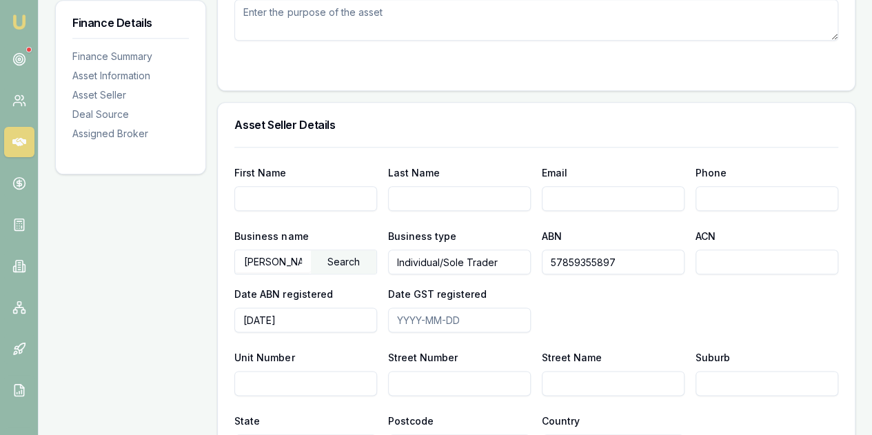
scroll to position [689, 0]
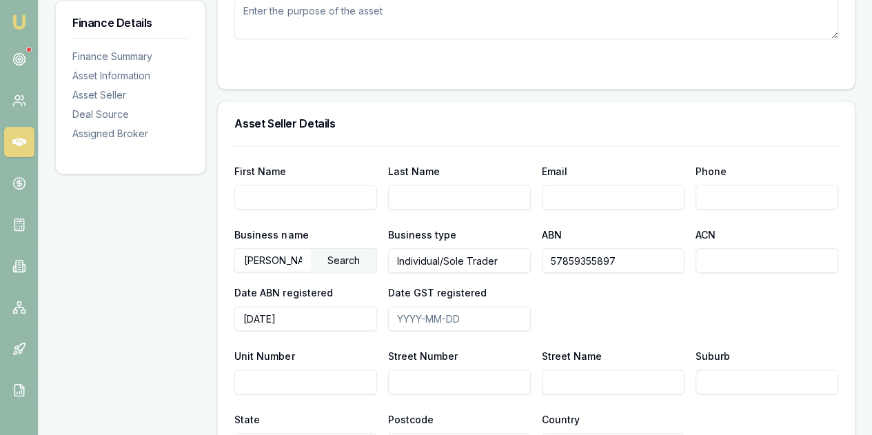
drag, startPoint x: 659, startPoint y: 246, endPoint x: 530, endPoint y: 248, distance: 128.9
click at [530, 252] on div "Business name SINGH, SARAH BEVERLY Search Business type Individual/Sole Trader …" at bounding box center [536, 278] width 604 height 105
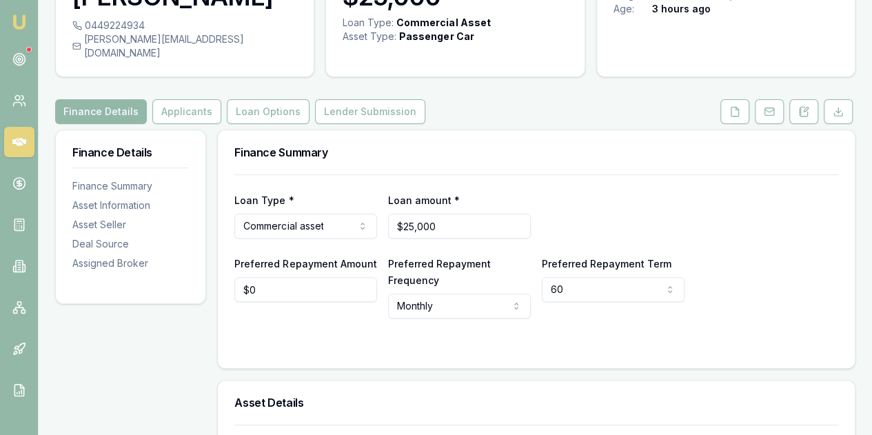
scroll to position [0, 0]
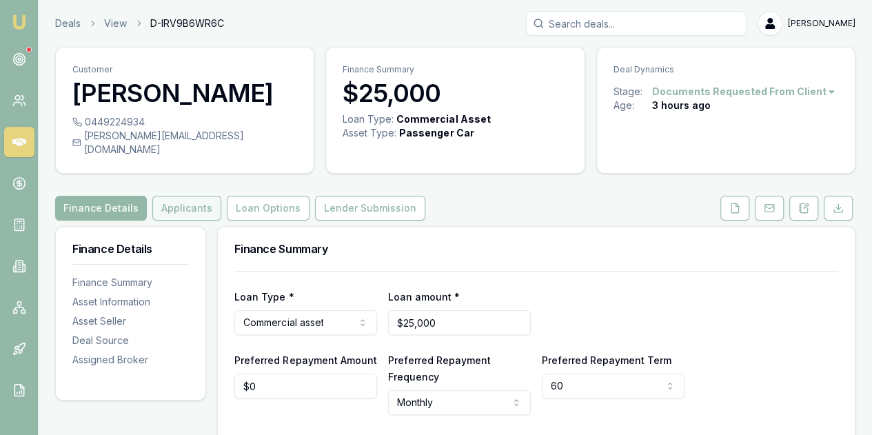
click at [179, 196] on button "Applicants" at bounding box center [186, 208] width 69 height 25
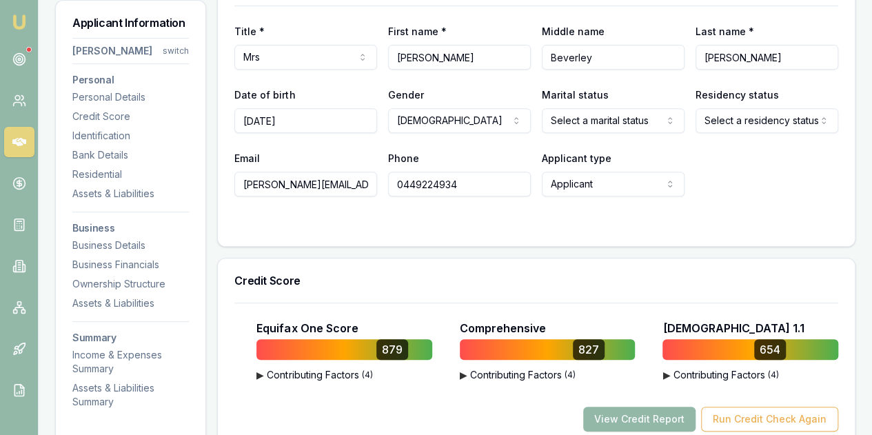
scroll to position [345, 0]
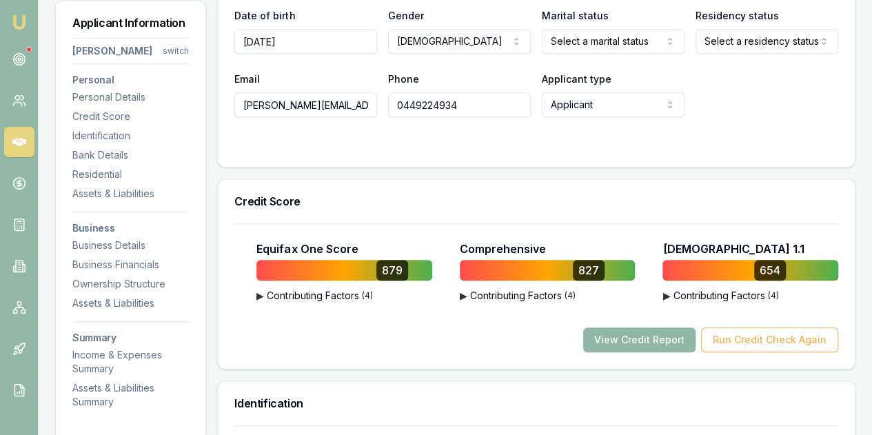
click at [634, 327] on button "View Credit Report" at bounding box center [639, 339] width 112 height 25
click at [633, 327] on button "View Credit Report" at bounding box center [639, 339] width 112 height 25
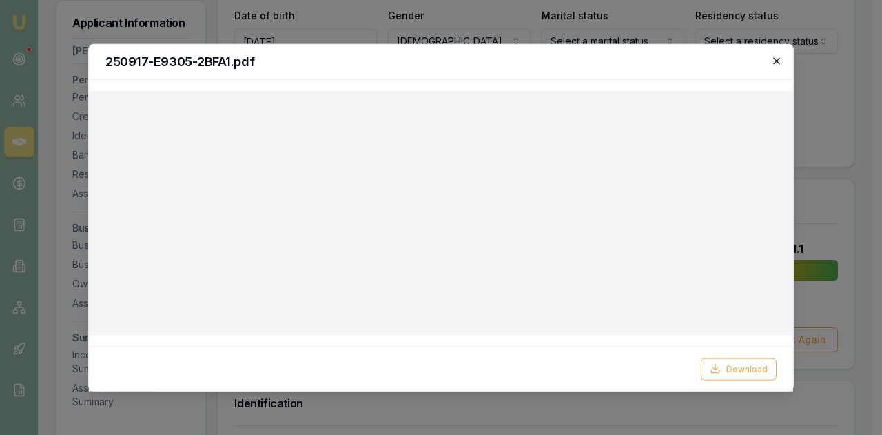
click at [777, 61] on icon "button" at bounding box center [776, 60] width 11 height 11
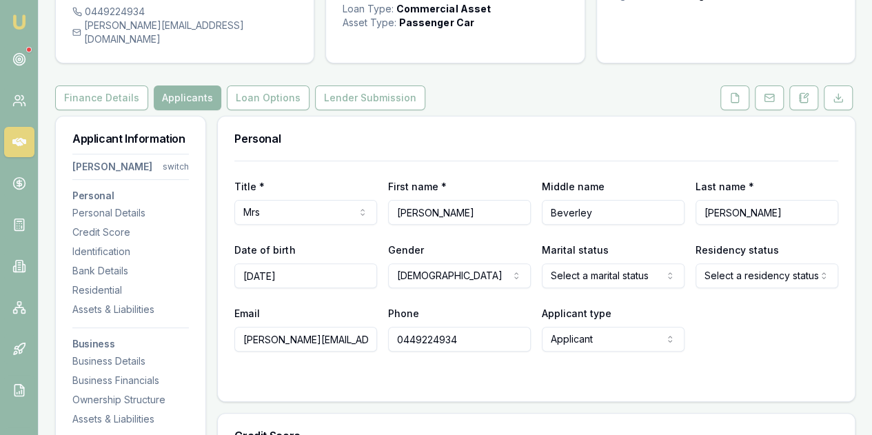
scroll to position [0, 0]
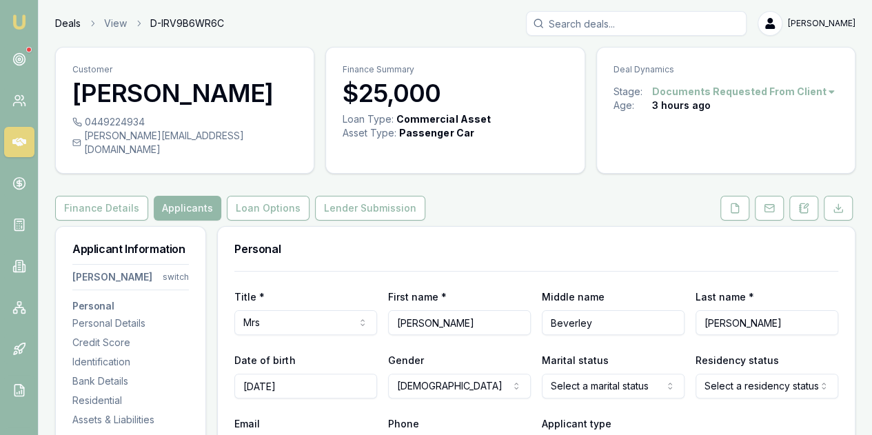
click at [62, 19] on link "Deals" at bounding box center [68, 24] width 26 height 14
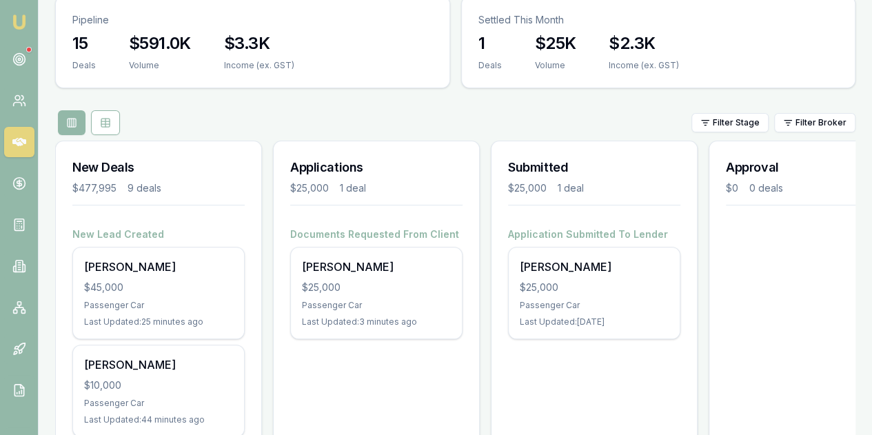
scroll to position [207, 0]
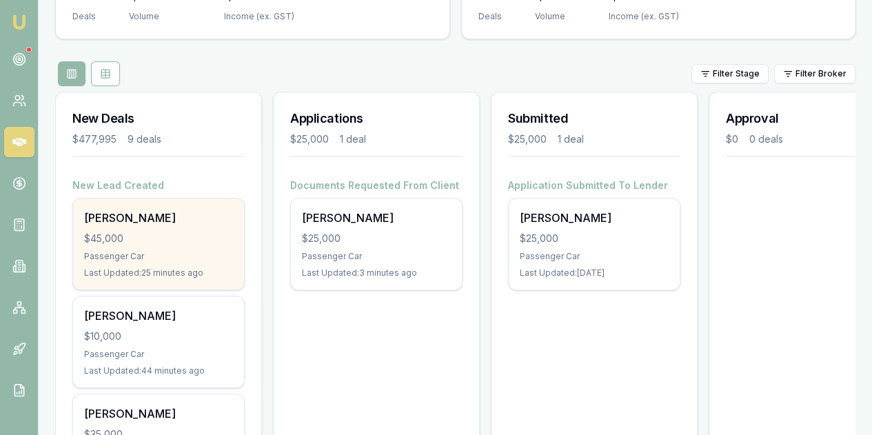
click at [155, 232] on div "$45,000" at bounding box center [158, 239] width 149 height 14
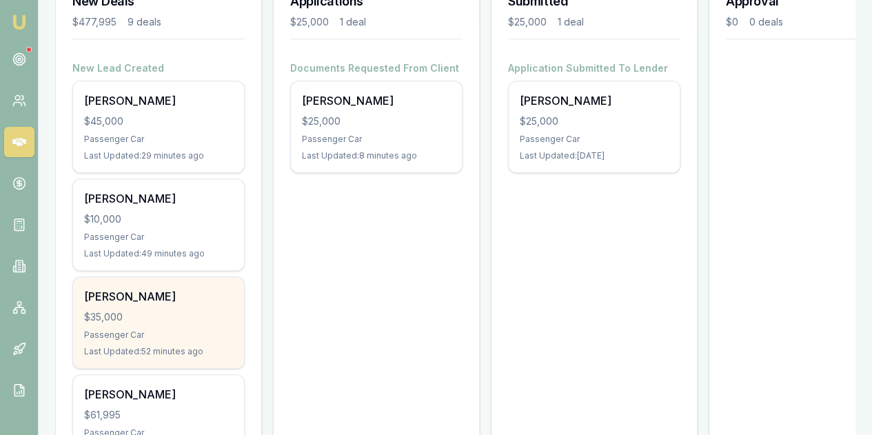
scroll to position [345, 0]
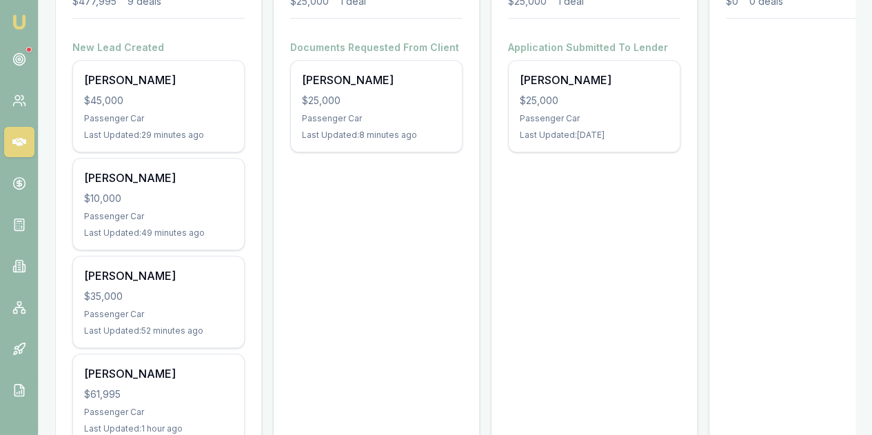
drag, startPoint x: 812, startPoint y: 2, endPoint x: 511, endPoint y: 246, distance: 387.7
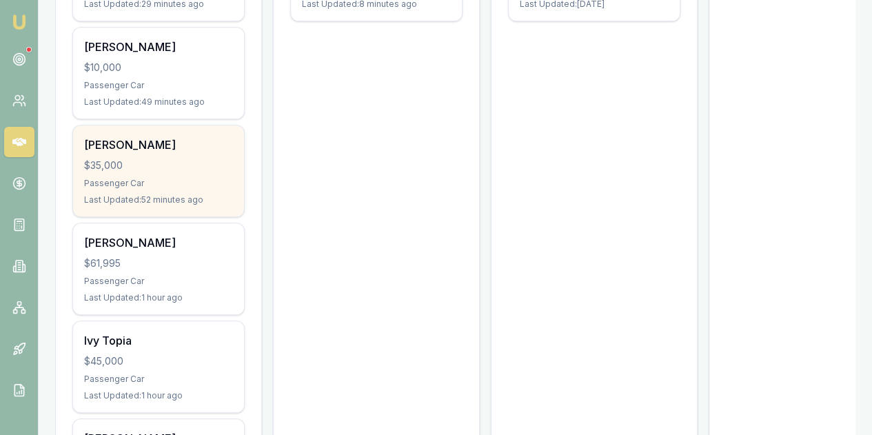
scroll to position [483, 0]
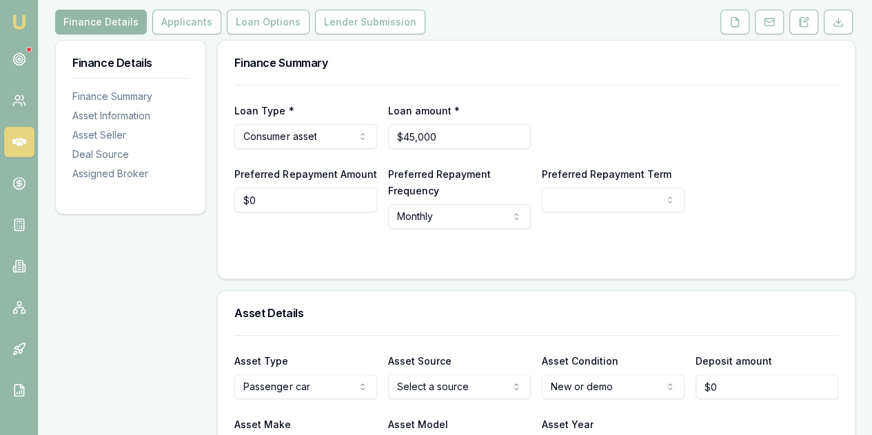
scroll to position [207, 0]
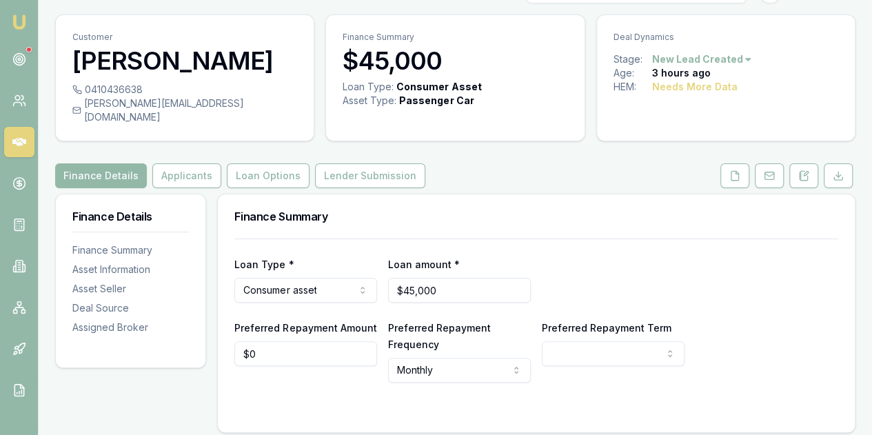
scroll to position [0, 0]
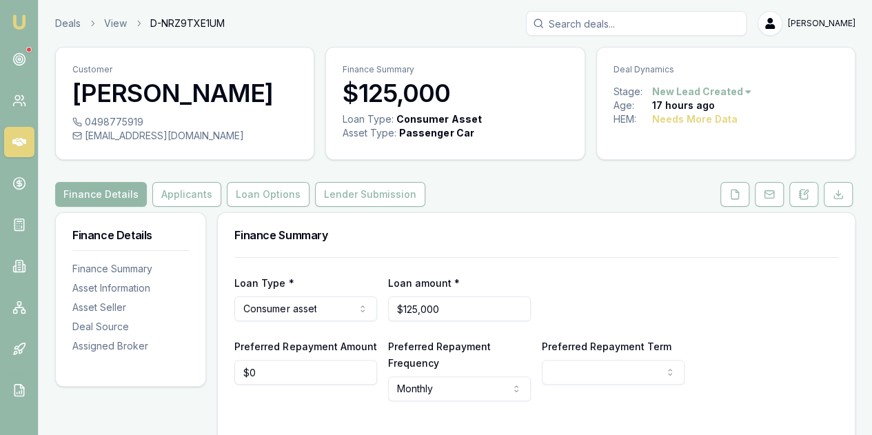
click at [739, 92] on html "Emu Broker Deals View D-NRZ9TXE1UM [PERSON_NAME] Toggle Menu Customer [PERSON_N…" at bounding box center [436, 217] width 872 height 435
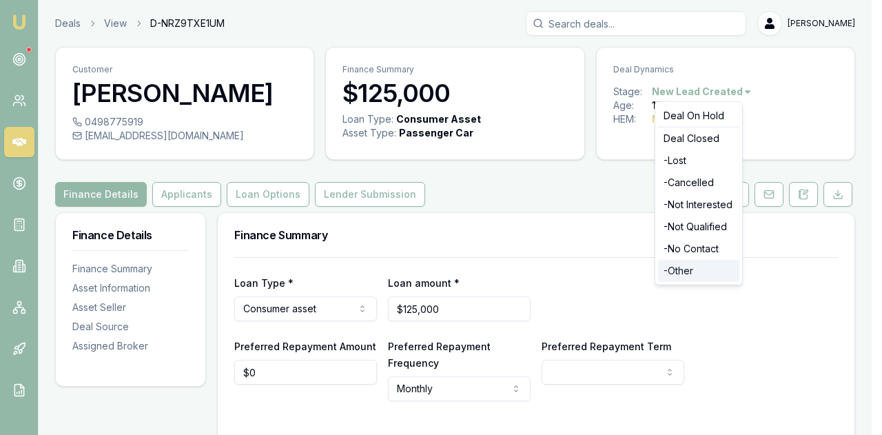
click at [680, 272] on div "- Other" at bounding box center [698, 271] width 81 height 22
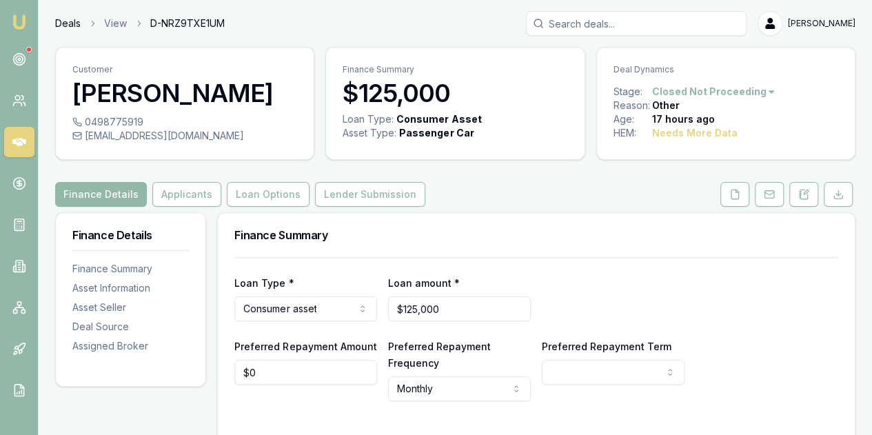
click at [65, 19] on link "Deals" at bounding box center [68, 24] width 26 height 14
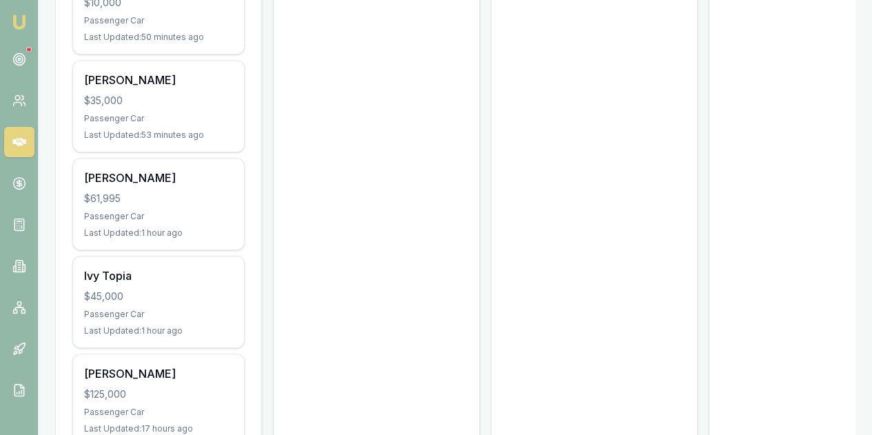
scroll to position [620, 0]
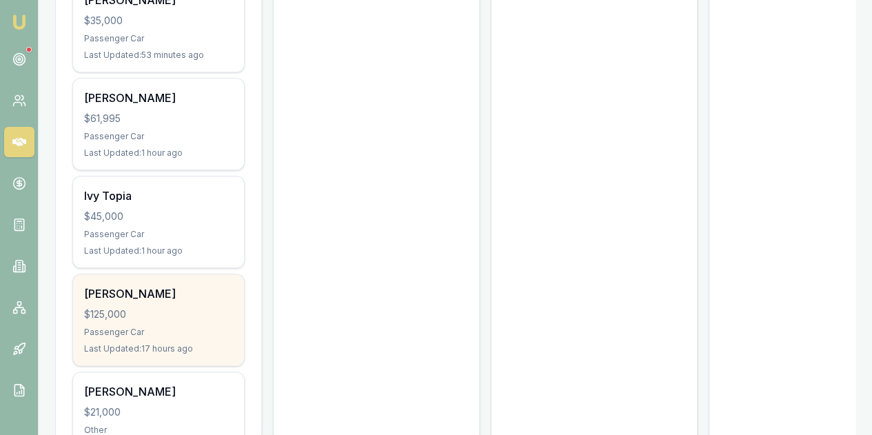
click at [181, 307] on div "$125,000" at bounding box center [158, 314] width 149 height 14
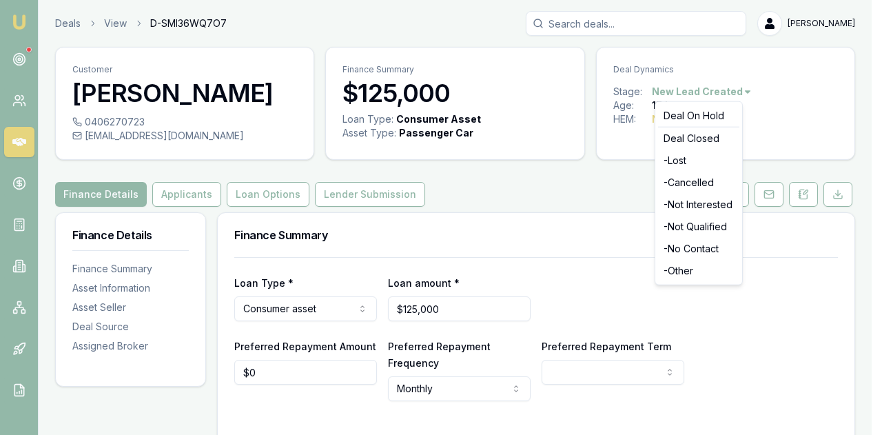
click at [744, 92] on html "Emu Broker Deals View D-SMI36WQ7O7 [PERSON_NAME] Toggle Menu Customer [PERSON_N…" at bounding box center [441, 217] width 882 height 435
click at [680, 272] on div "- Other" at bounding box center [698, 271] width 81 height 22
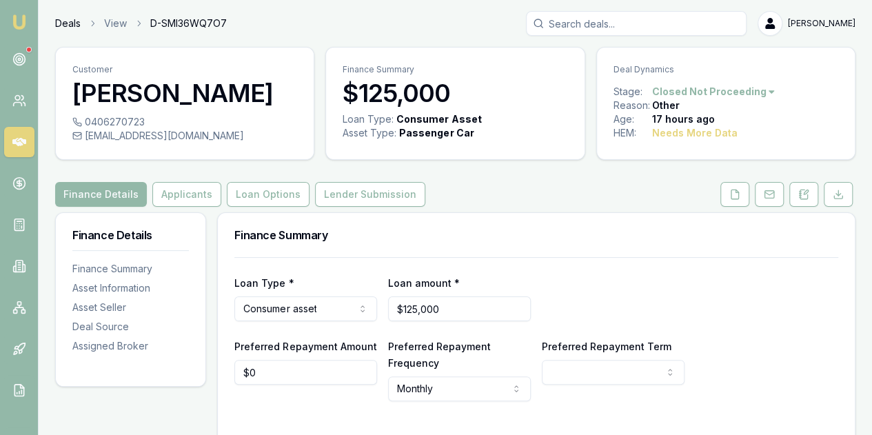
click at [64, 25] on link "Deals" at bounding box center [68, 24] width 26 height 14
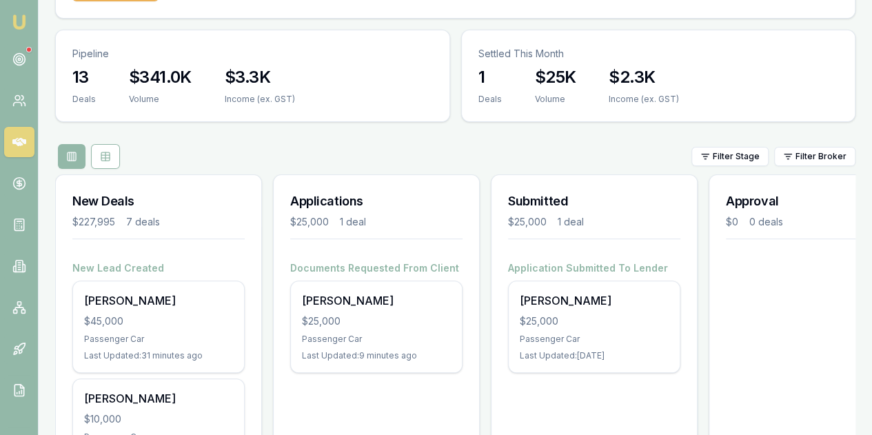
scroll to position [138, 0]
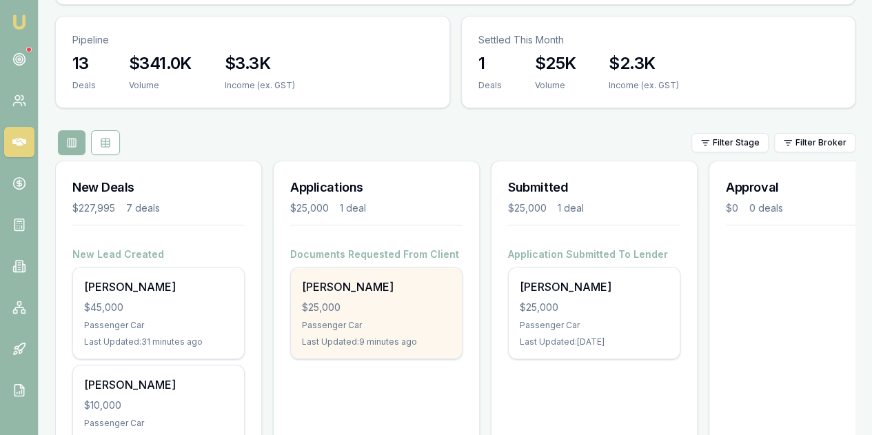
click at [367, 301] on div "$25,000" at bounding box center [376, 308] width 149 height 14
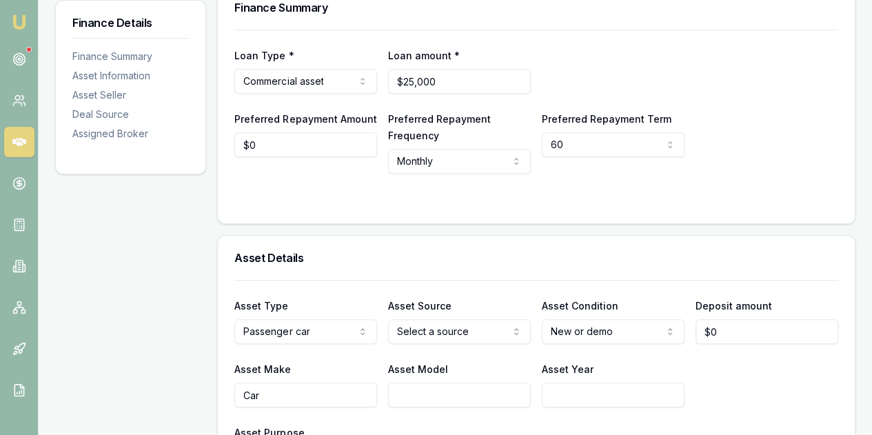
scroll to position [276, 0]
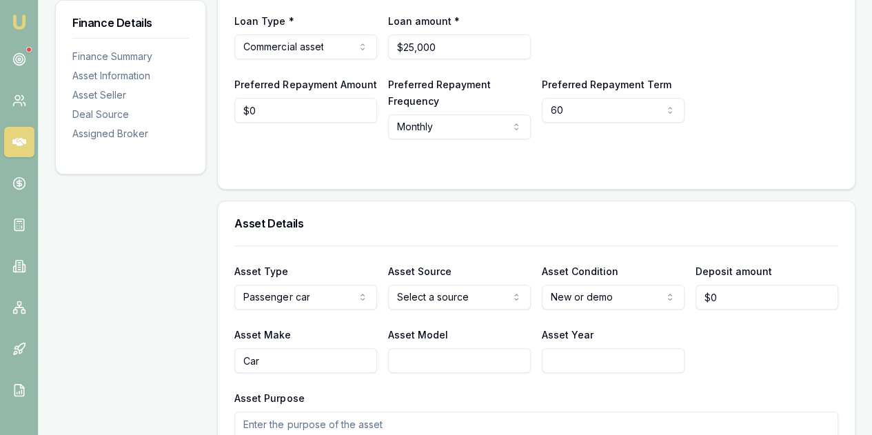
drag, startPoint x: 775, startPoint y: 11, endPoint x: 448, endPoint y: 165, distance: 361.1
click at [448, 165] on div "Loan Type * Commercial asset Consumer loan Consumer asset Commercial loan Comme…" at bounding box center [536, 92] width 637 height 194
click at [16, 54] on circle at bounding box center [19, 60] width 12 height 12
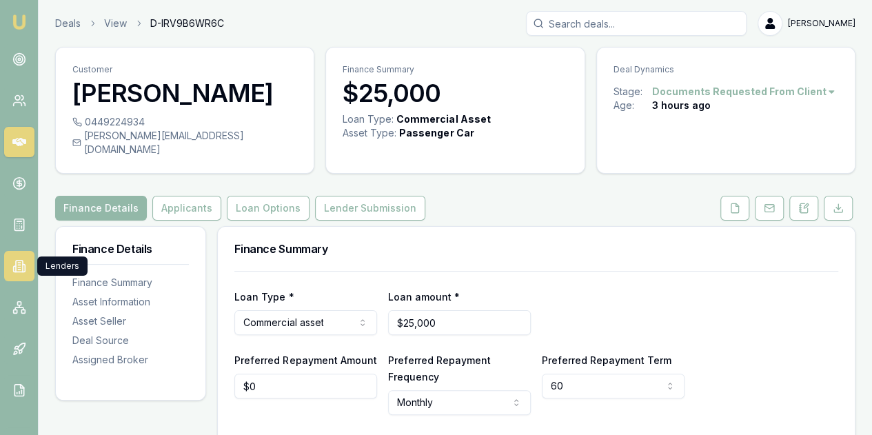
click at [18, 264] on icon at bounding box center [19, 266] width 14 height 14
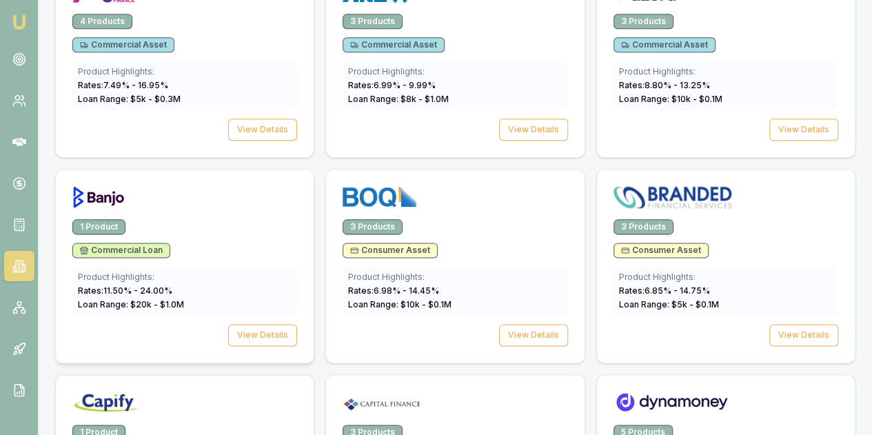
scroll to position [758, 0]
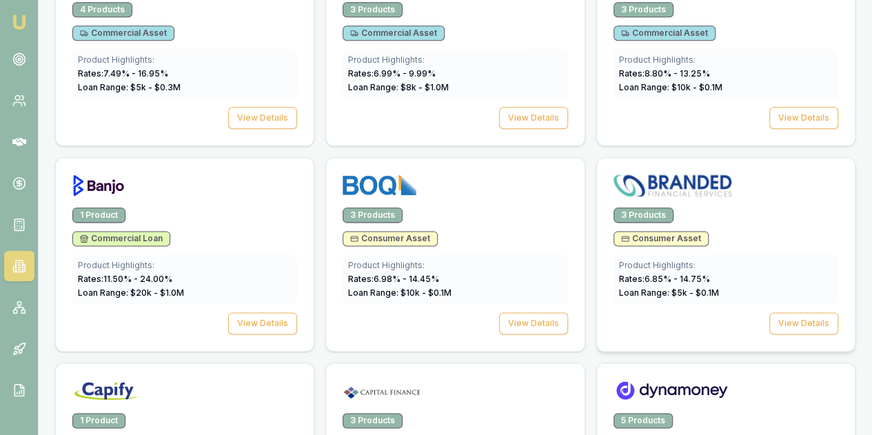
click at [597, 261] on div "3 Products Consumer Asset Product Highlights: Rates: 6.85 % - 14.75 % Loan Rang…" at bounding box center [726, 279] width 258 height 143
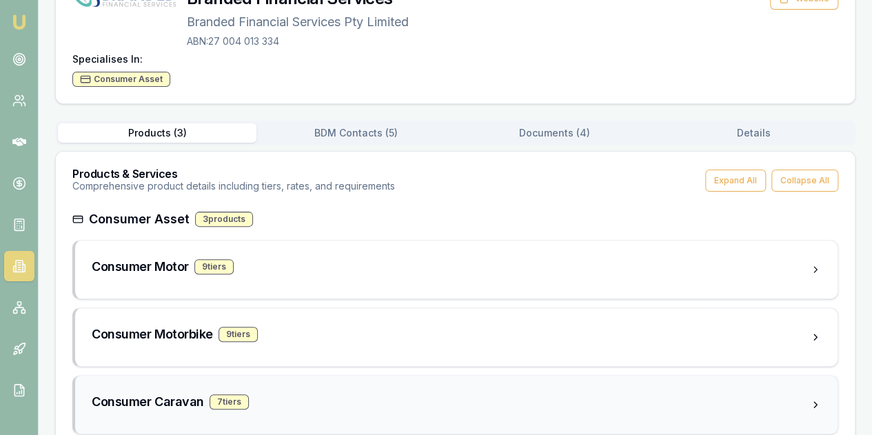
scroll to position [139, 0]
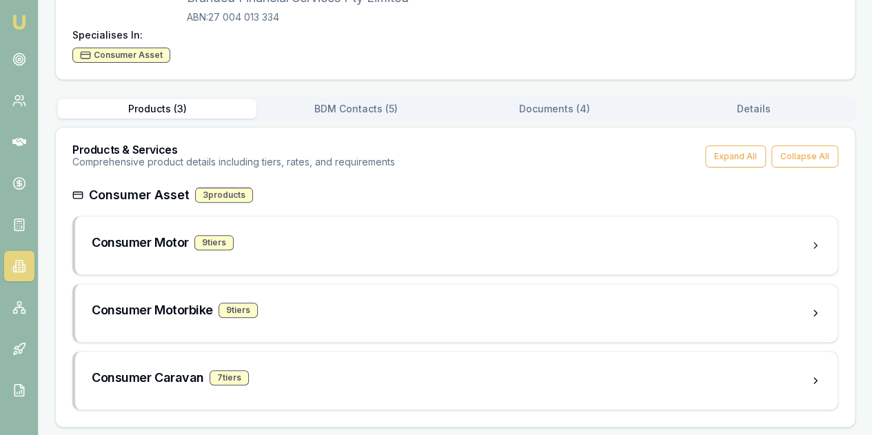
click at [161, 101] on button "Products ( 3 )" at bounding box center [157, 108] width 199 height 19
click at [160, 103] on button "Products ( 3 )" at bounding box center [157, 108] width 199 height 19
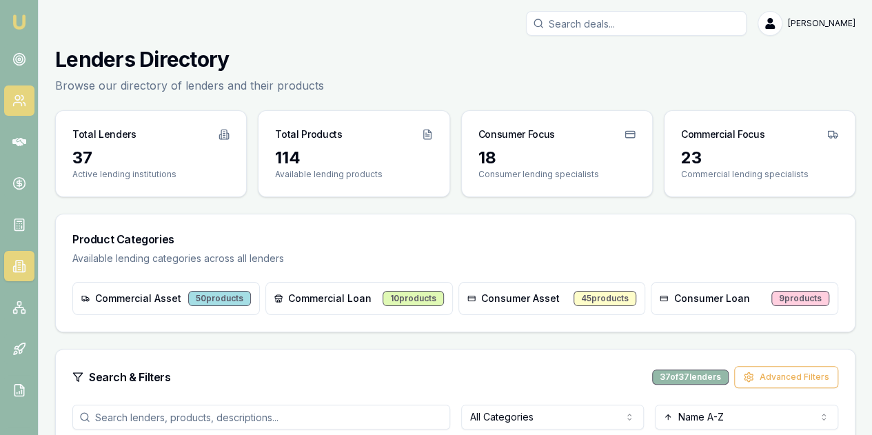
click at [23, 97] on icon at bounding box center [22, 98] width 2 height 4
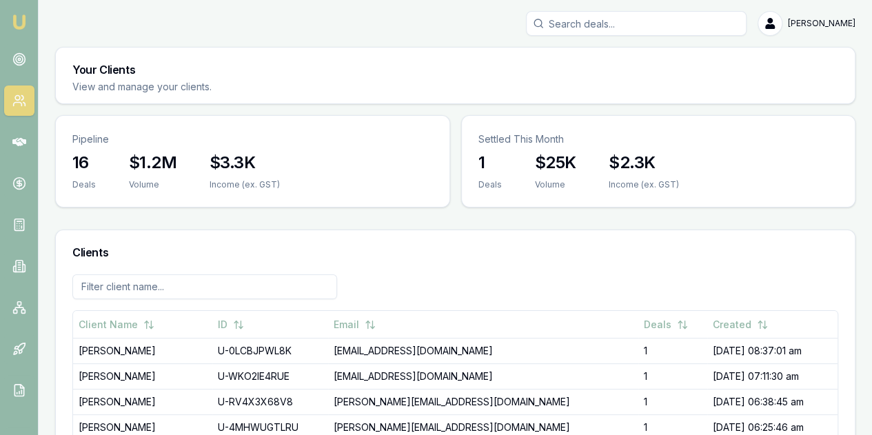
click at [21, 19] on img at bounding box center [19, 22] width 17 height 17
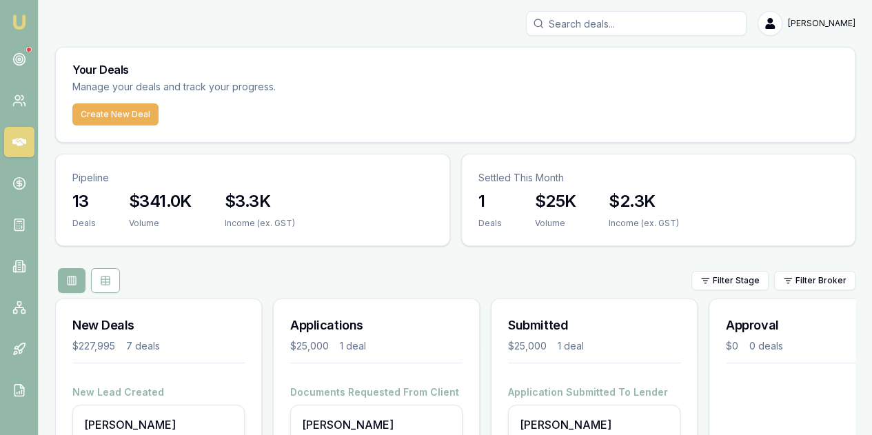
click at [14, 24] on img at bounding box center [19, 22] width 17 height 17
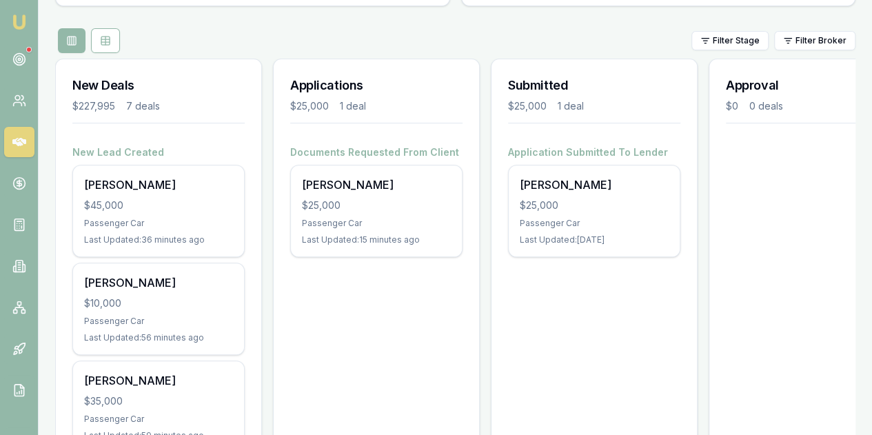
scroll to position [196, 0]
